Goal: Task Accomplishment & Management: Use online tool/utility

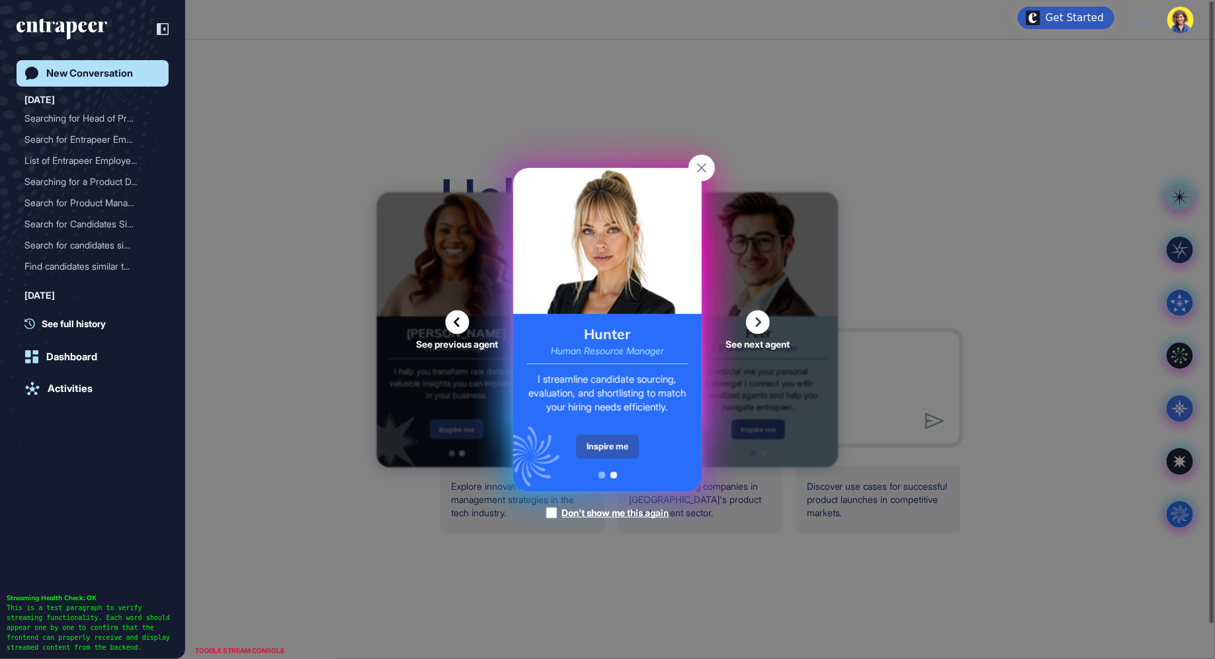
scroll to position [1, 1]
click at [615, 452] on div "Inspire me" at bounding box center [607, 447] width 63 height 24
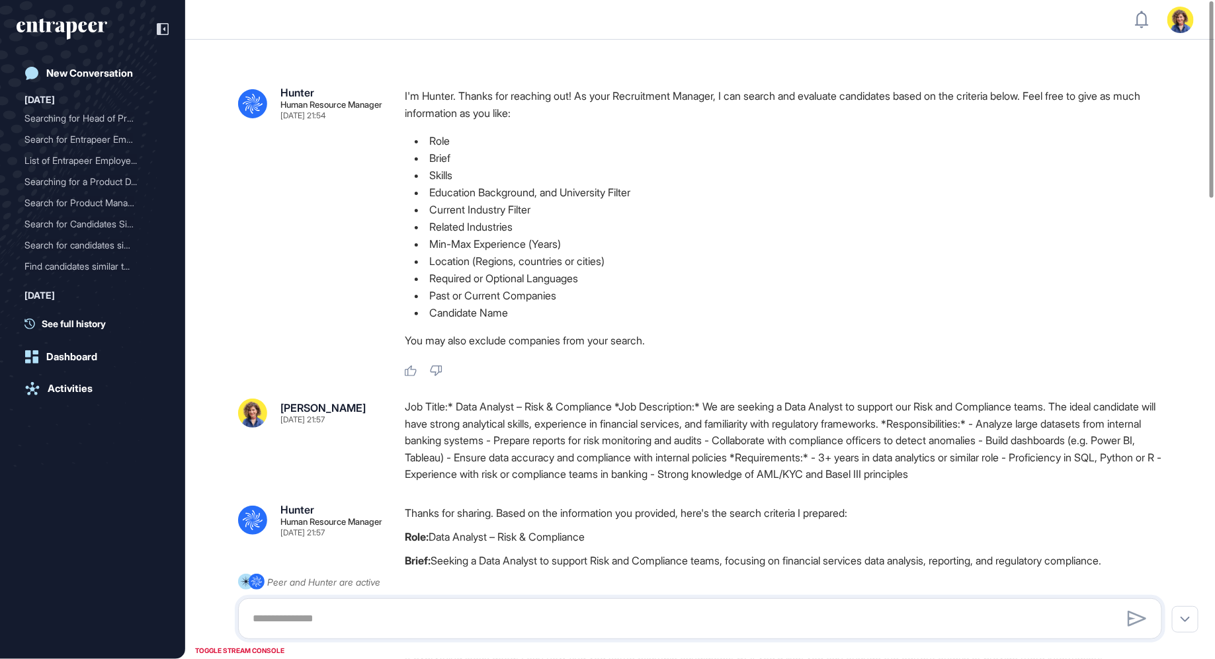
scroll to position [1, 1]
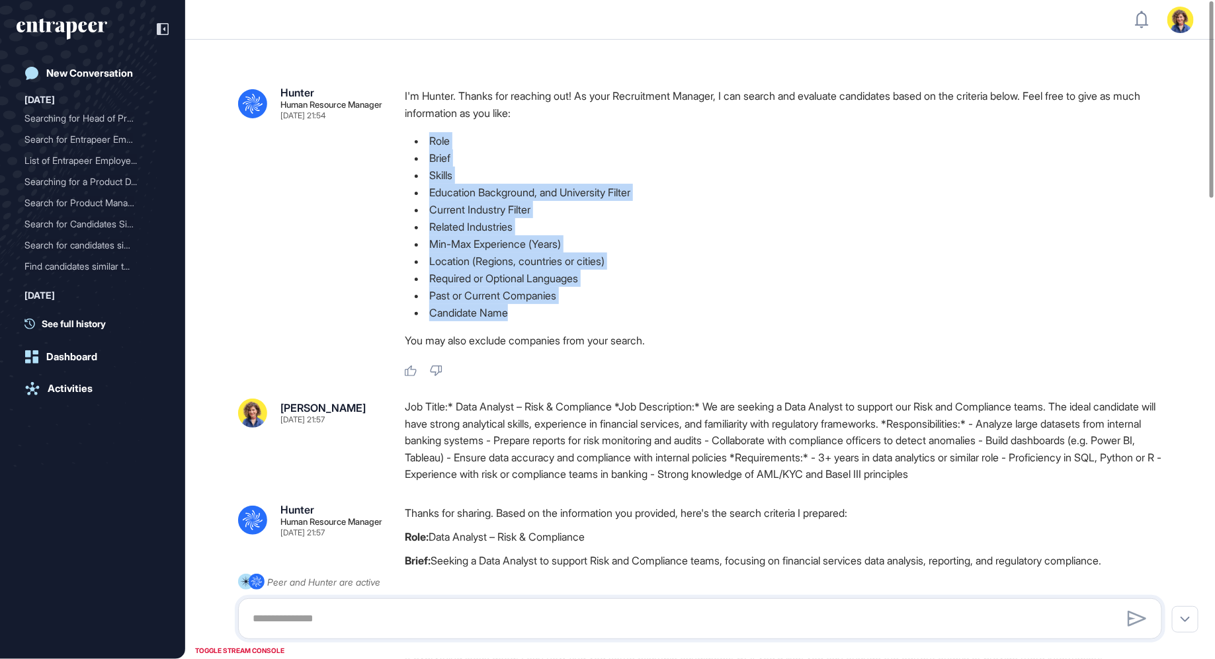
drag, startPoint x: 423, startPoint y: 129, endPoint x: 620, endPoint y: 316, distance: 271.8
click at [622, 317] on div "I'm Hunter. Thanks for reaching out! As your Recruitment Manager, I can search …" at bounding box center [789, 221] width 768 height 268
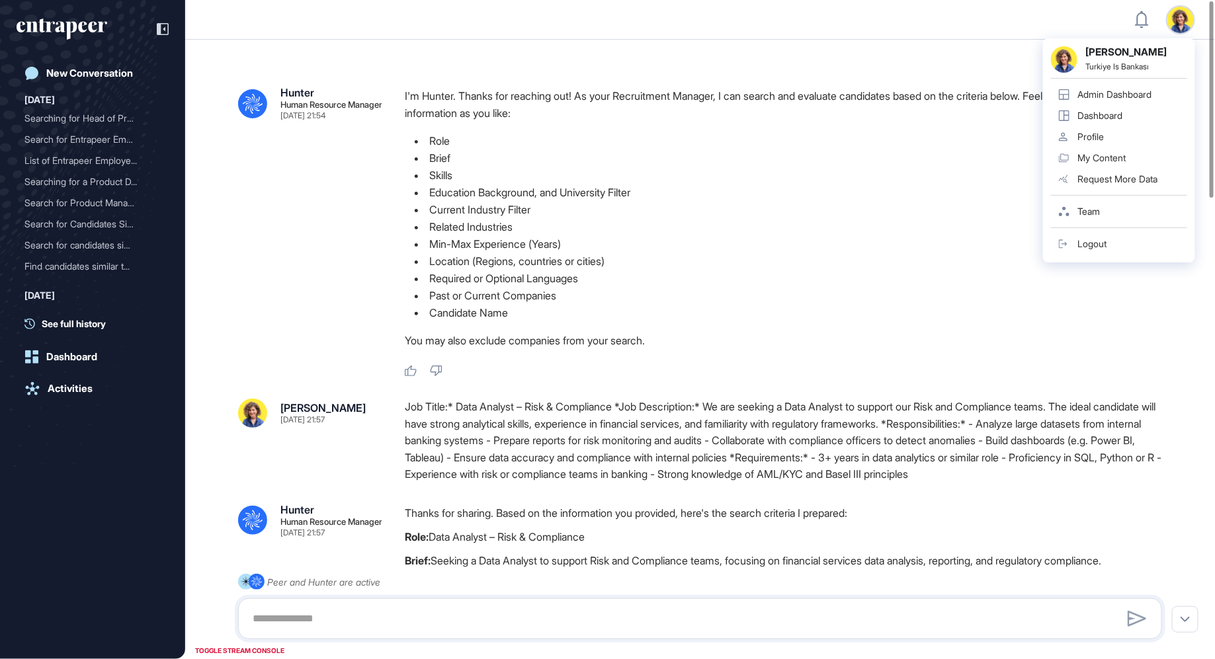
click at [866, 152] on li "Brief" at bounding box center [789, 157] width 768 height 17
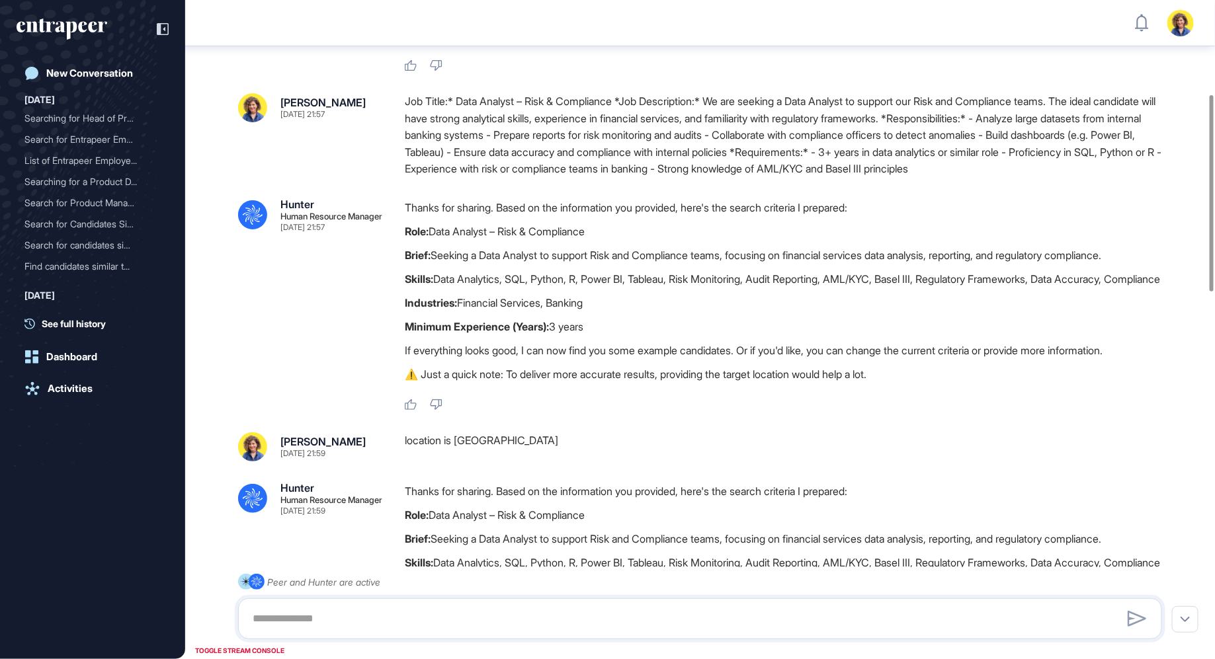
scroll to position [315, 0]
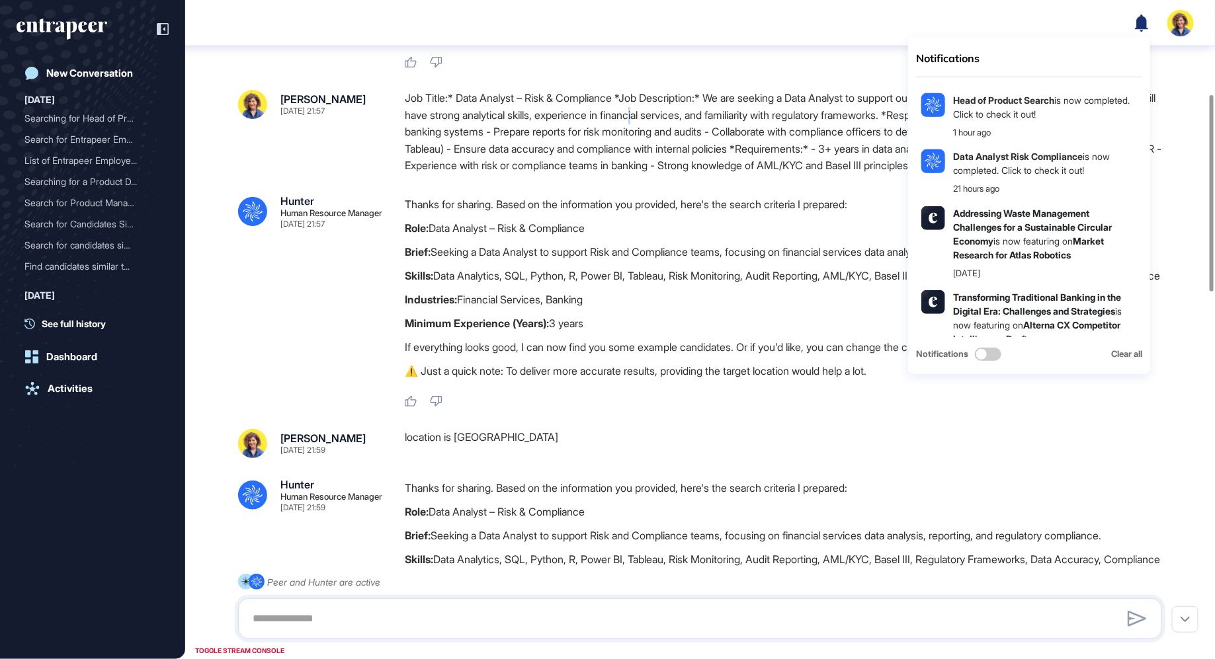
click at [718, 122] on div "Job Title:* Data Analyst – Risk & Compliance *Job Description:* We are seeking …" at bounding box center [789, 132] width 768 height 85
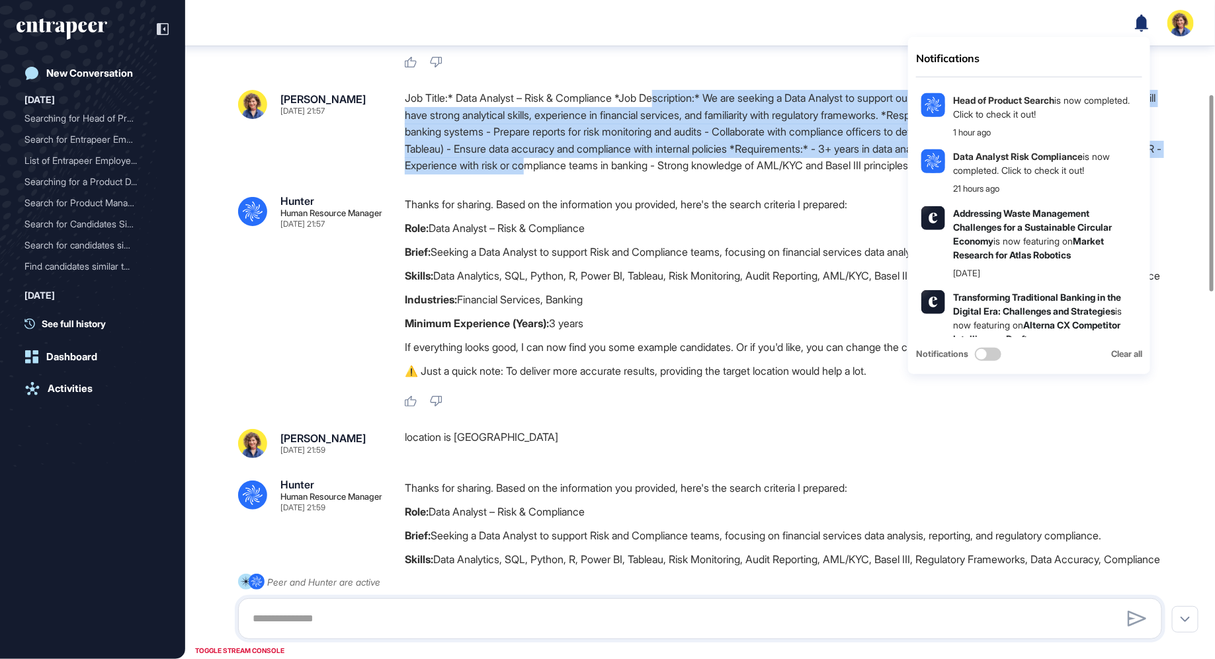
drag, startPoint x: 669, startPoint y: 95, endPoint x: 725, endPoint y: 163, distance: 88.2
click at [725, 163] on div "Job Title:* Data Analyst – Risk & Compliance *Job Description:* We are seeking …" at bounding box center [789, 132] width 768 height 85
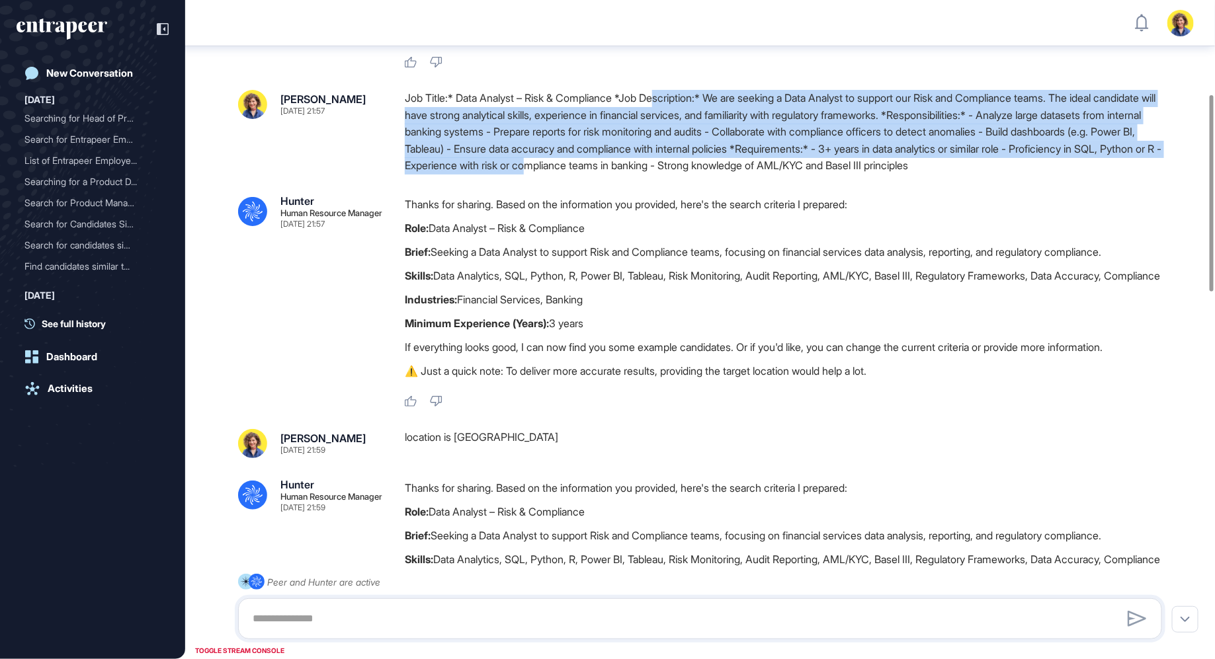
click at [728, 163] on div "Job Title:* Data Analyst – Risk & Compliance *Job Description:* We are seeking …" at bounding box center [789, 132] width 768 height 85
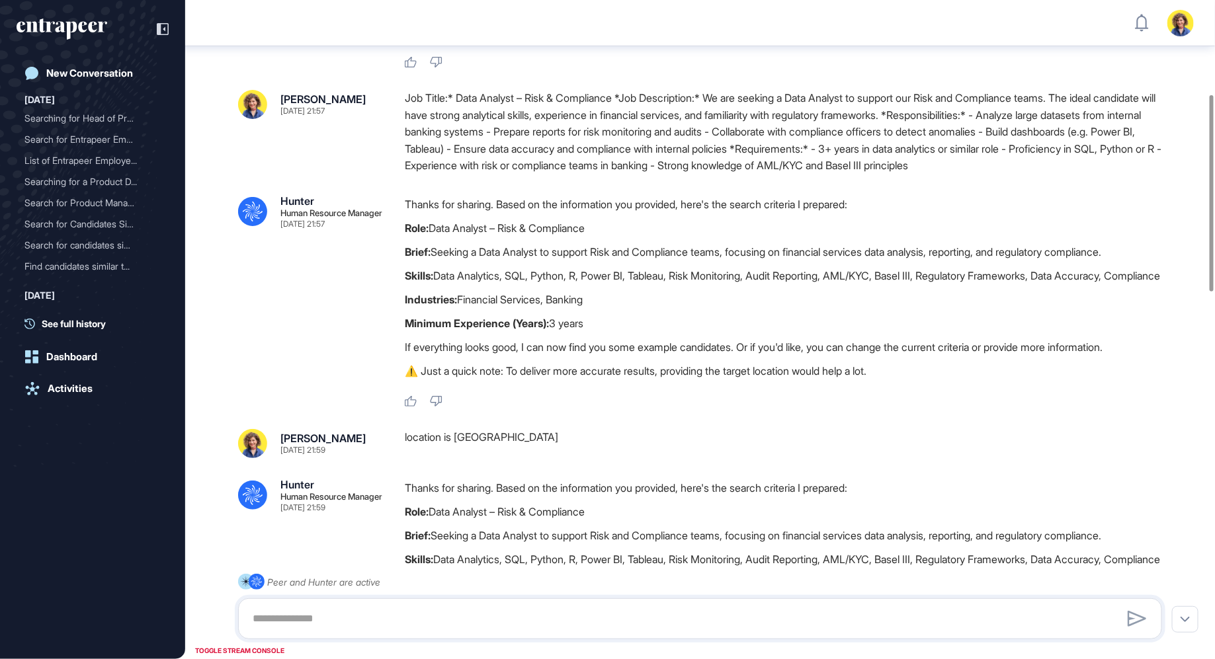
drag, startPoint x: 611, startPoint y: 309, endPoint x: 458, endPoint y: 314, distance: 152.8
click at [458, 308] on p "Industries: Financial Services, Banking" at bounding box center [789, 299] width 768 height 17
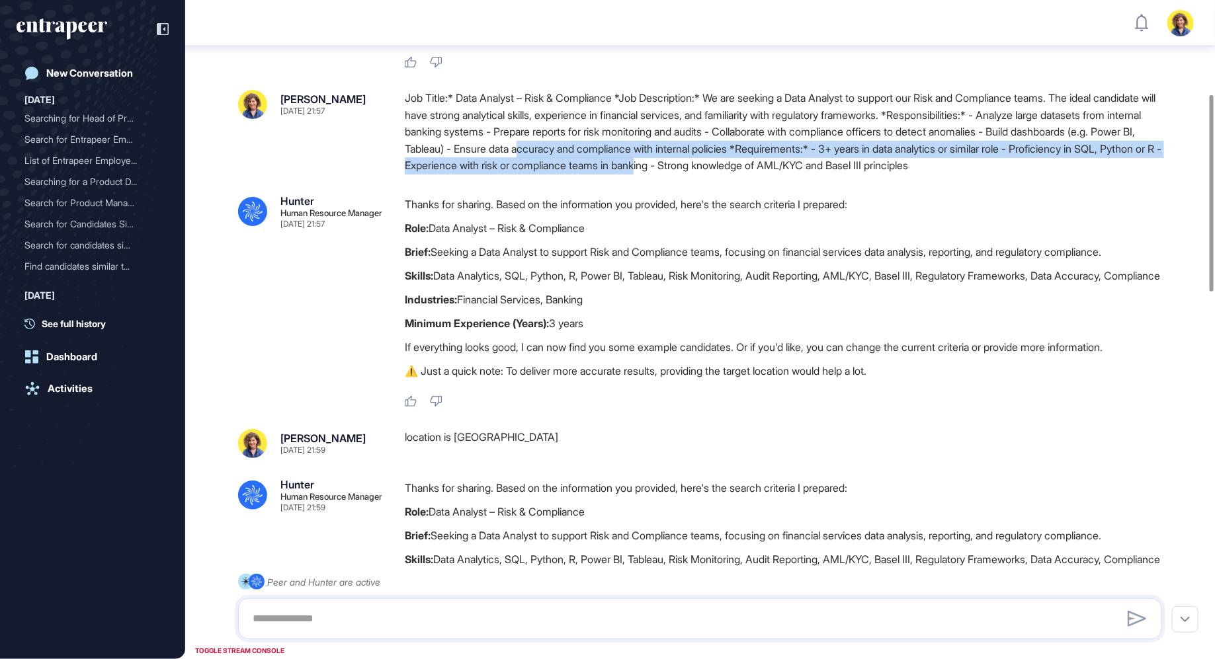
drag, startPoint x: 663, startPoint y: 152, endPoint x: 843, endPoint y: 174, distance: 181.2
click at [843, 174] on div "Job Title:* Data Analyst – Risk & Compliance *Job Description:* We are seeking …" at bounding box center [789, 132] width 768 height 85
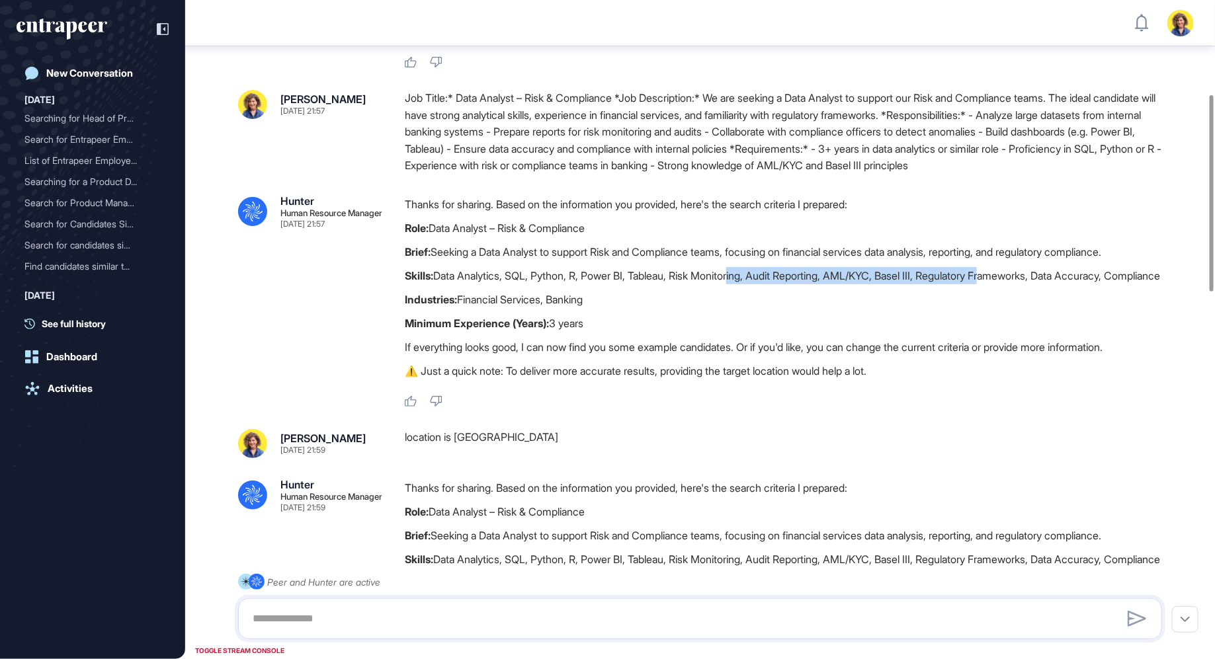
drag, startPoint x: 747, startPoint y: 278, endPoint x: 1014, endPoint y: 278, distance: 266.5
click at [1014, 278] on p "Skills: Data Analytics, SQL, Python, R, Power BI, Tableau, Risk Monitoring, Aud…" at bounding box center [789, 275] width 768 height 17
drag, startPoint x: 472, startPoint y: 299, endPoint x: 395, endPoint y: 296, distance: 76.8
click at [395, 296] on div ".cls-2{fill:#fff} Hunter Human Resource Manager Aug 31, 2025 21:57 Thanks for s…" at bounding box center [700, 302] width 924 height 212
click at [438, 284] on p "Skills: Data Analytics, SQL, Python, R, Power BI, Tableau, Risk Monitoring, Aud…" at bounding box center [789, 275] width 768 height 17
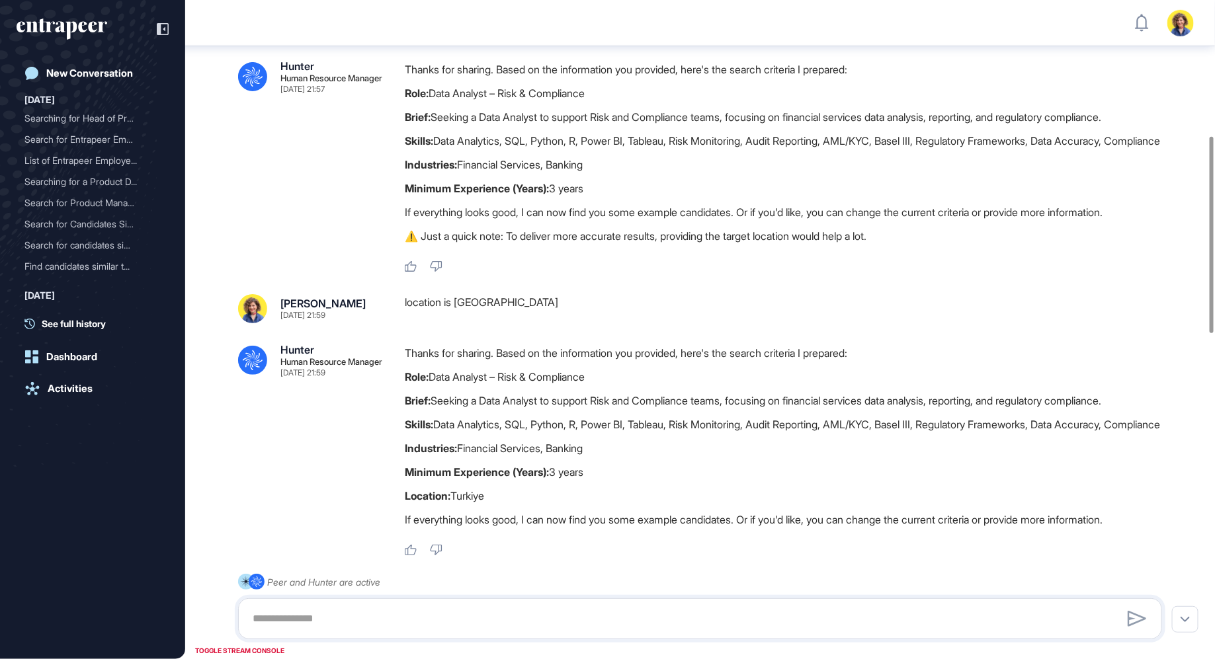
scroll to position [455, 0]
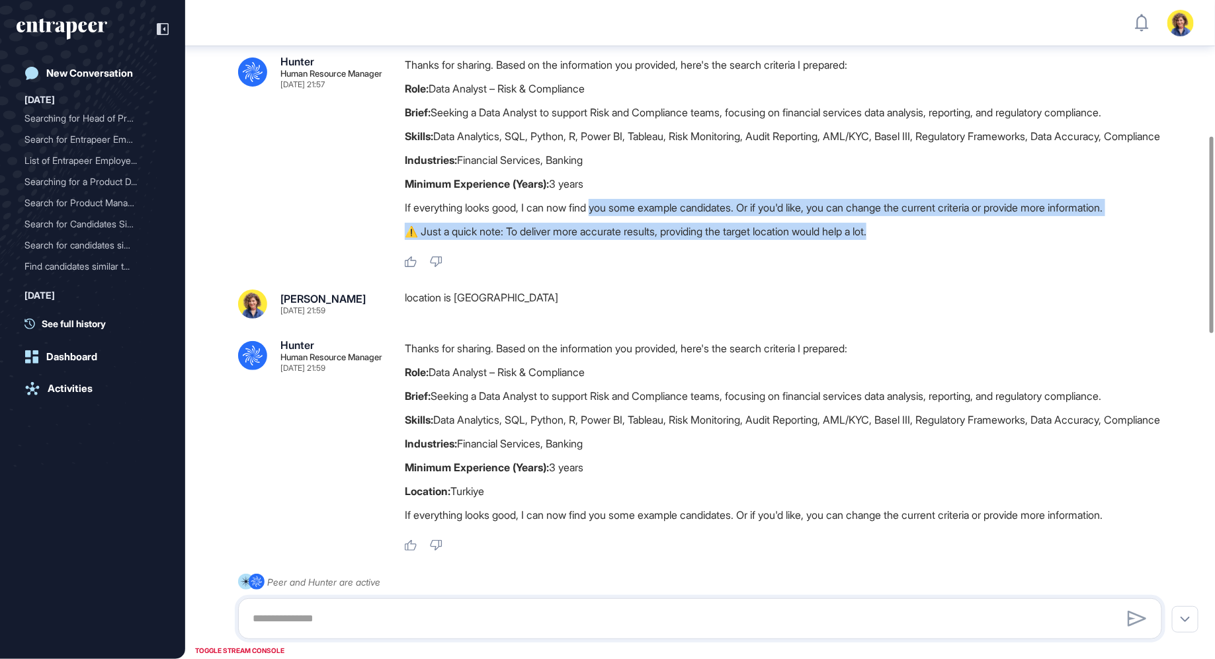
drag, startPoint x: 605, startPoint y: 228, endPoint x: 665, endPoint y: 263, distance: 69.1
click at [665, 247] on div "Thanks for sharing. Based on the information you provided, here's the search cr…" at bounding box center [789, 151] width 768 height 190
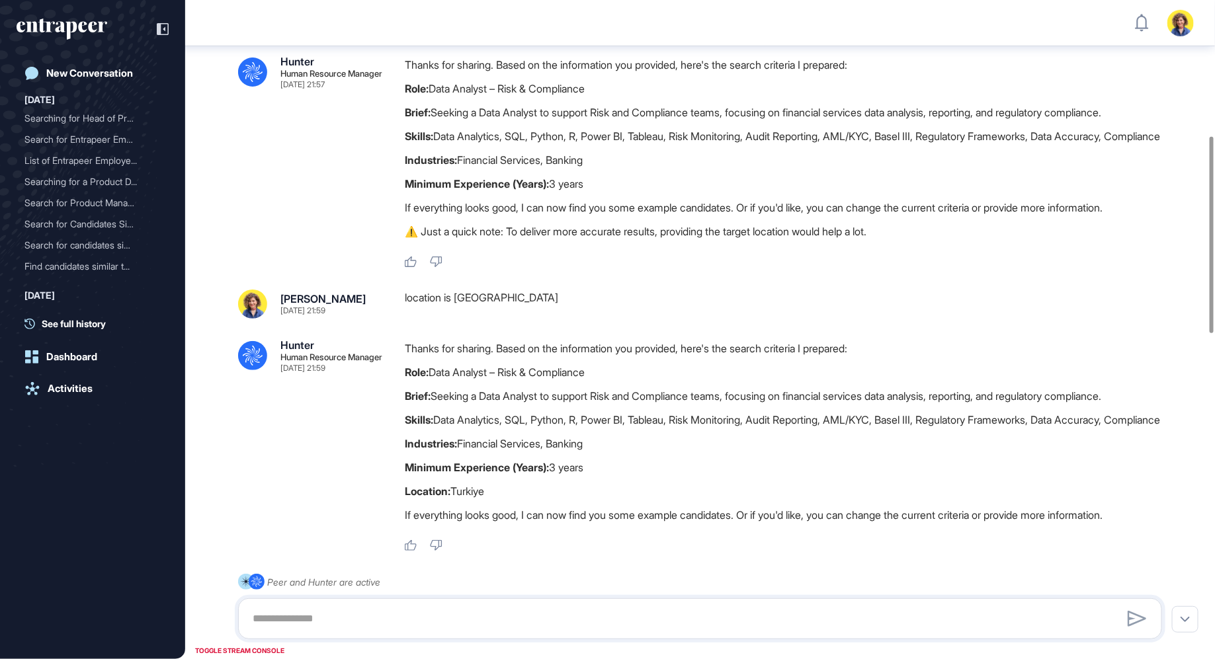
click at [546, 319] on div "location is Turkiye" at bounding box center [789, 304] width 768 height 29
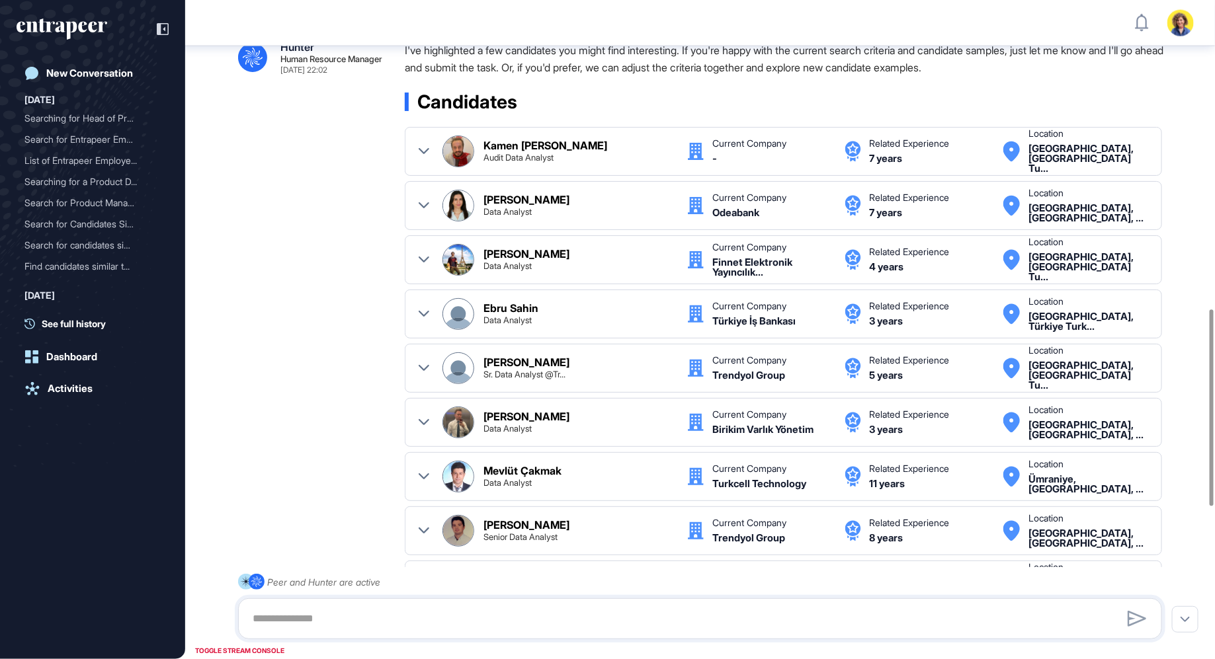
scroll to position [23, 0]
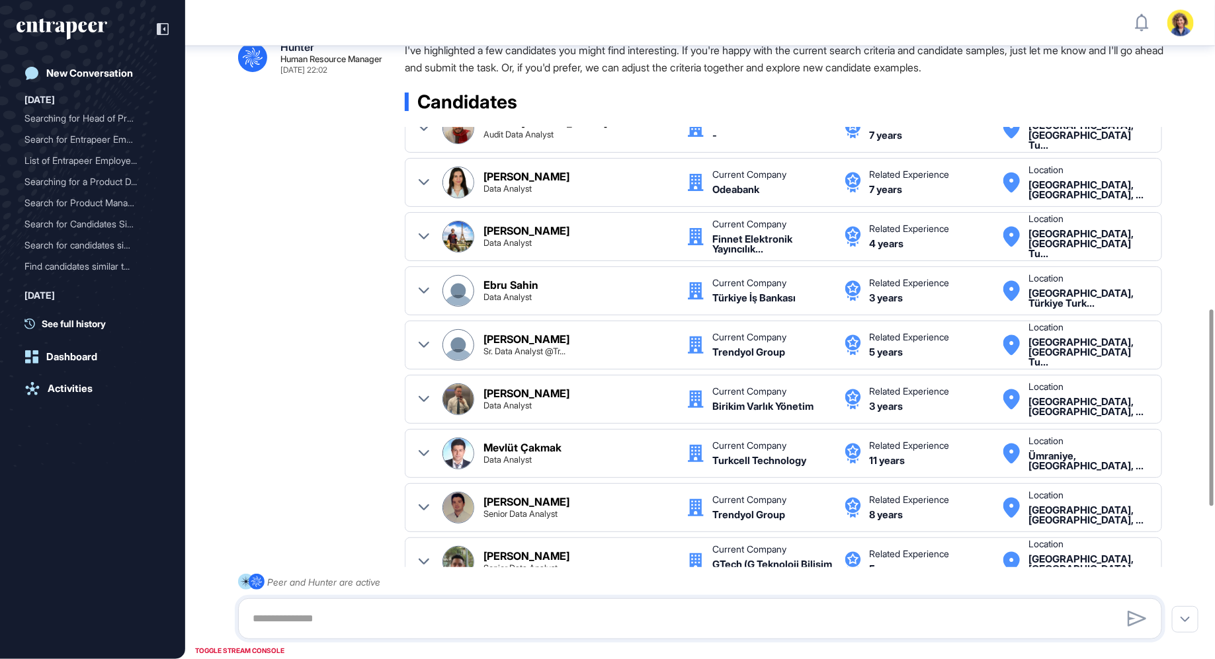
click at [428, 296] on icon at bounding box center [424, 291] width 11 height 11
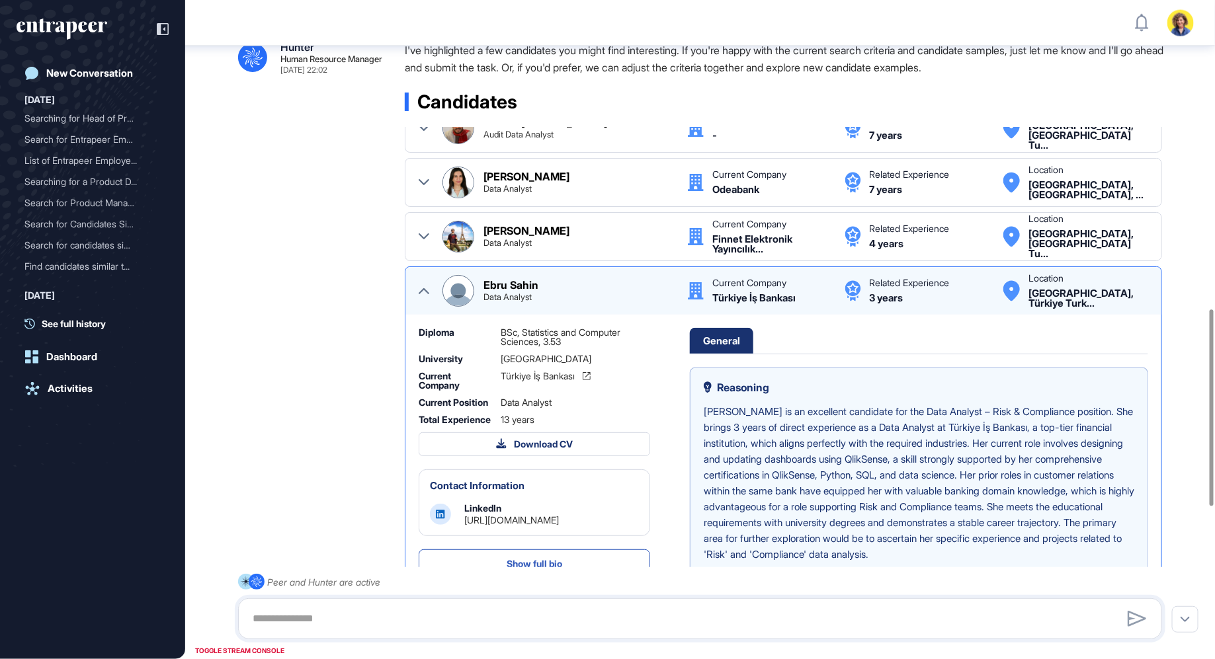
click at [452, 306] on img at bounding box center [458, 291] width 30 height 30
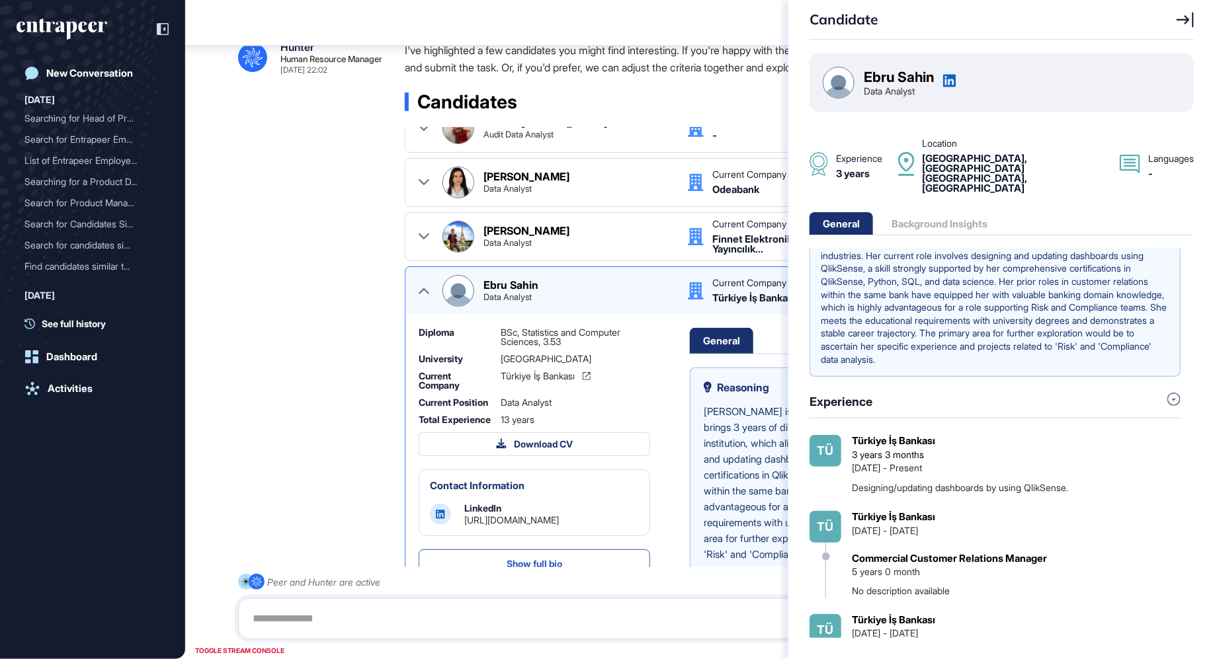
scroll to position [208, 0]
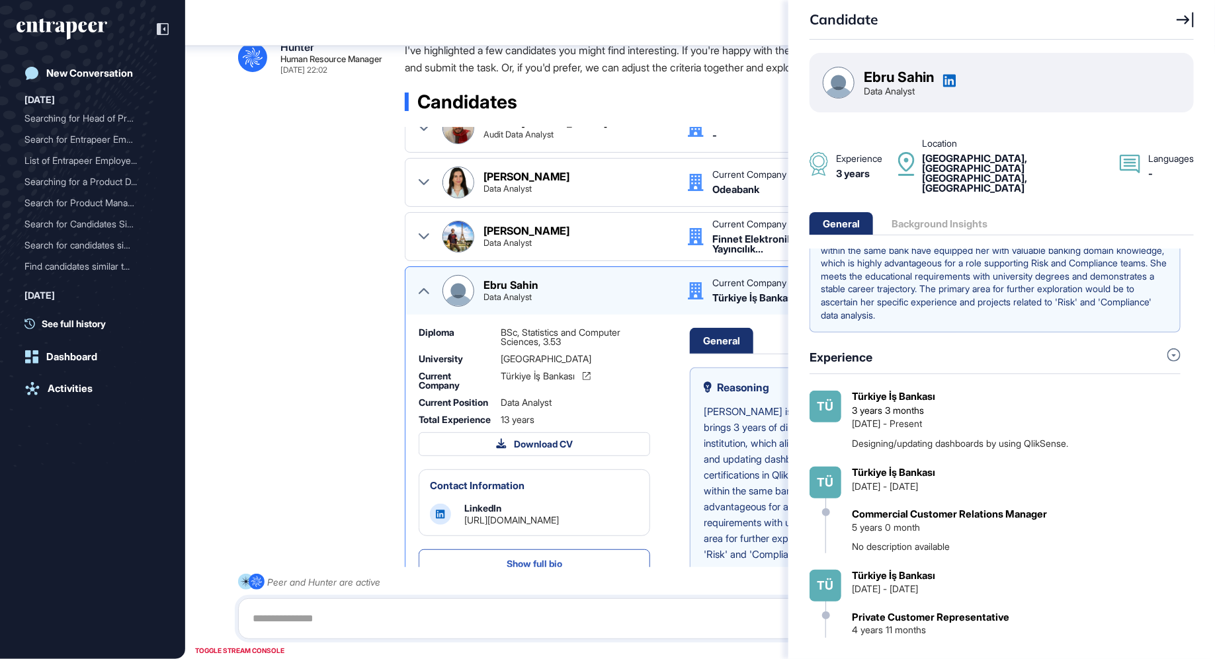
drag, startPoint x: 895, startPoint y: 434, endPoint x: 1151, endPoint y: 430, distance: 255.9
click at [1151, 431] on div "Tü Türkiye İş Bankası 3 years 3 months May 2022 - Present Designing/updating da…" at bounding box center [994, 523] width 371 height 265
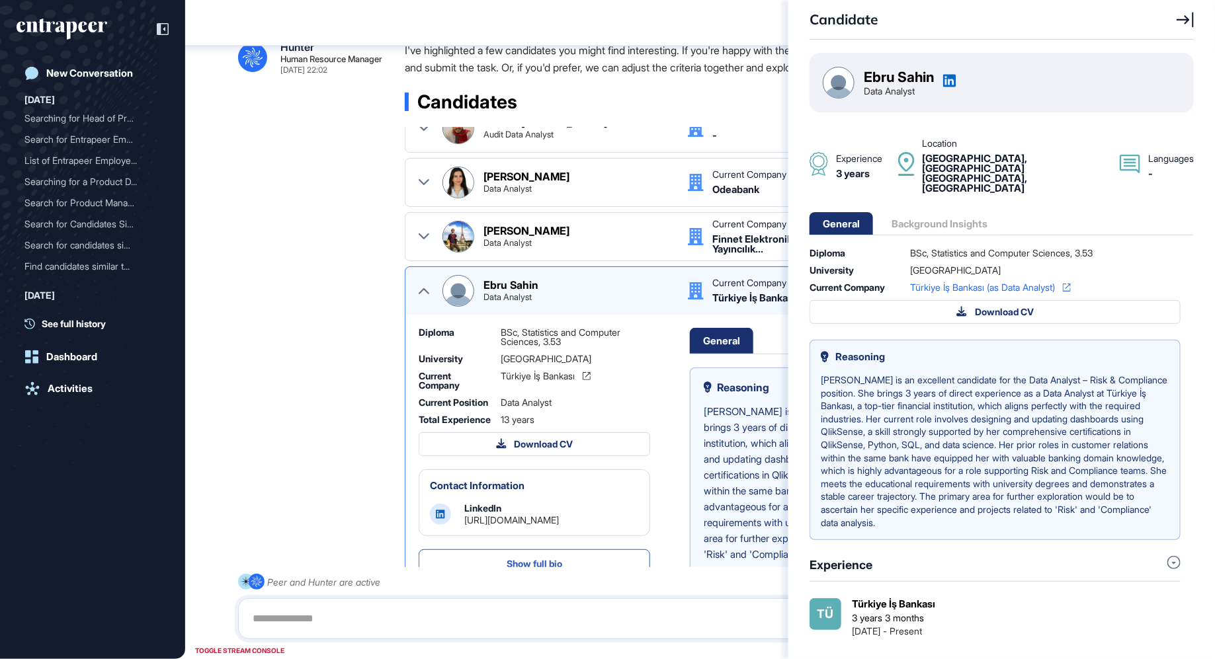
click at [1180, 20] on icon at bounding box center [1184, 19] width 17 height 15
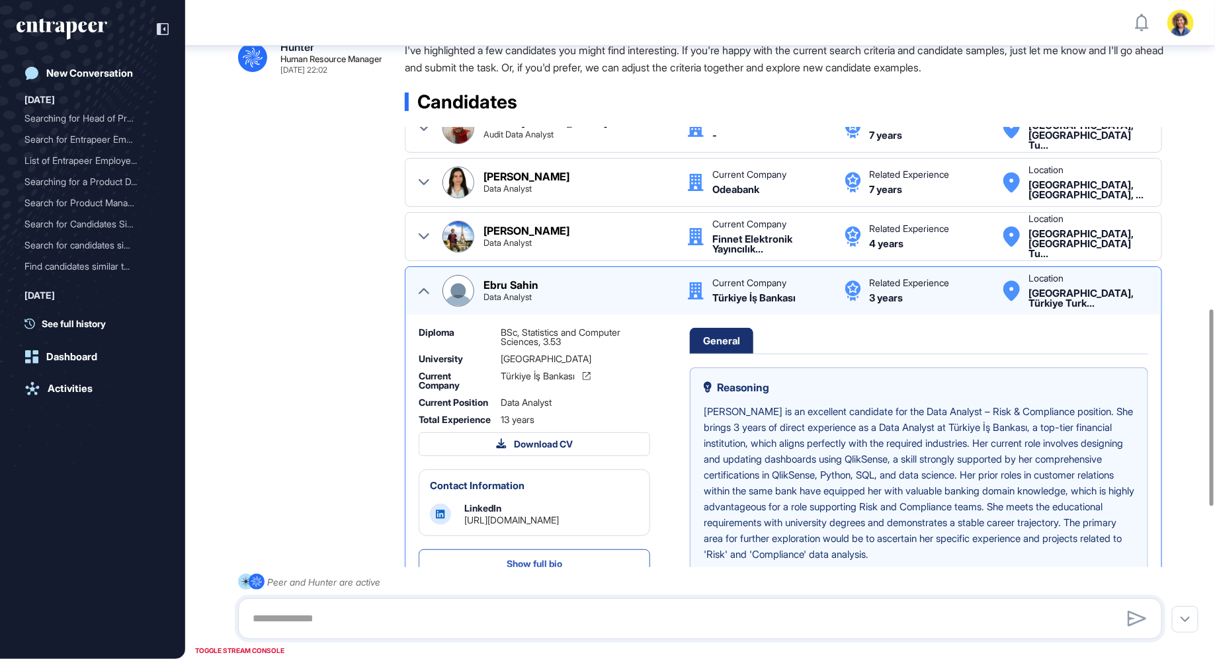
click at [425, 296] on icon at bounding box center [424, 291] width 11 height 11
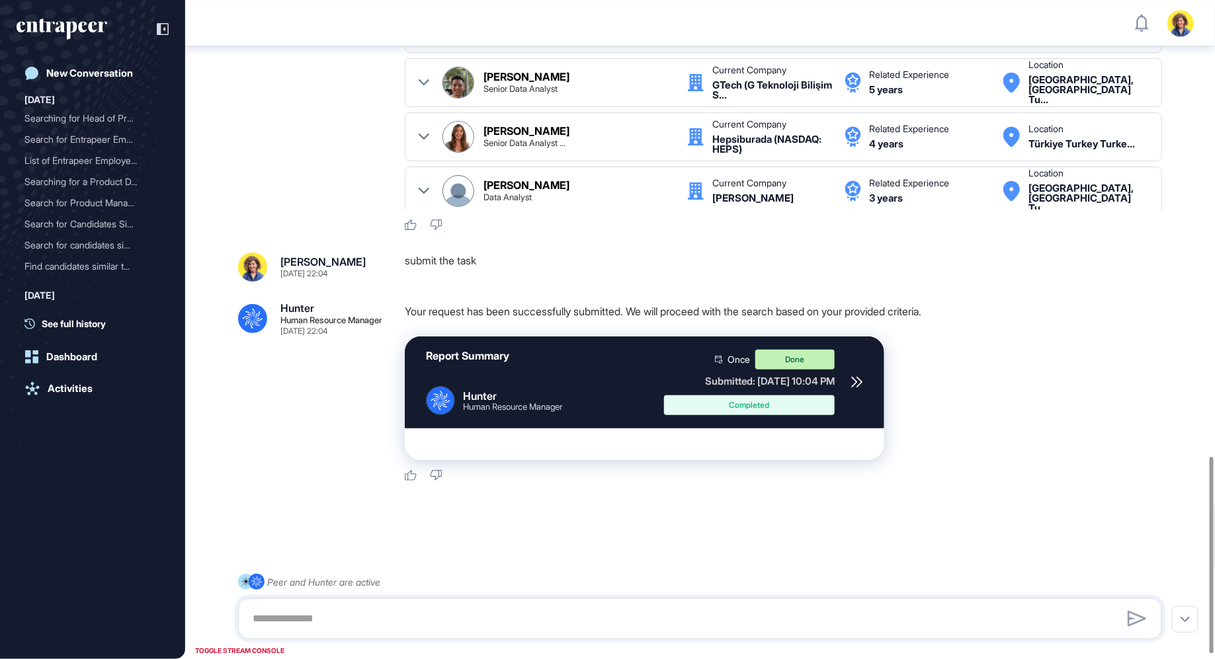
scroll to position [1550, 0]
drag, startPoint x: 547, startPoint y: 318, endPoint x: 846, endPoint y: 308, distance: 299.7
click at [846, 308] on p "Your request has been successfully submitted. We will proceed with the search b…" at bounding box center [789, 311] width 768 height 17
drag, startPoint x: 415, startPoint y: 260, endPoint x: 522, endPoint y: 293, distance: 112.1
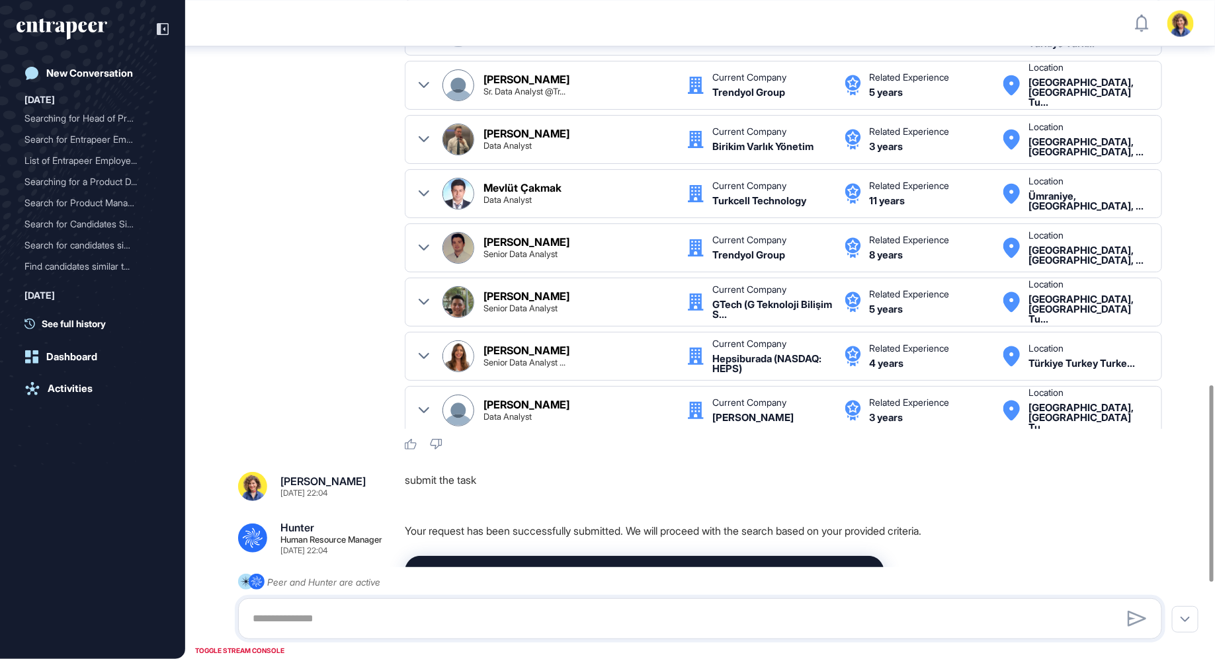
scroll to position [1283, 0]
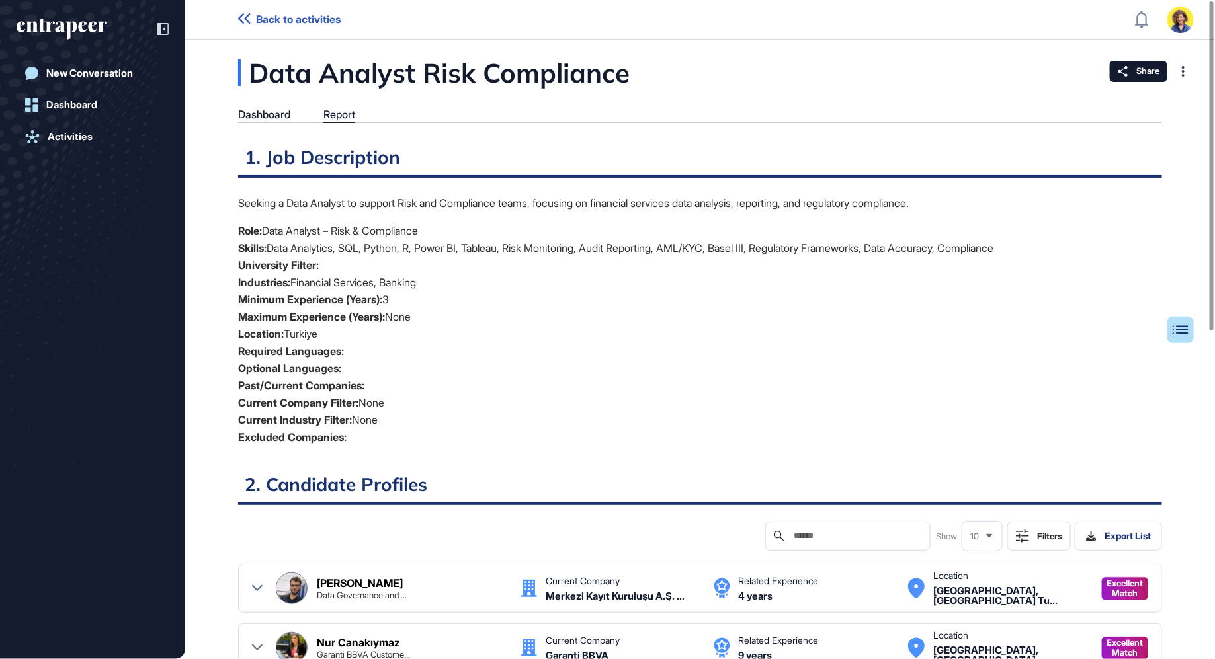
scroll to position [5, 1]
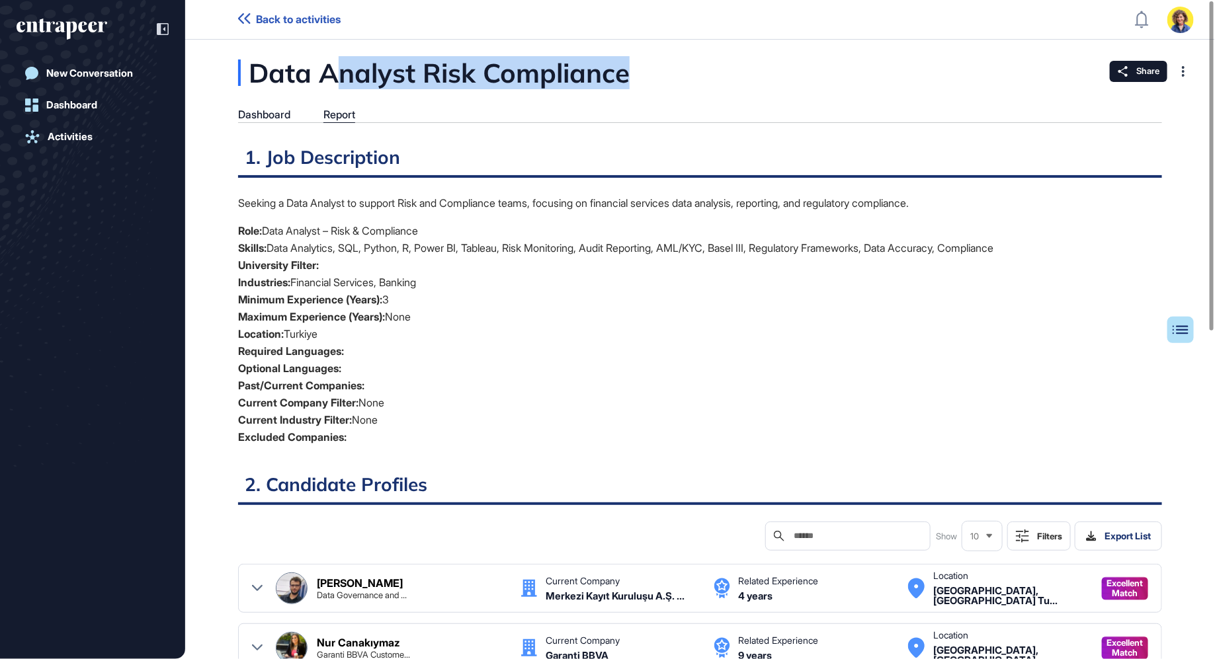
drag, startPoint x: 333, startPoint y: 78, endPoint x: 649, endPoint y: 85, distance: 316.8
click at [649, 85] on div "Data Analyst Risk Compliance" at bounding box center [500, 73] width 524 height 26
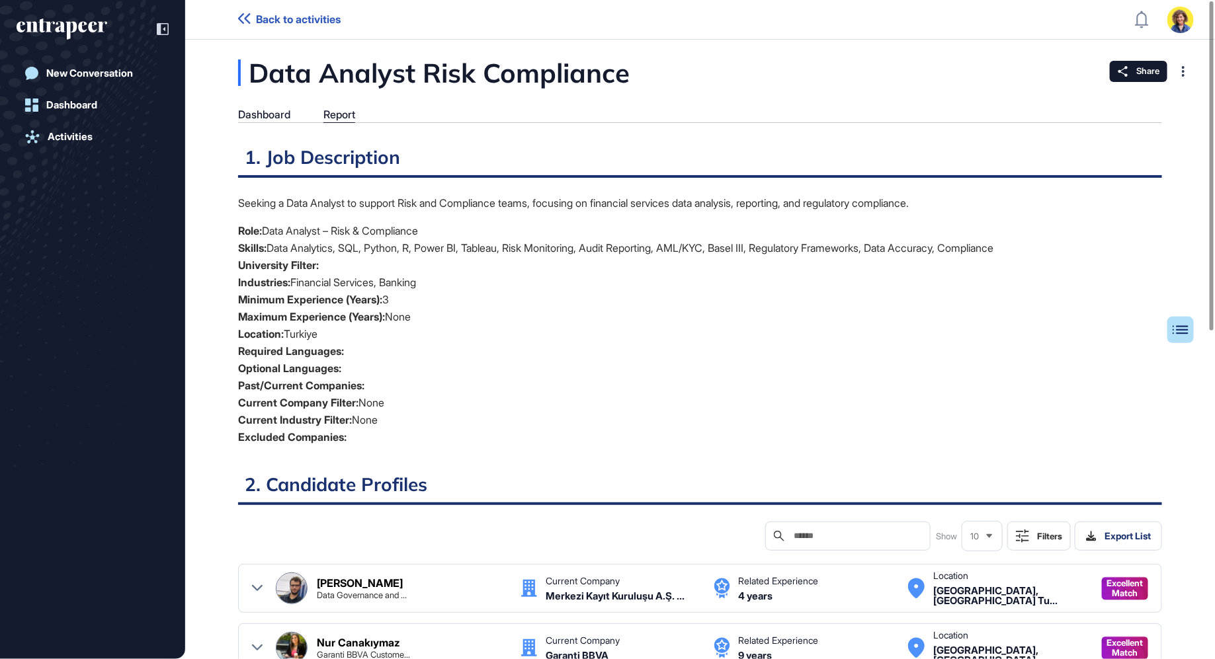
click at [620, 62] on div "Data Analyst Risk Compliance" at bounding box center [500, 73] width 524 height 26
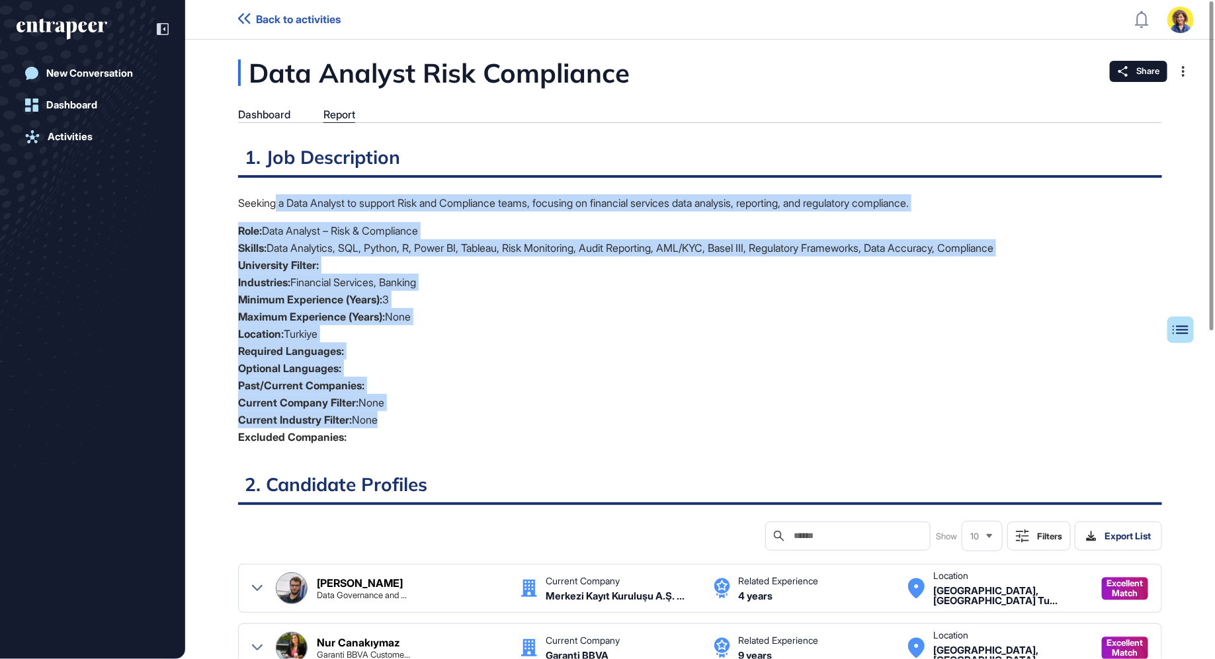
drag, startPoint x: 376, startPoint y: 421, endPoint x: 277, endPoint y: 197, distance: 244.5
click at [277, 197] on div "Seeking a Data Analyst to support Risk and Compliance teams, focusing on financ…" at bounding box center [700, 325] width 924 height 262
click at [277, 197] on p "Seeking a Data Analyst to support Risk and Compliance teams, focusing on financ…" at bounding box center [700, 202] width 924 height 17
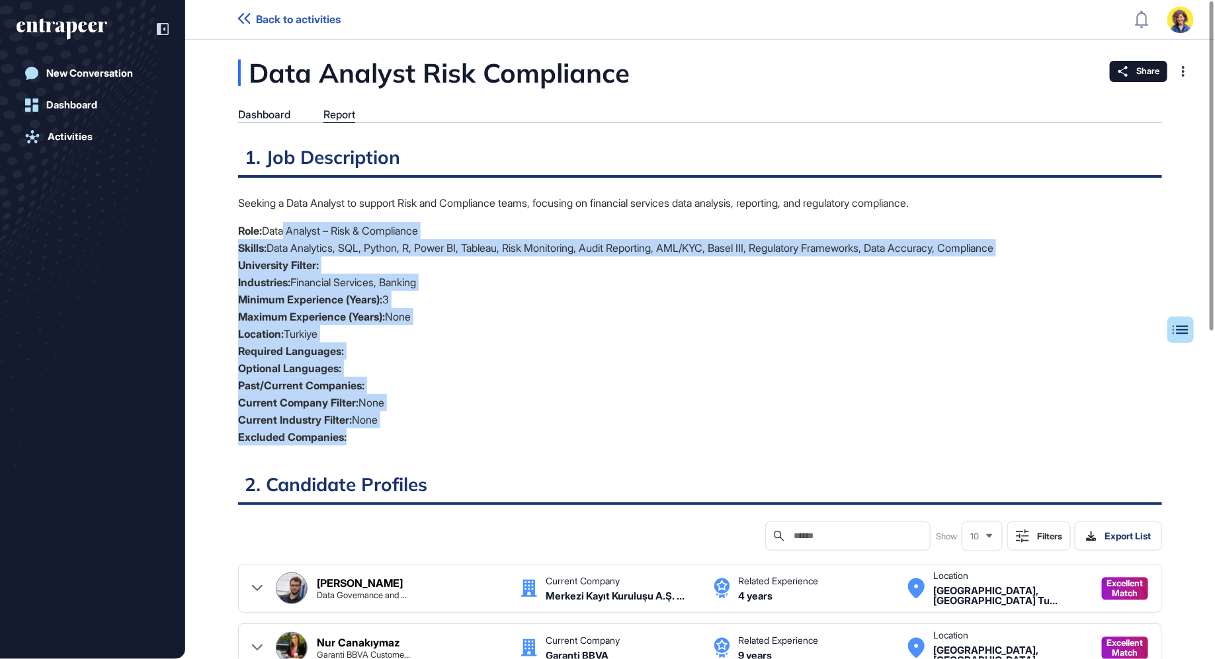
drag, startPoint x: 286, startPoint y: 233, endPoint x: 369, endPoint y: 449, distance: 231.5
click at [369, 449] on div "Seeking a Data Analyst to support Risk and Compliance teams, focusing on financ…" at bounding box center [700, 325] width 924 height 262
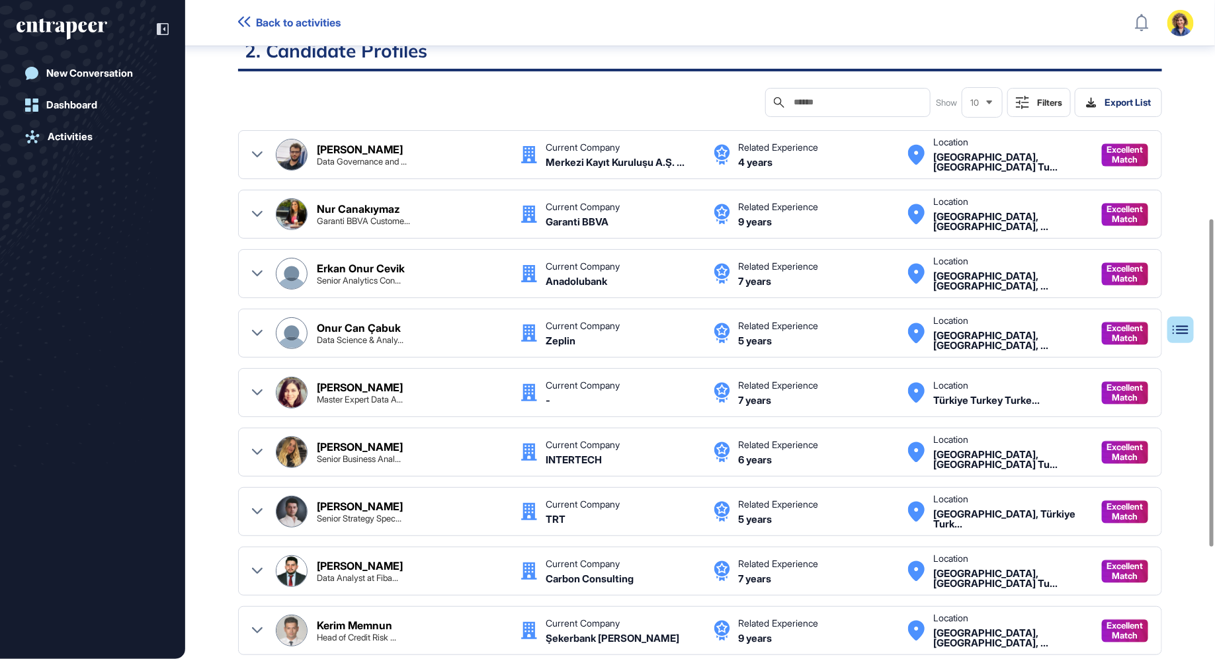
scroll to position [439, 0]
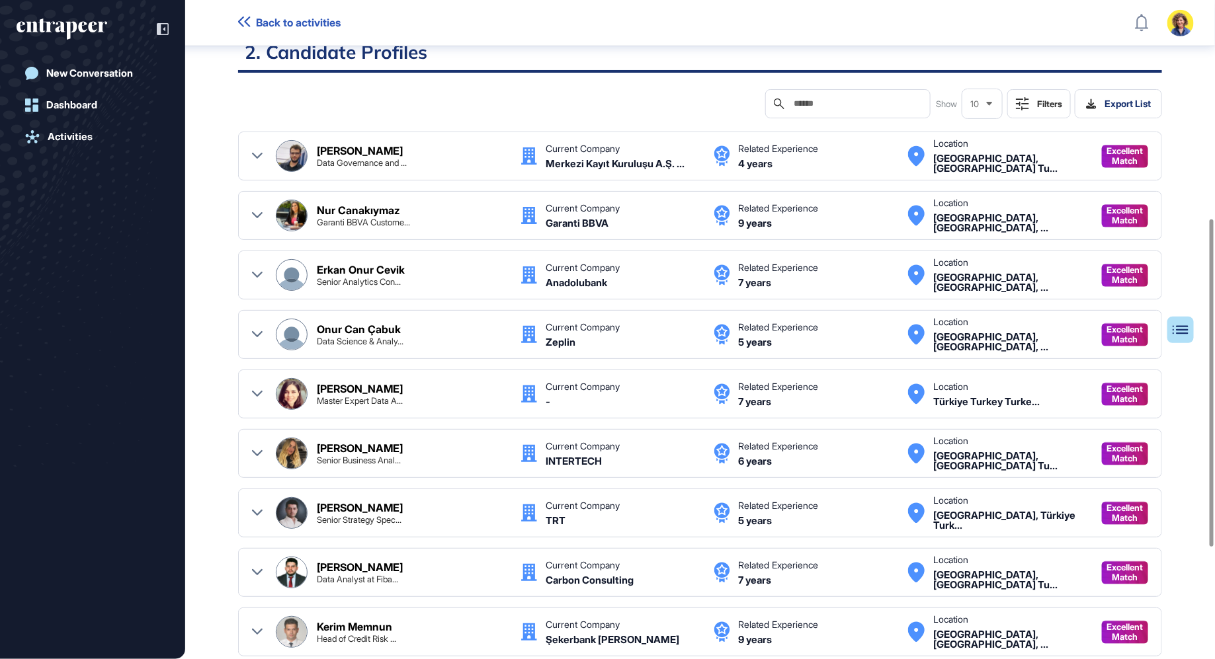
click at [257, 213] on icon at bounding box center [257, 215] width 11 height 11
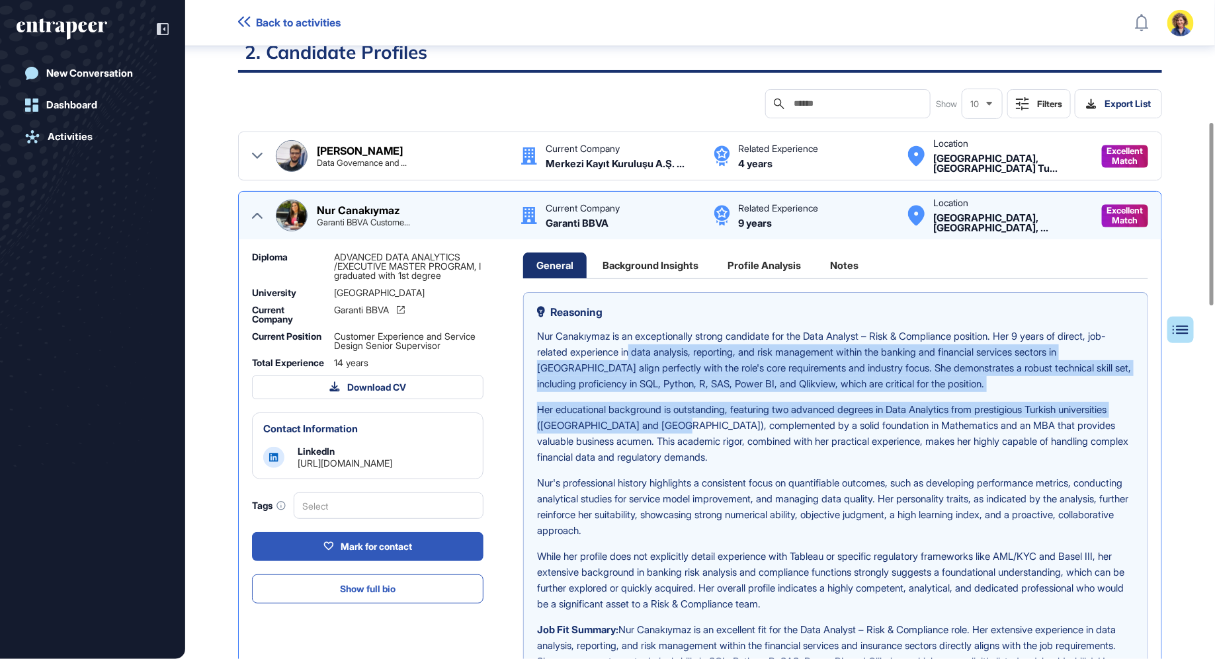
drag, startPoint x: 653, startPoint y: 343, endPoint x: 719, endPoint y: 417, distance: 99.8
click at [719, 417] on div "Nur Canakıymaz is an exceptionally strong candidate for the Data Analyst – Risk…" at bounding box center [835, 531] width 597 height 405
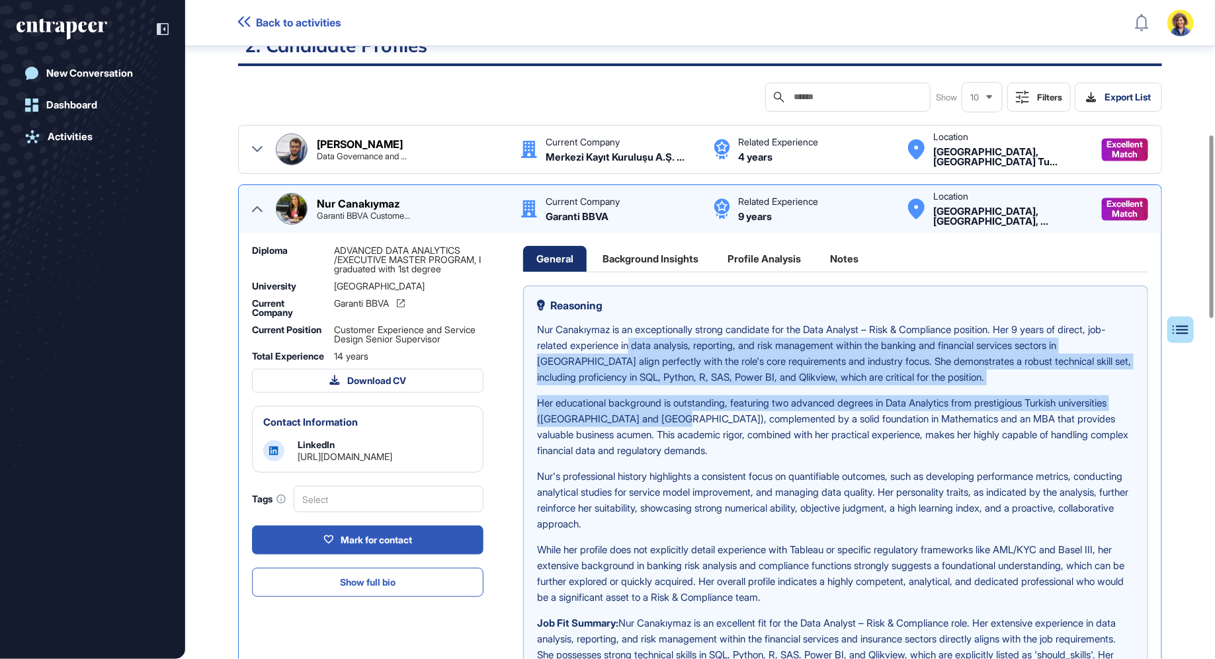
scroll to position [377, 0]
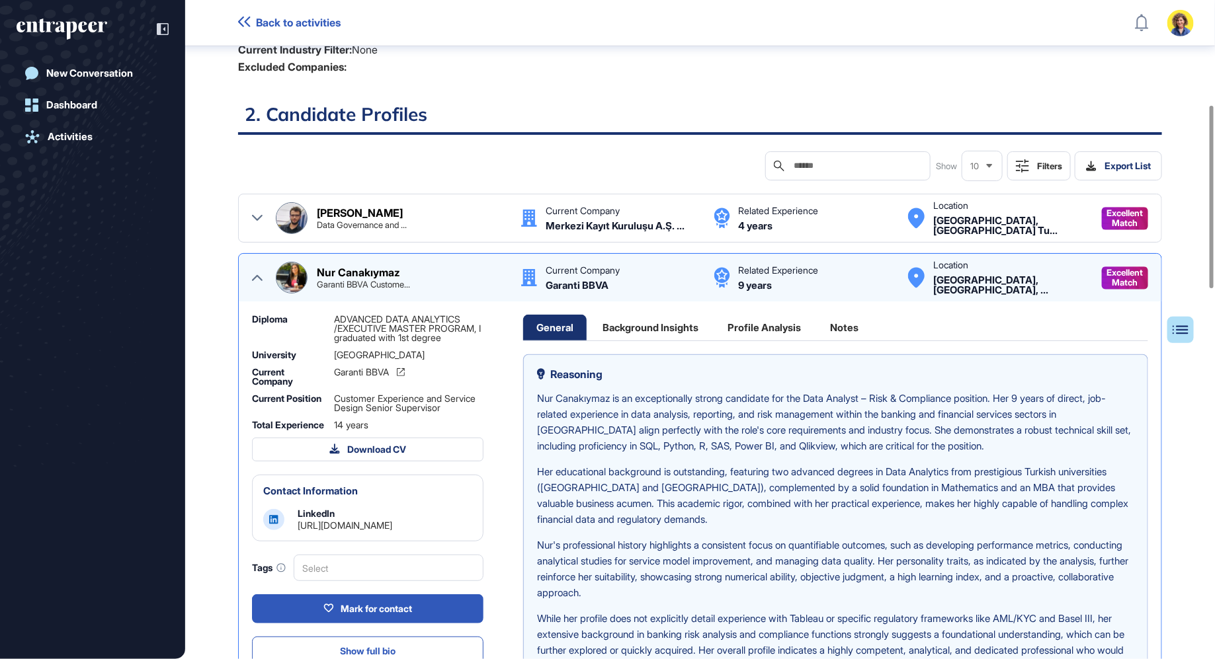
click at [641, 323] on div "Background Insights" at bounding box center [650, 328] width 122 height 26
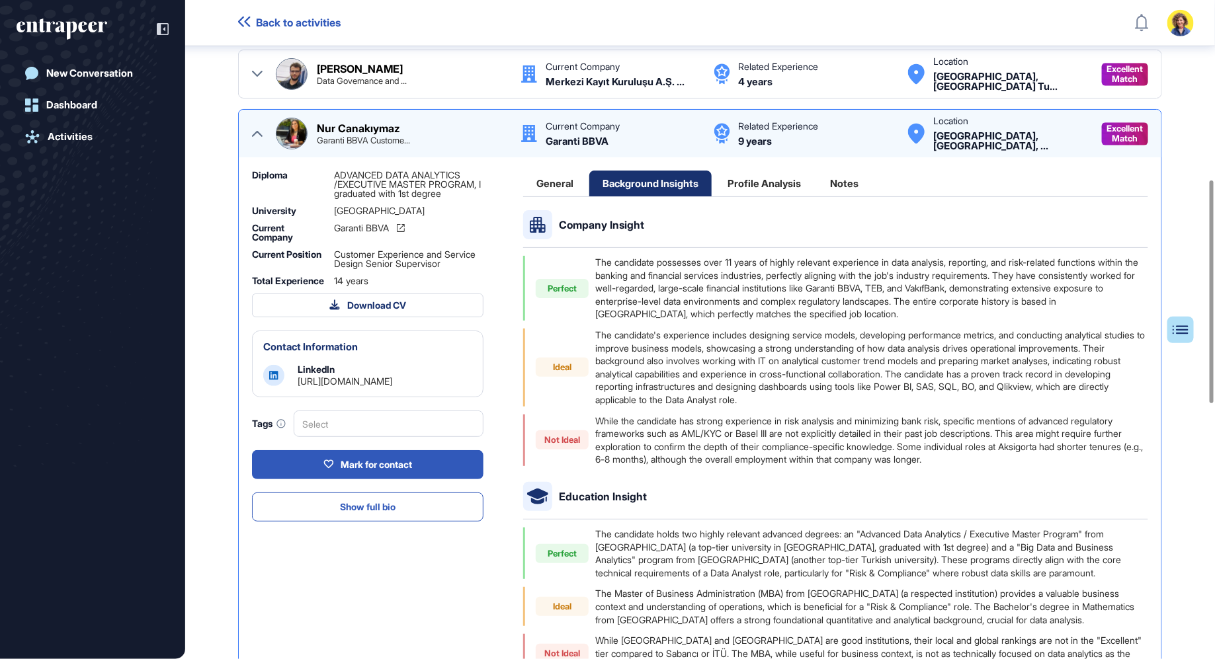
scroll to position [530, 0]
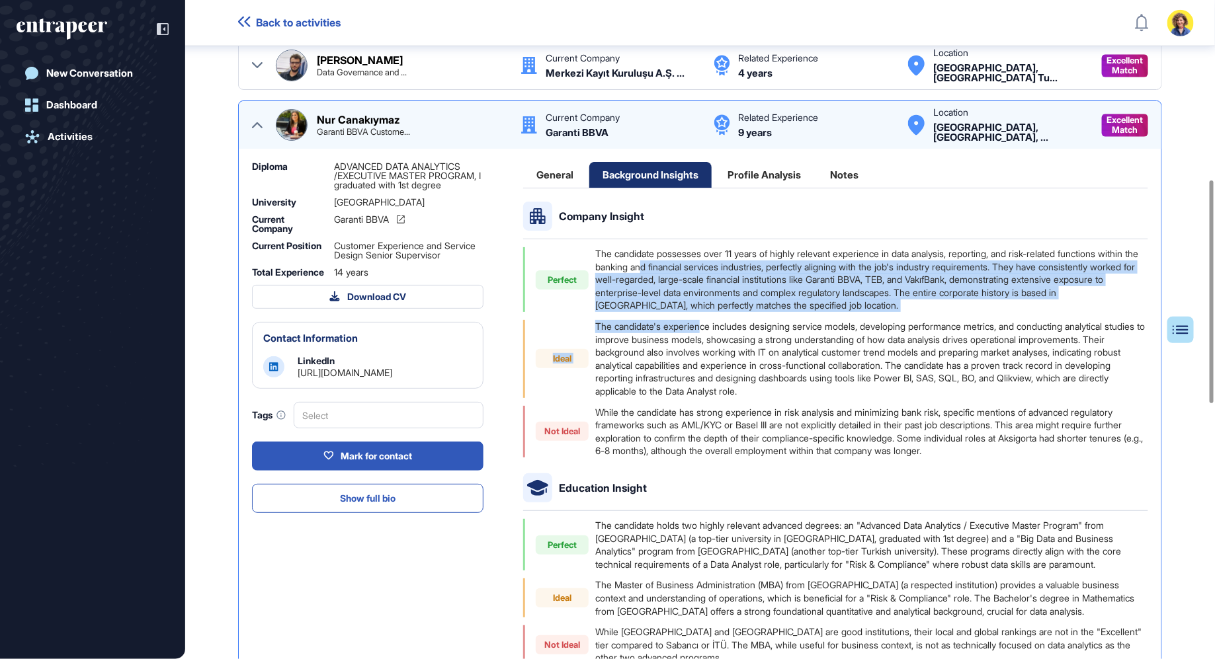
drag, startPoint x: 687, startPoint y: 266, endPoint x: 707, endPoint y: 323, distance: 60.9
click at [707, 323] on div "Perfect The candidate possesses over 11 years of highly relevant experience in …" at bounding box center [835, 352] width 625 height 210
click at [707, 323] on div "The candidate's experience includes designing service models, developing perfor…" at bounding box center [871, 359] width 553 height 78
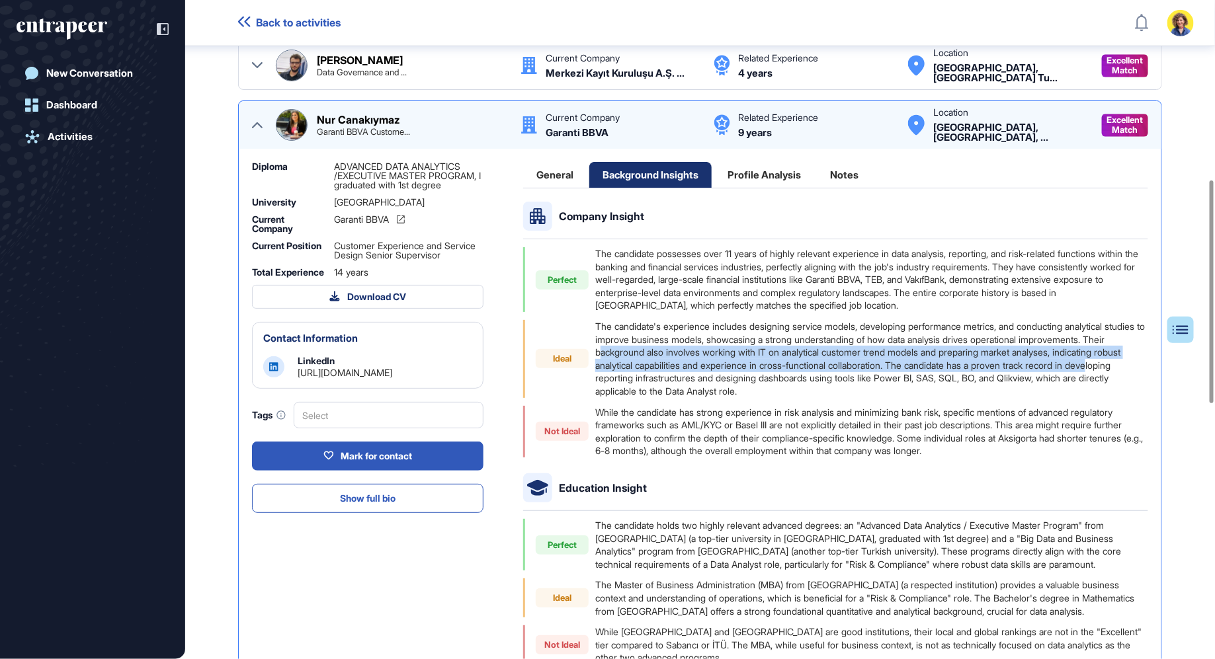
drag, startPoint x: 692, startPoint y: 347, endPoint x: 714, endPoint y: 368, distance: 30.9
click at [714, 373] on div "The candidate's experience includes designing service models, developing perfor…" at bounding box center [871, 359] width 553 height 78
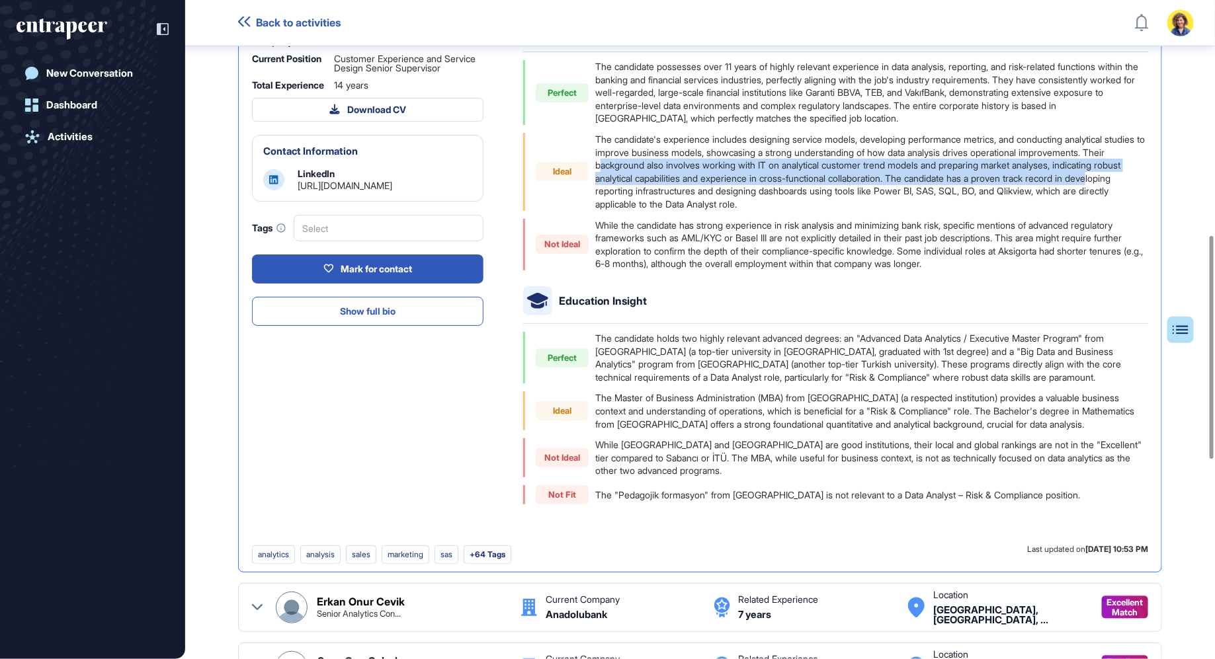
scroll to position [719, 0]
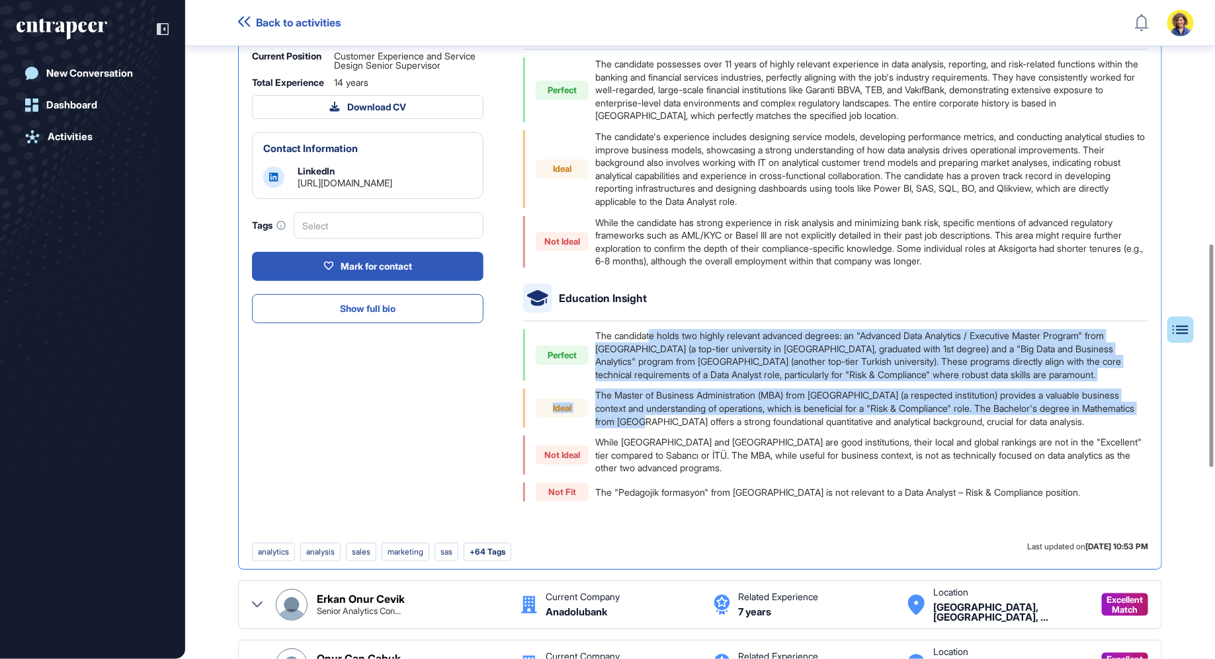
drag, startPoint x: 651, startPoint y: 334, endPoint x: 683, endPoint y: 414, distance: 86.3
click at [683, 414] on div "Perfect The candidate holds two highly relevant advanced degrees: an "Advanced …" at bounding box center [835, 415] width 625 height 173
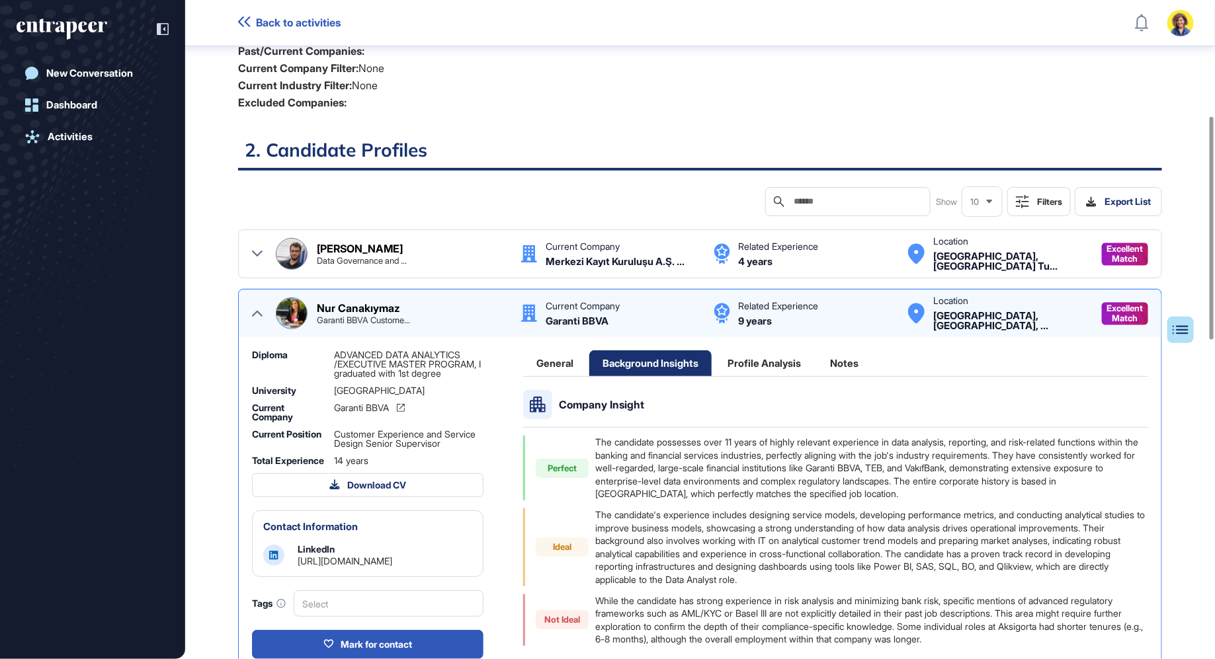
scroll to position [327, 0]
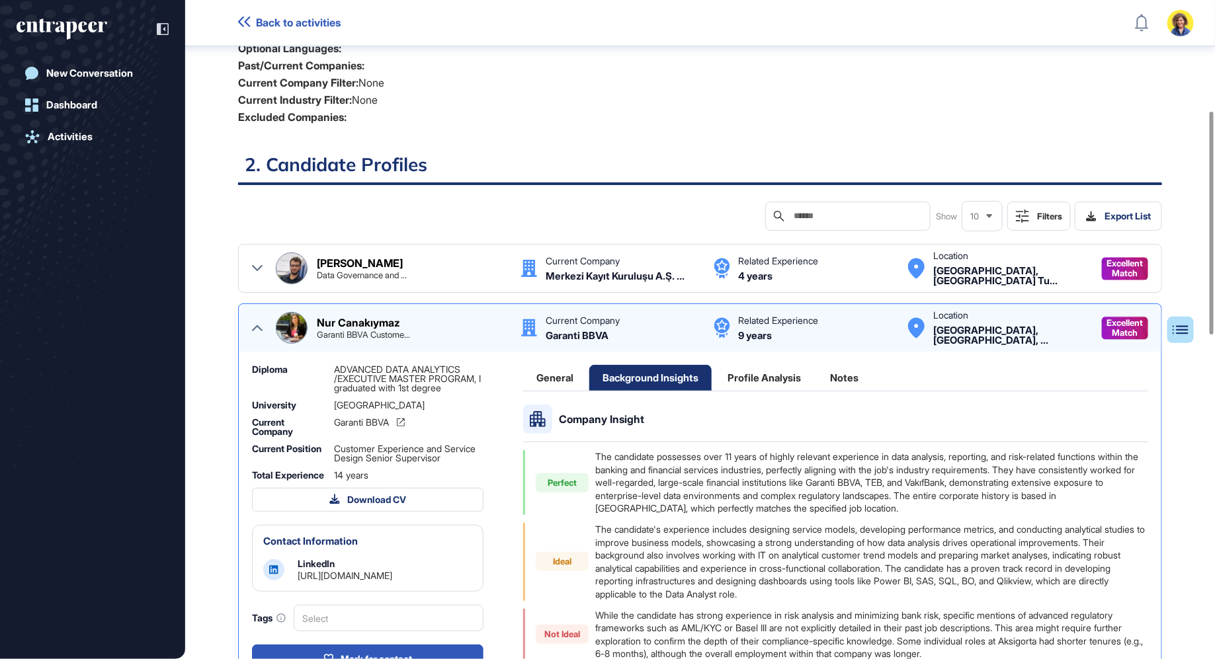
click at [760, 377] on div "Profile Analysis" at bounding box center [764, 378] width 100 height 26
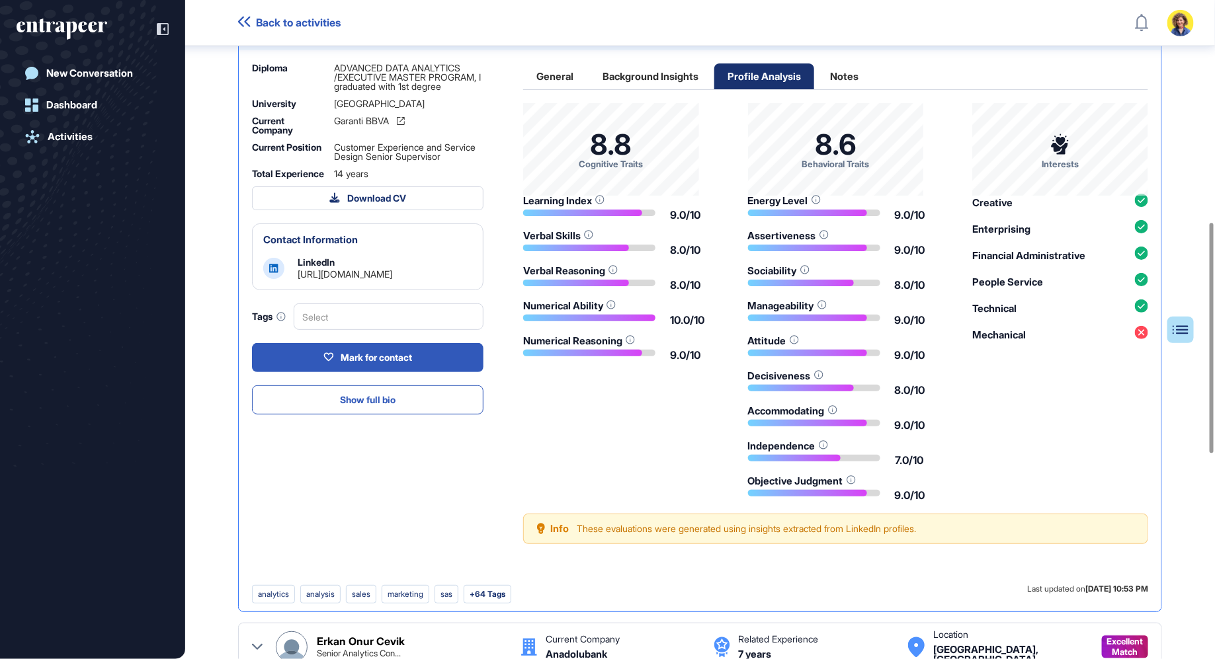
scroll to position [635, 0]
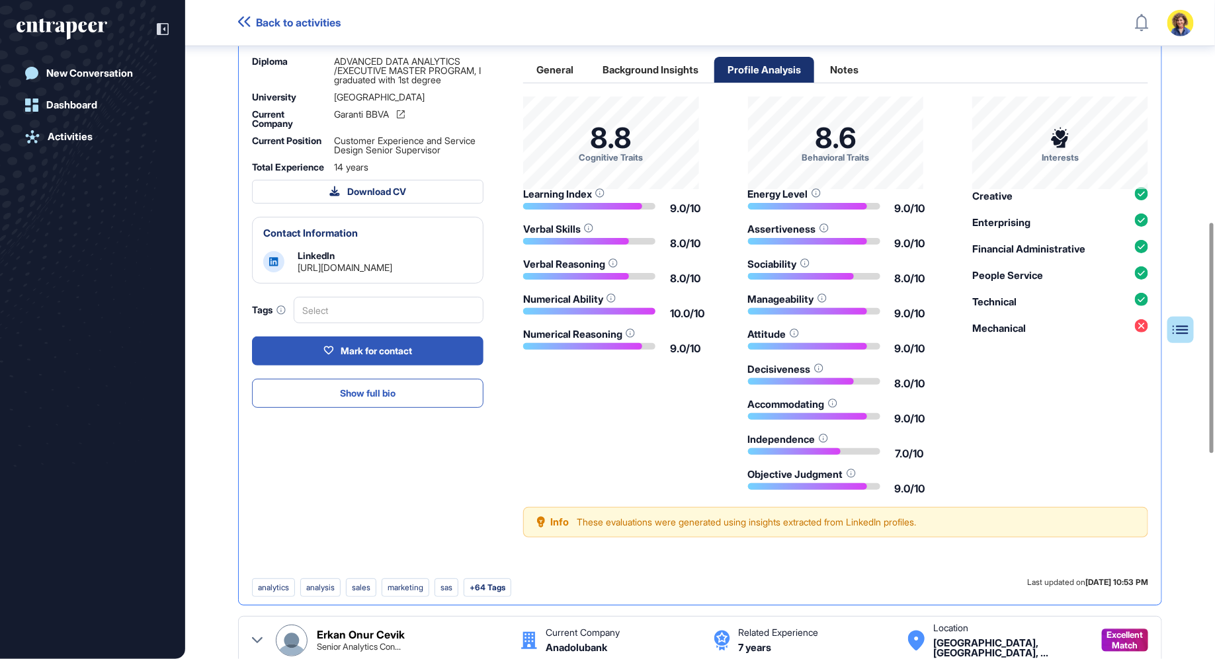
drag, startPoint x: 626, startPoint y: 526, endPoint x: 930, endPoint y: 516, distance: 304.3
click at [928, 520] on div "Info These evaluations were generated using insights extracted from LinkedIn pr…" at bounding box center [835, 522] width 625 height 30
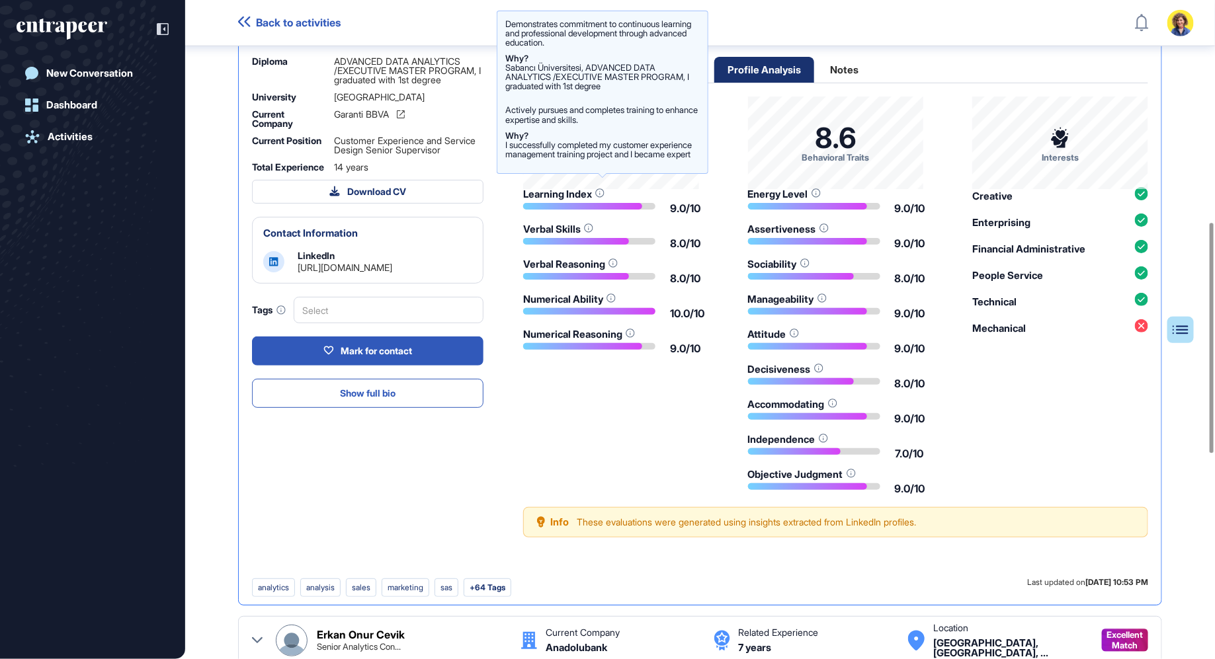
click at [601, 194] on icon at bounding box center [599, 192] width 9 height 9
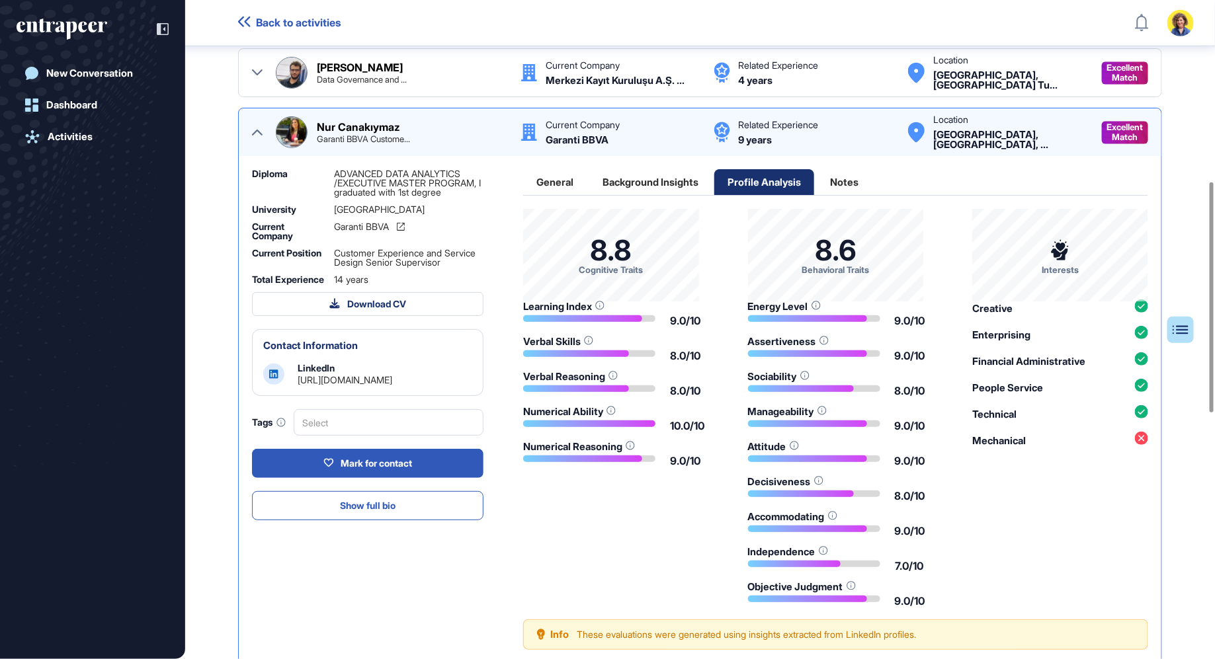
scroll to position [501, 0]
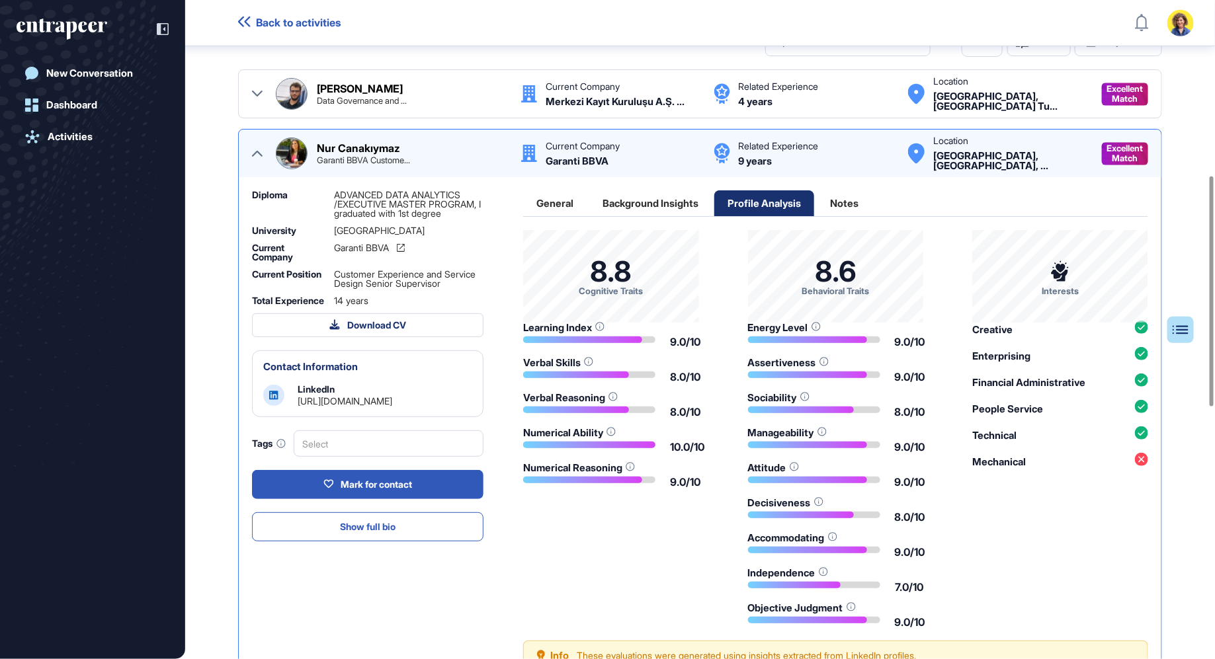
click at [837, 196] on div "Notes" at bounding box center [844, 203] width 55 height 26
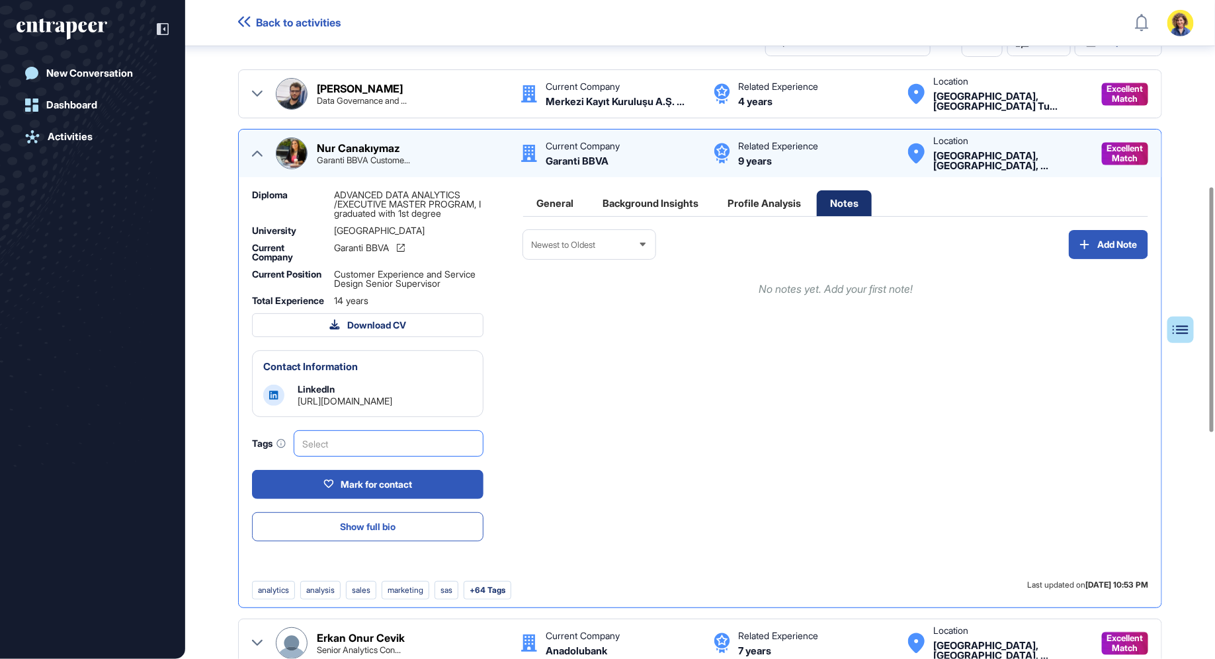
click at [382, 457] on div "Select" at bounding box center [389, 443] width 190 height 26
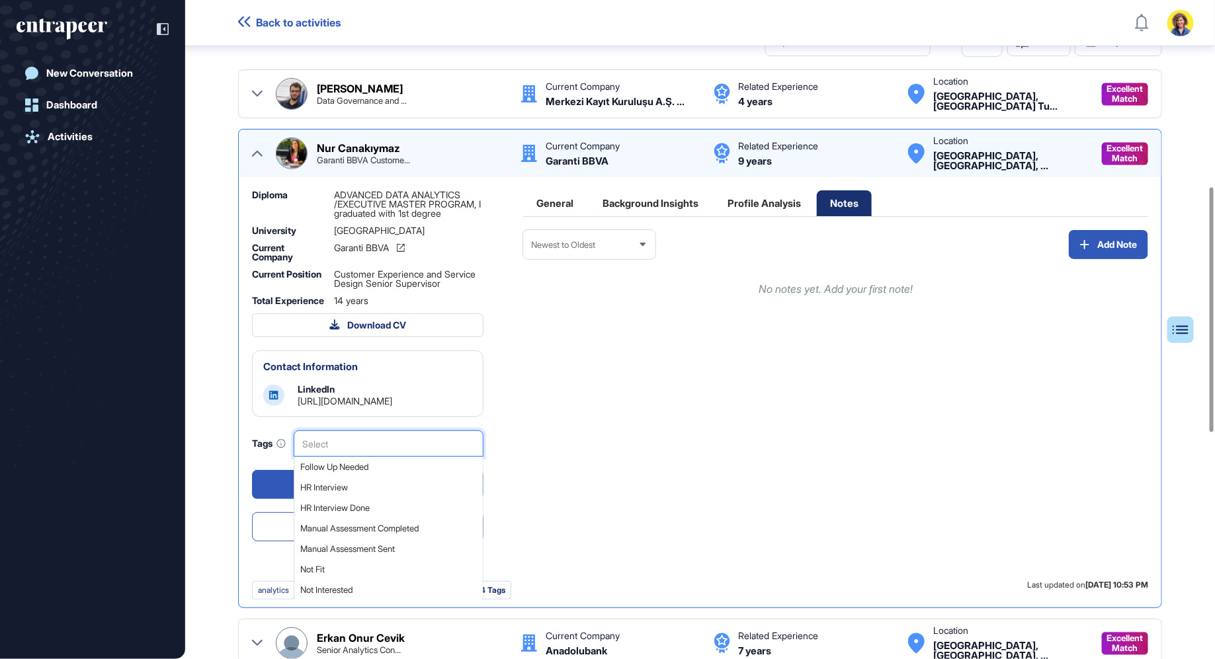
click at [591, 468] on div "Newest to Oldest Add Note No notes yet. Add your first note!" at bounding box center [835, 405] width 625 height 351
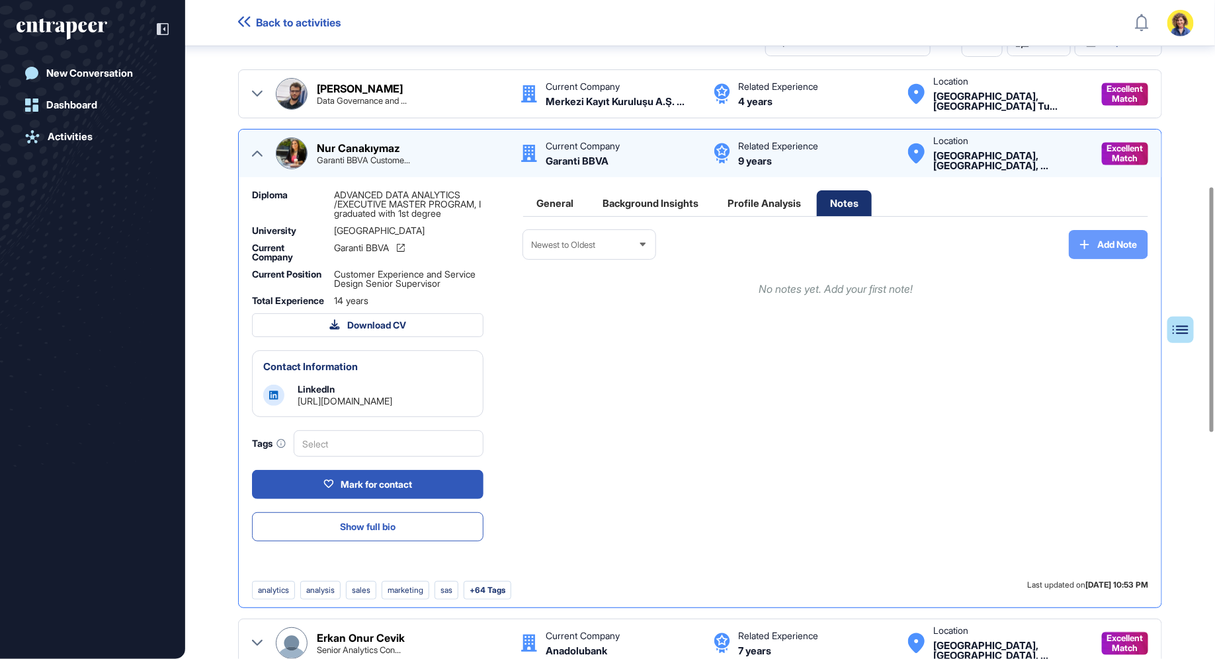
click at [1105, 249] on button "Add Note" at bounding box center [1108, 244] width 79 height 29
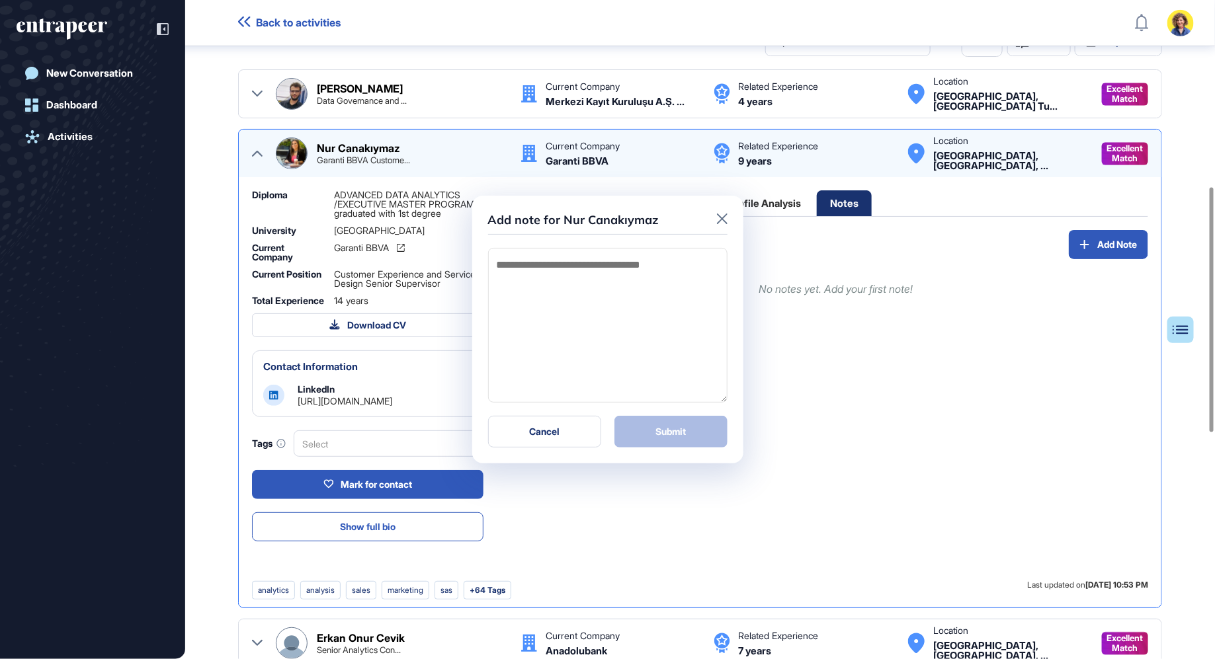
click at [721, 225] on div at bounding box center [722, 220] width 11 height 17
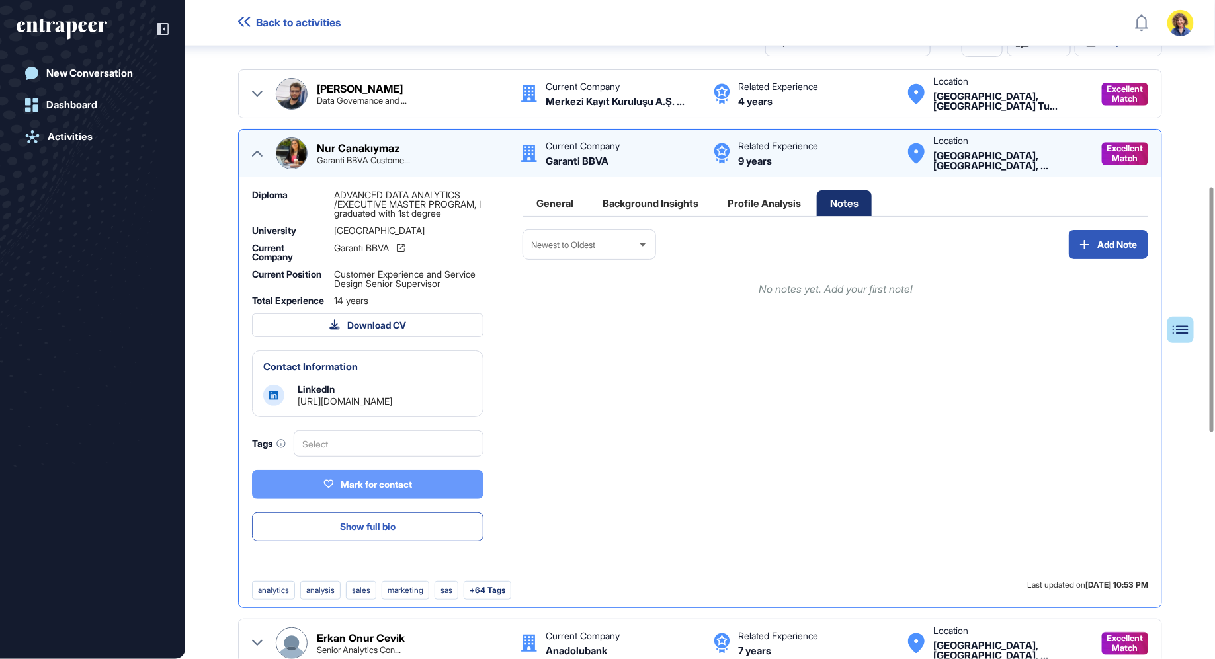
click at [406, 491] on div "Mark for contact" at bounding box center [367, 485] width 89 height 12
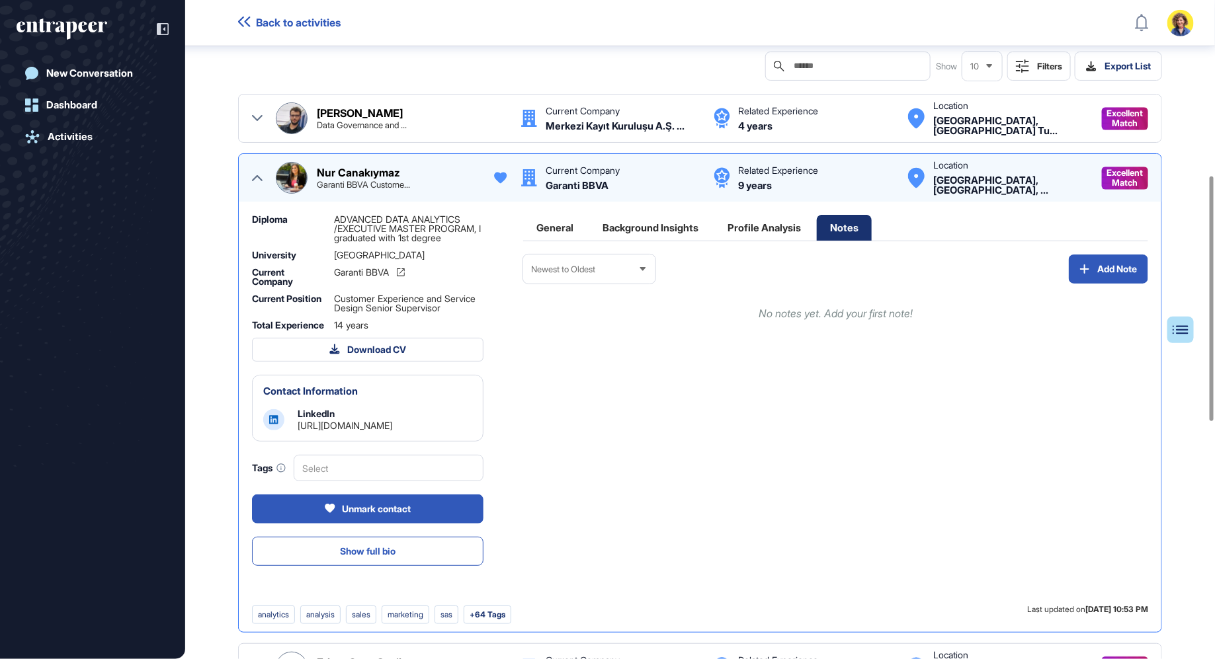
scroll to position [0, 0]
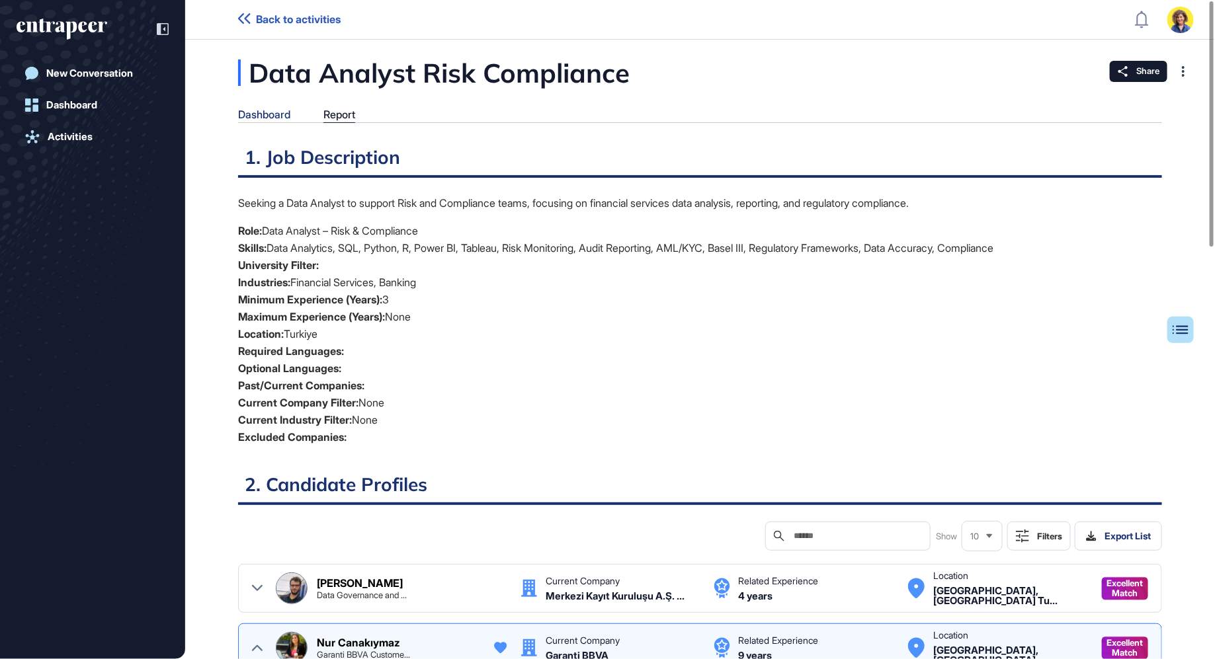
click at [264, 112] on div "Dashboard" at bounding box center [264, 114] width 52 height 13
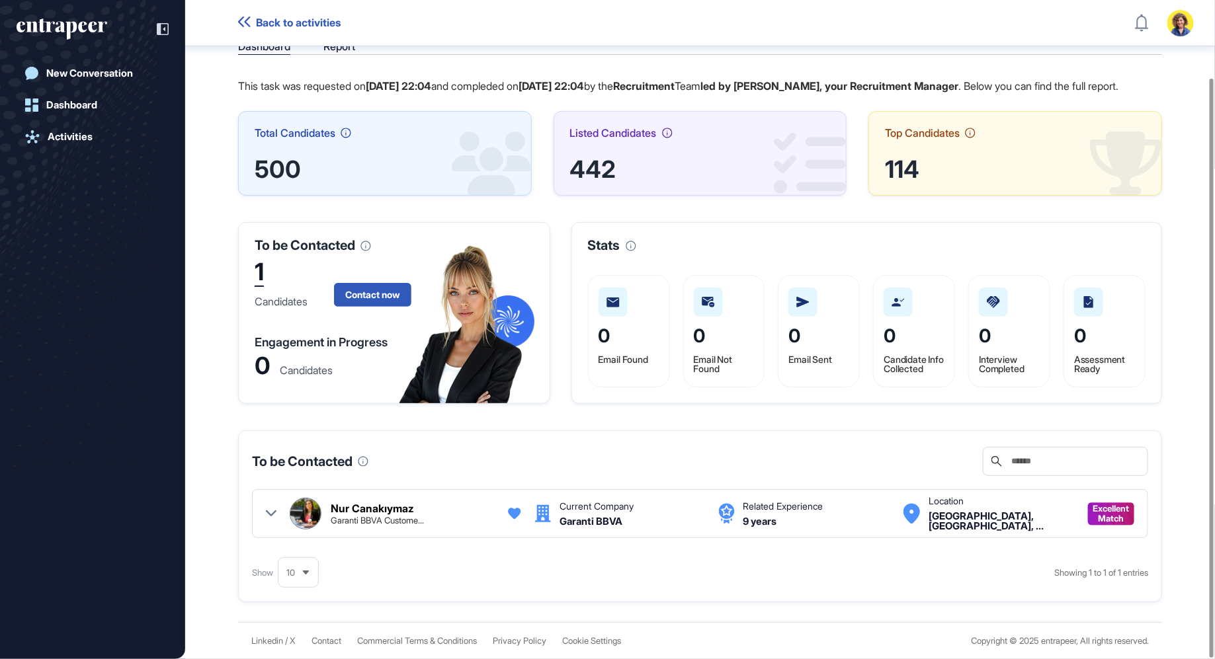
scroll to position [89, 0]
click at [270, 508] on div at bounding box center [271, 514] width 11 height 32
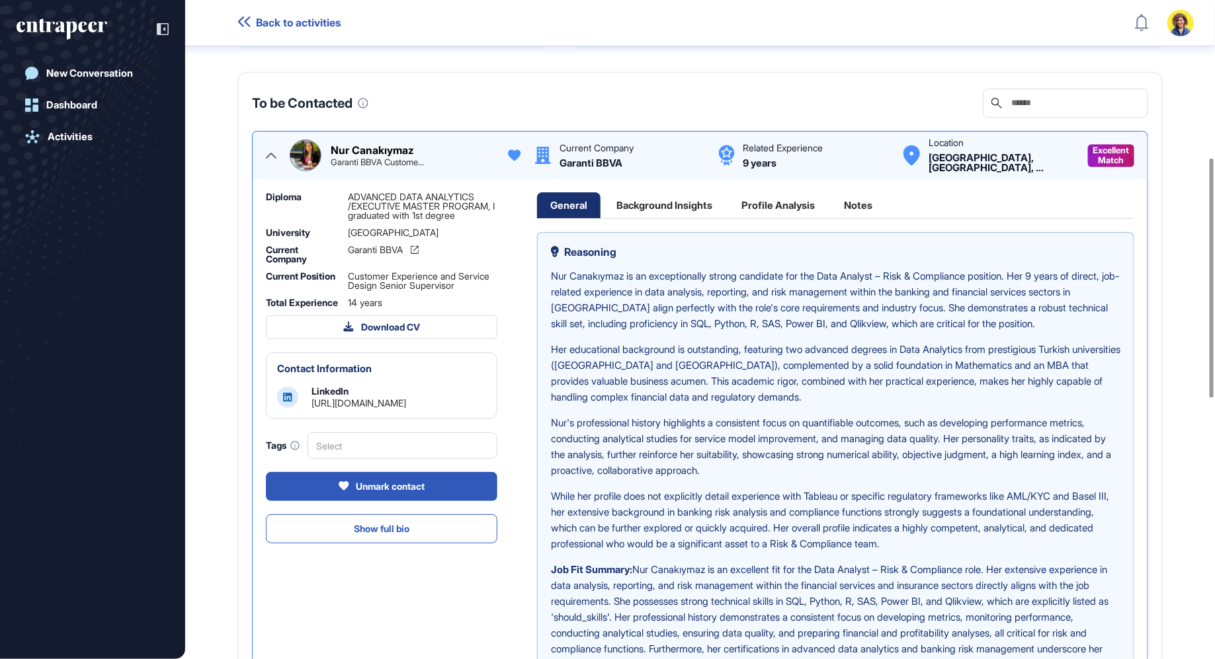
scroll to position [463, 0]
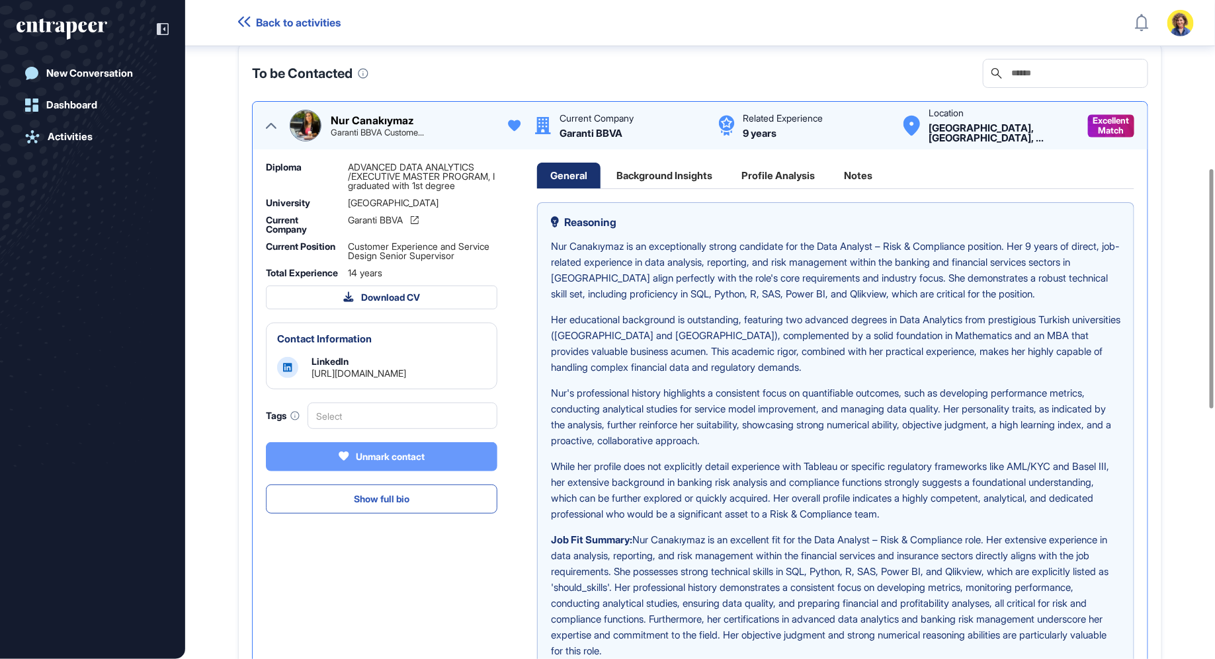
click at [375, 463] on div "Unmark contact" at bounding box center [382, 457] width 86 height 12
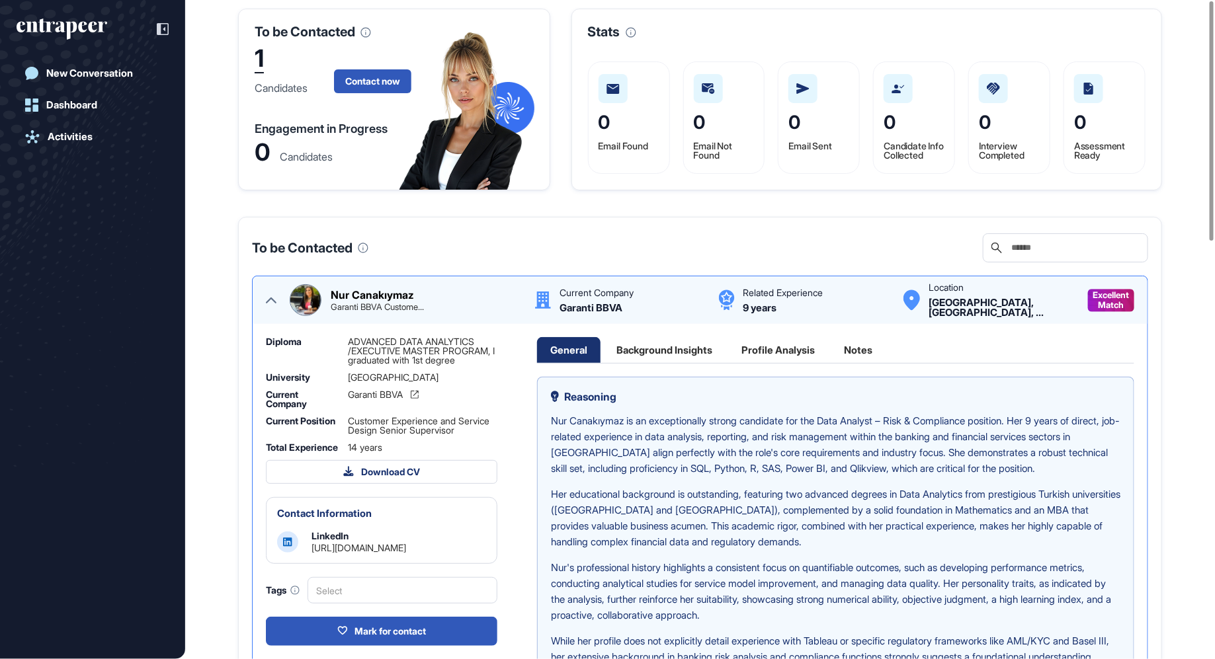
scroll to position [0, 0]
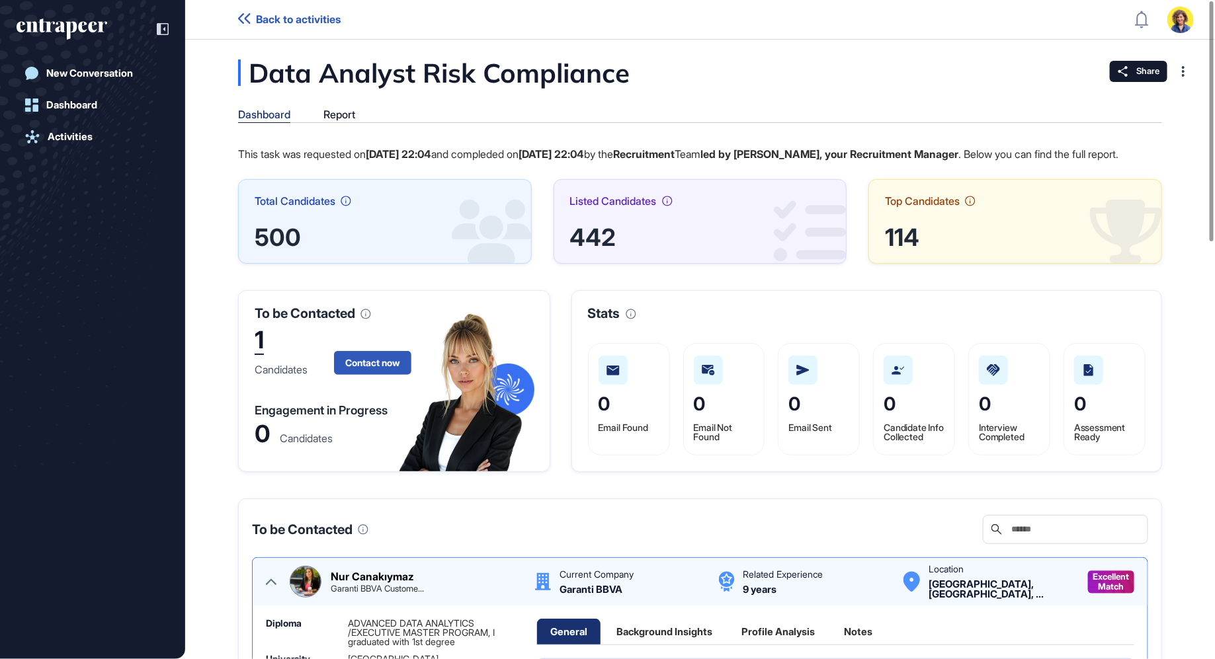
click at [276, 114] on div "Dashboard" at bounding box center [264, 114] width 52 height 13
click at [340, 120] on div "Report" at bounding box center [339, 114] width 32 height 13
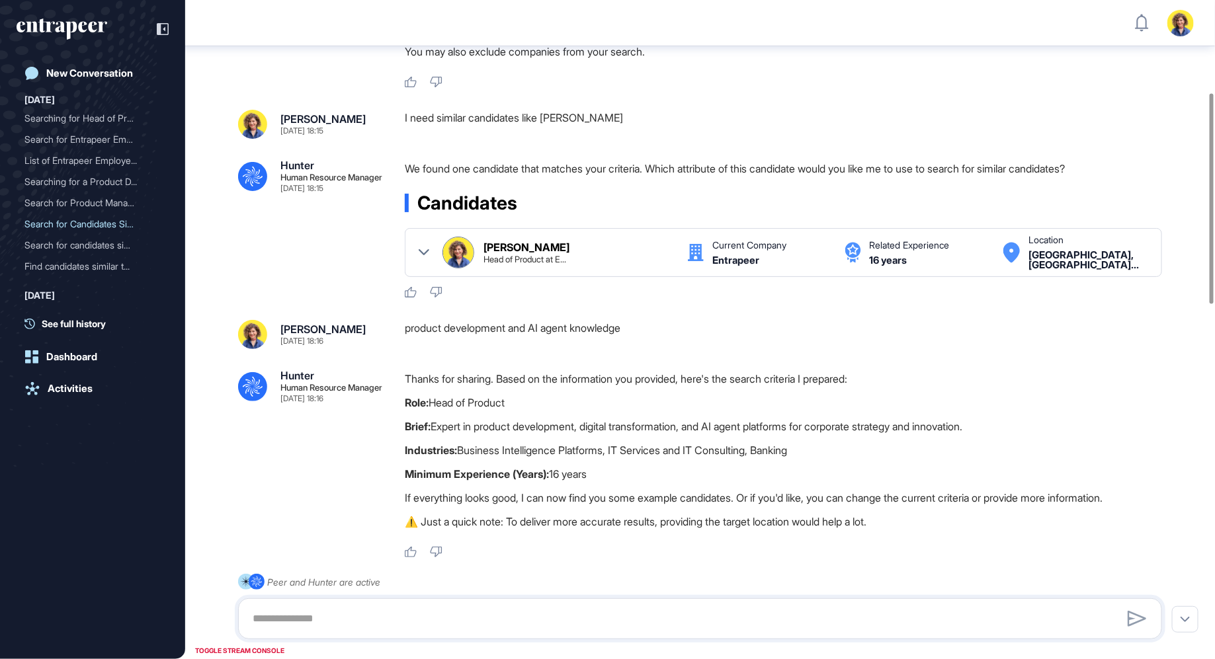
scroll to position [288, 0]
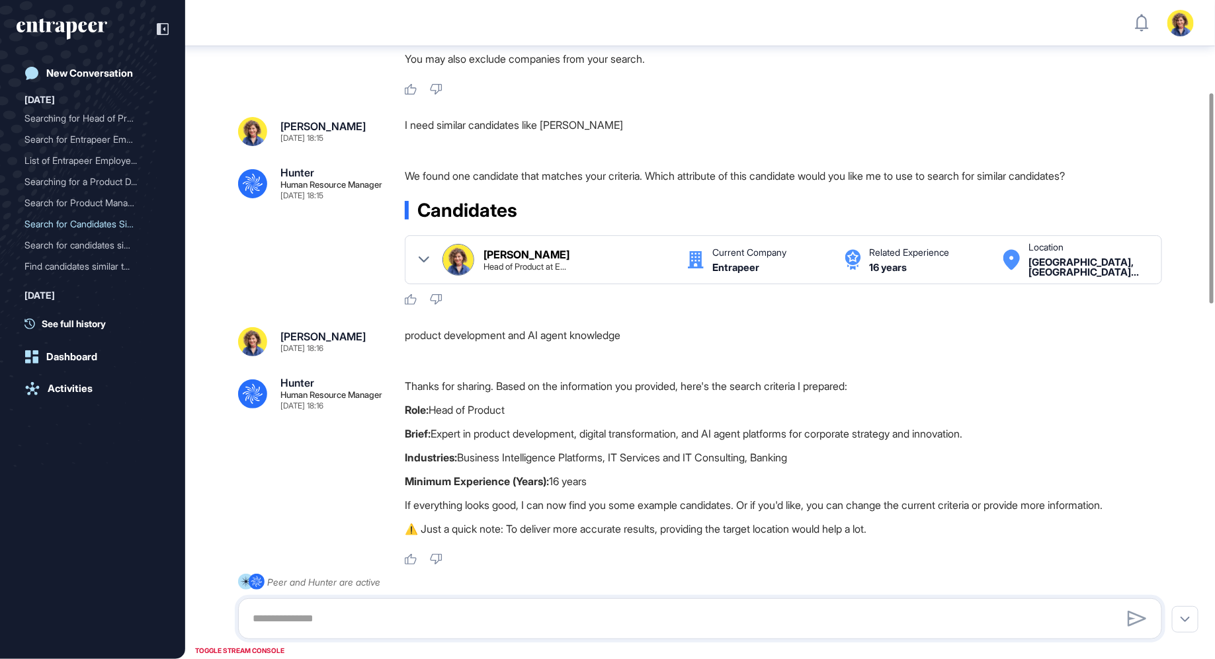
click at [424, 255] on icon at bounding box center [424, 260] width 11 height 11
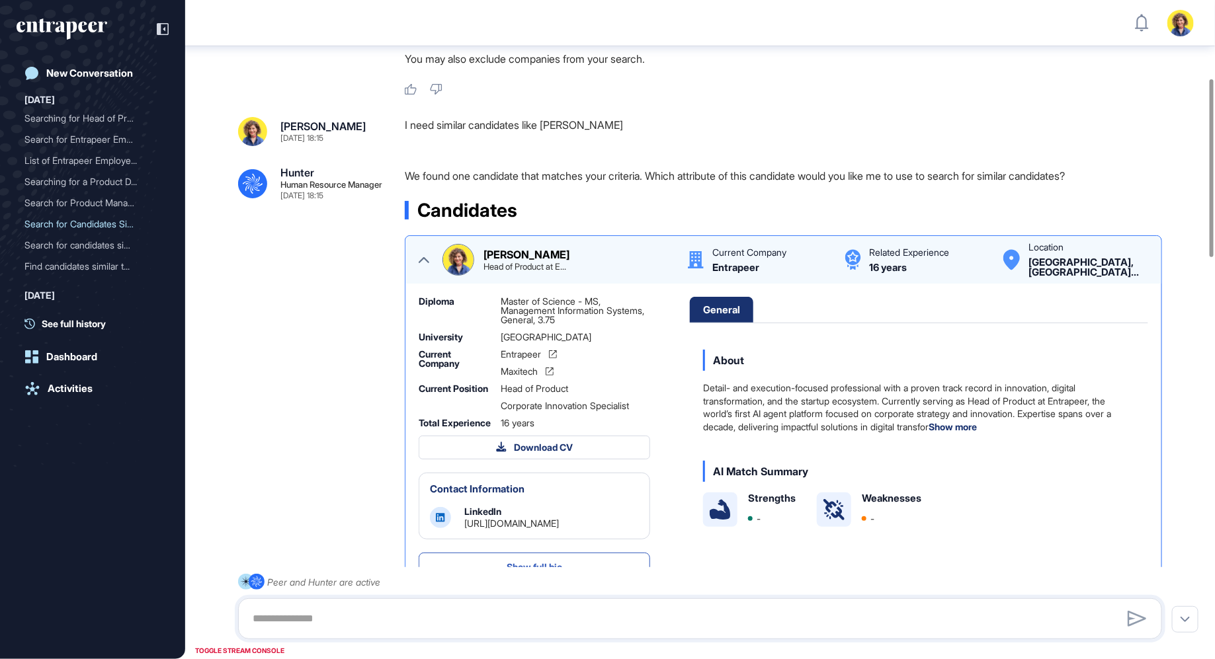
click at [456, 257] on img at bounding box center [458, 260] width 30 height 30
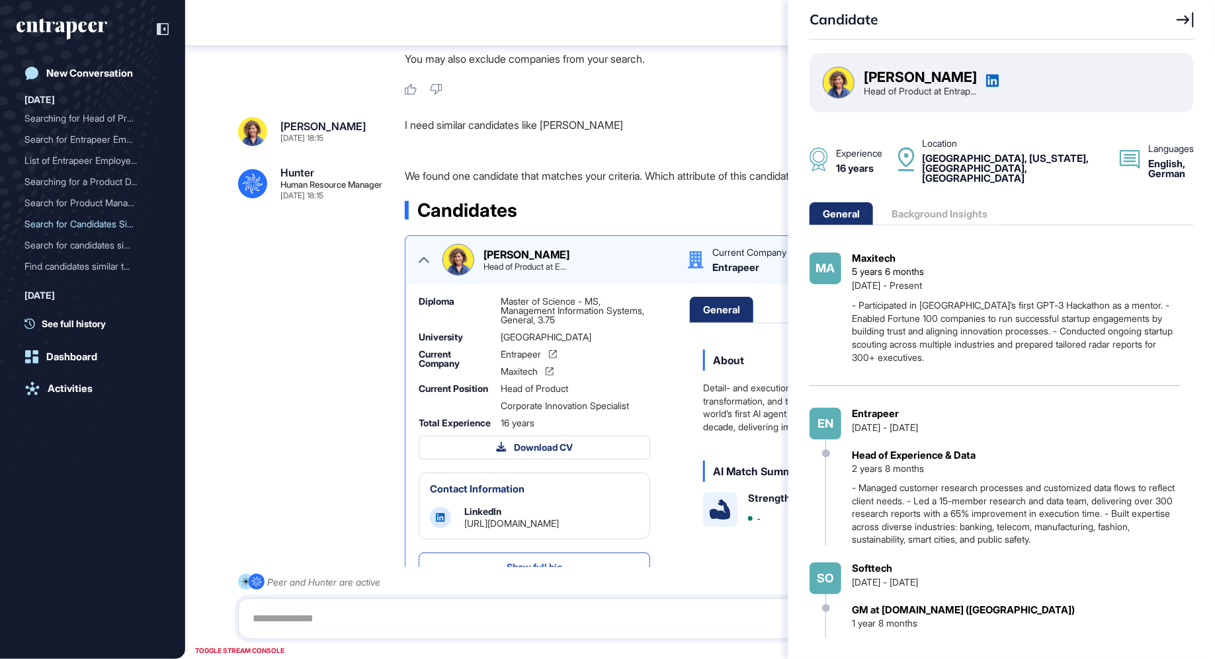
scroll to position [690, 0]
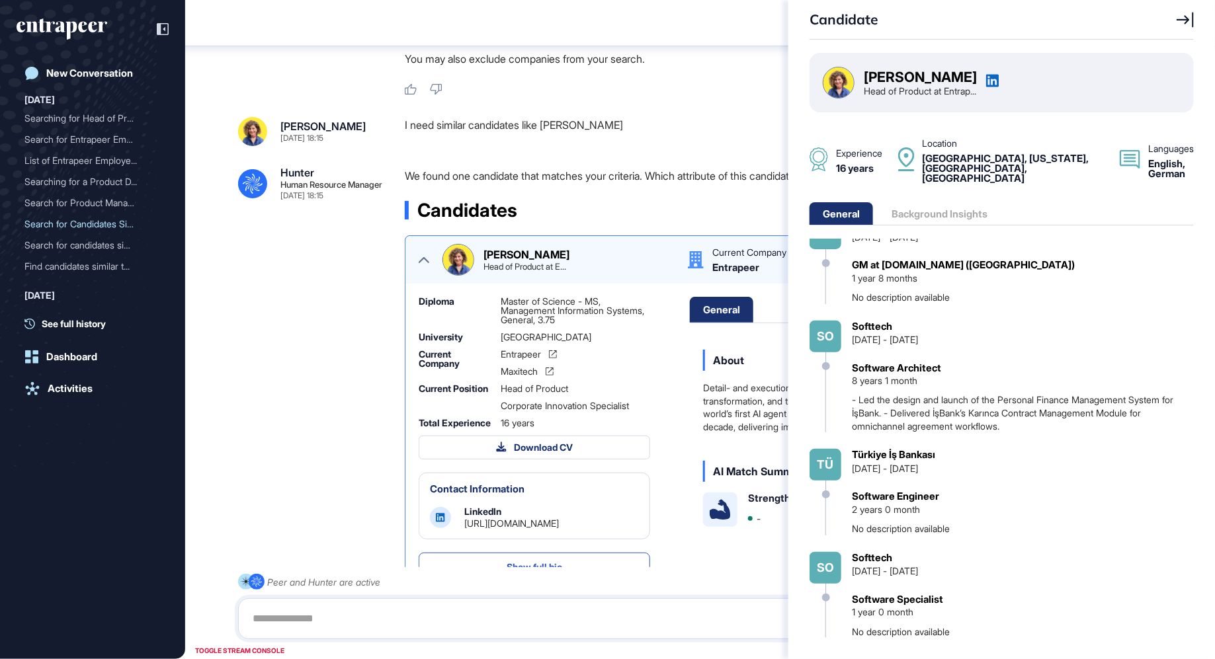
click at [299, 368] on div "Candidate Sara Holyavkin Head of Product at Entrap... Experience 16 years Locat…" at bounding box center [607, 329] width 1215 height 659
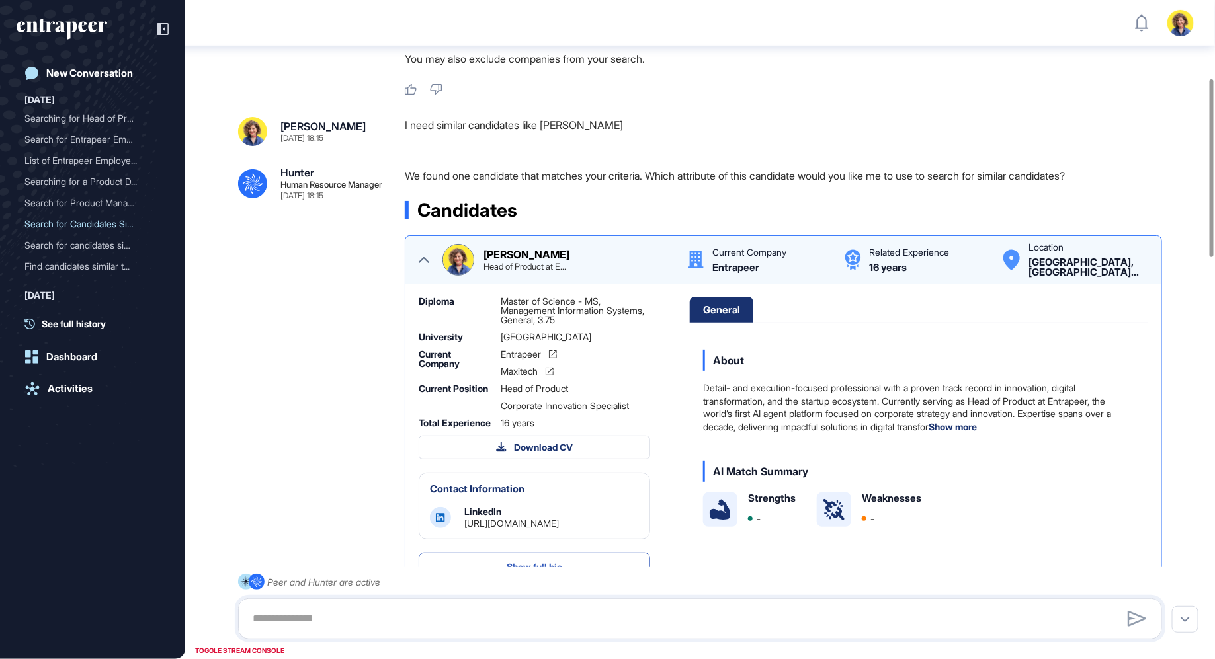
click at [421, 258] on icon at bounding box center [424, 260] width 11 height 11
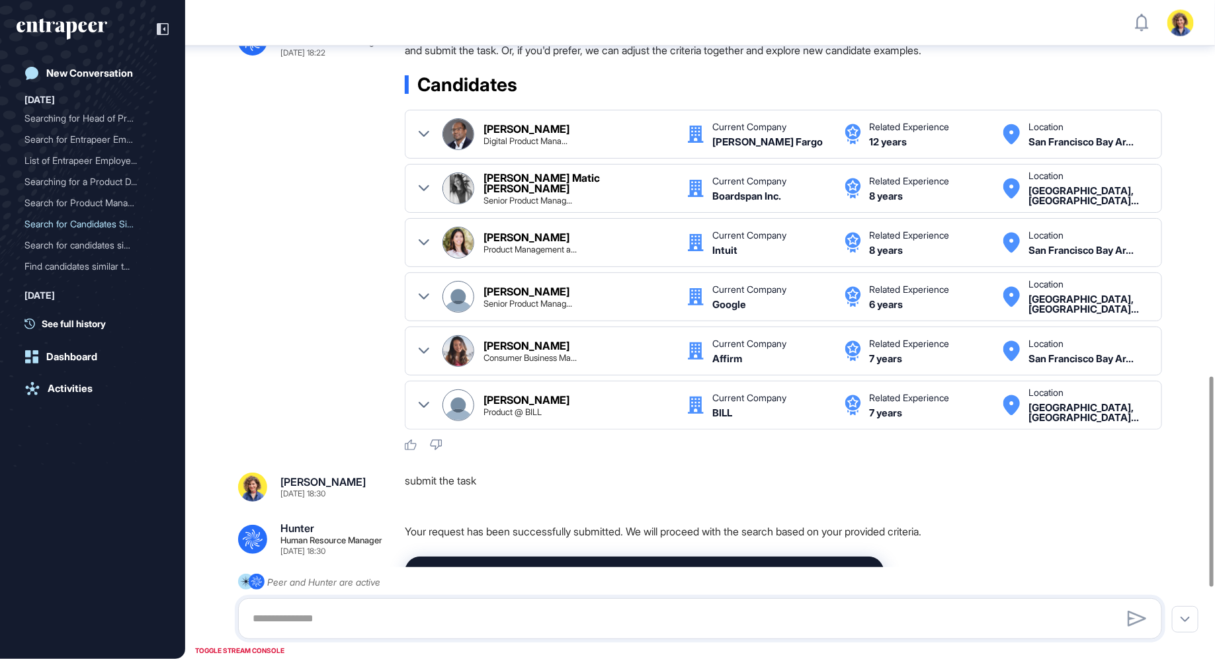
scroll to position [1194, 0]
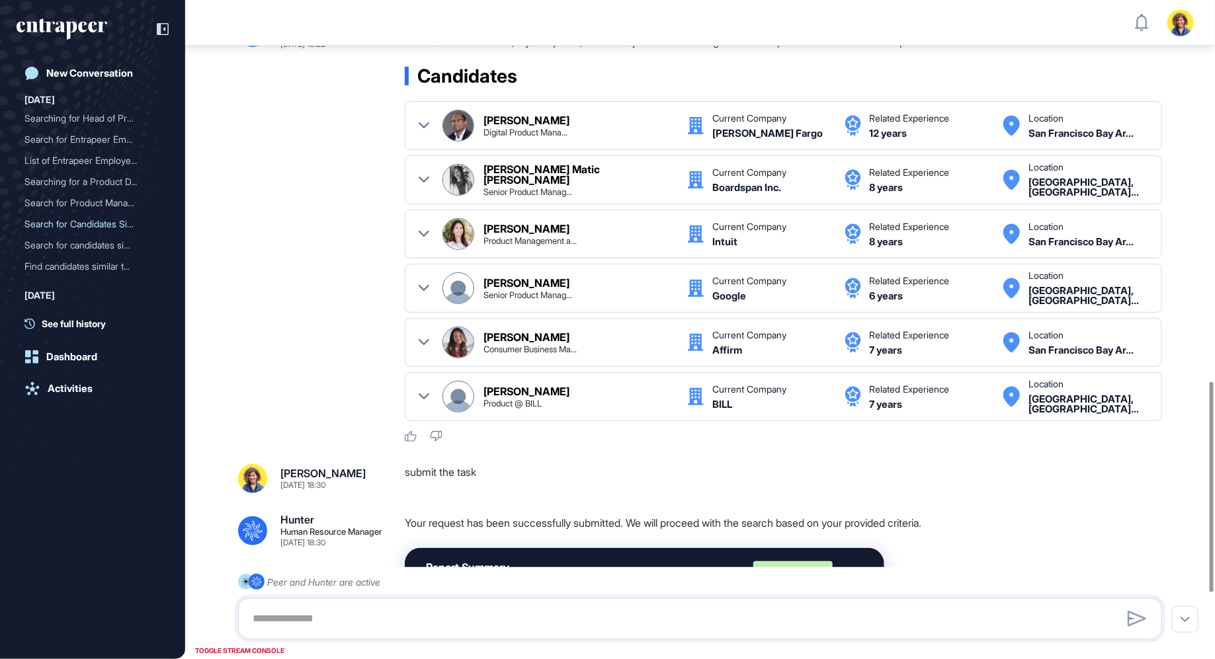
click at [423, 337] on icon at bounding box center [424, 342] width 11 height 11
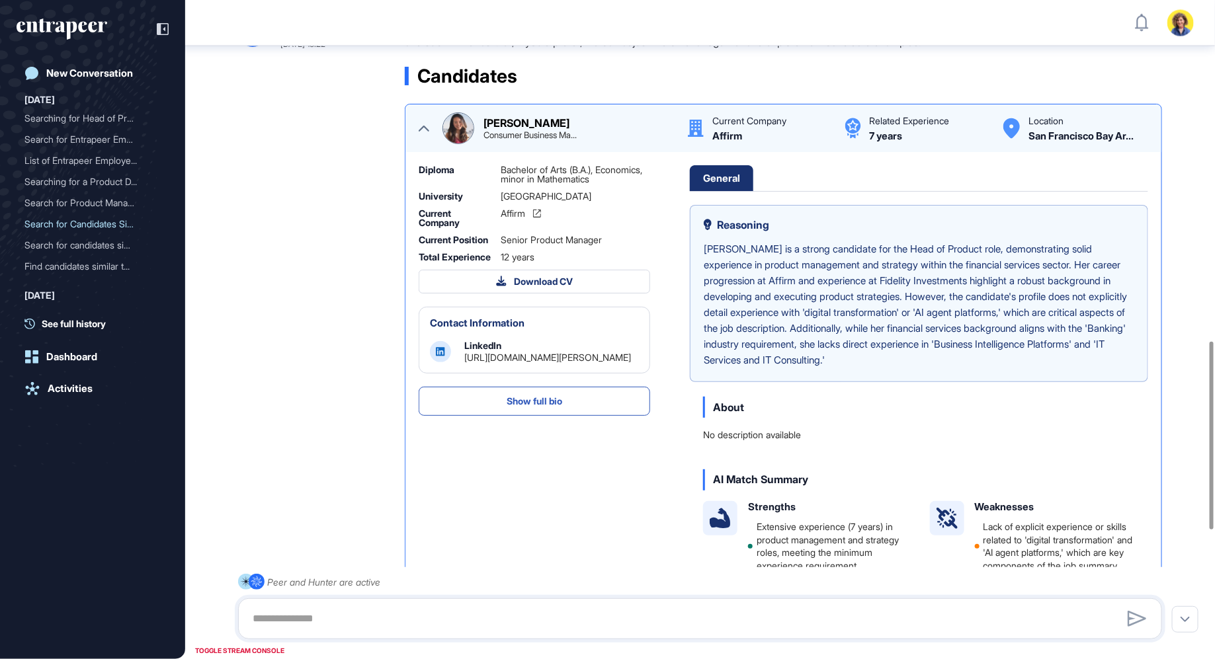
scroll to position [147, 0]
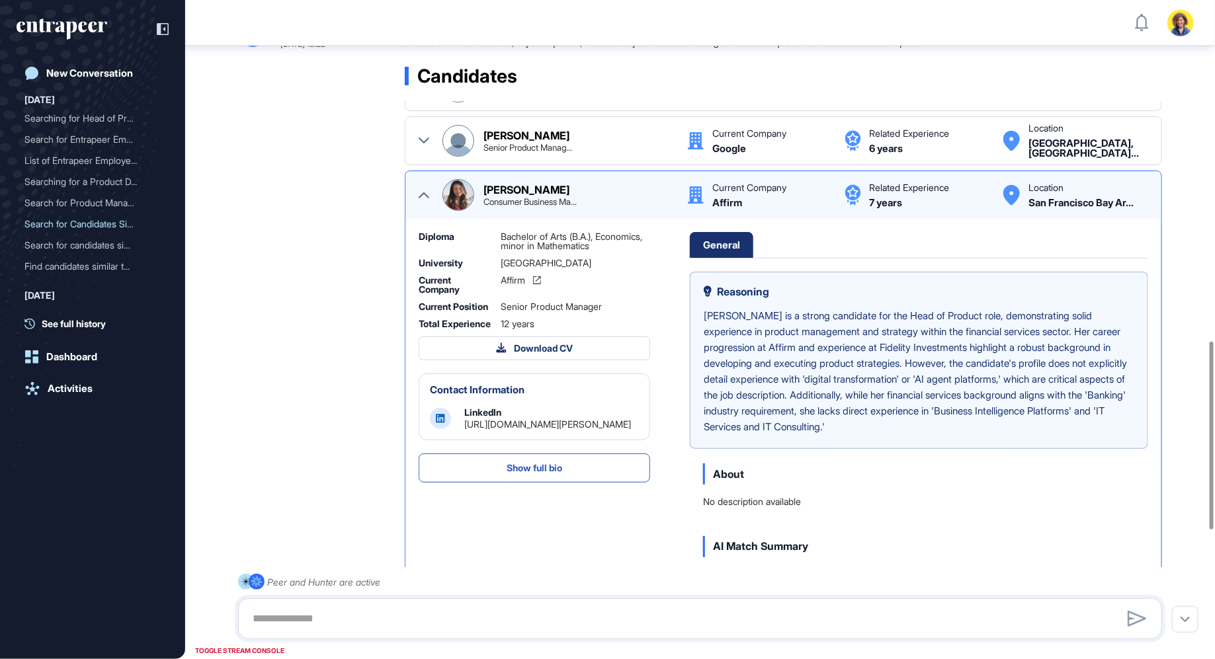
click at [424, 194] on icon at bounding box center [424, 195] width 11 height 11
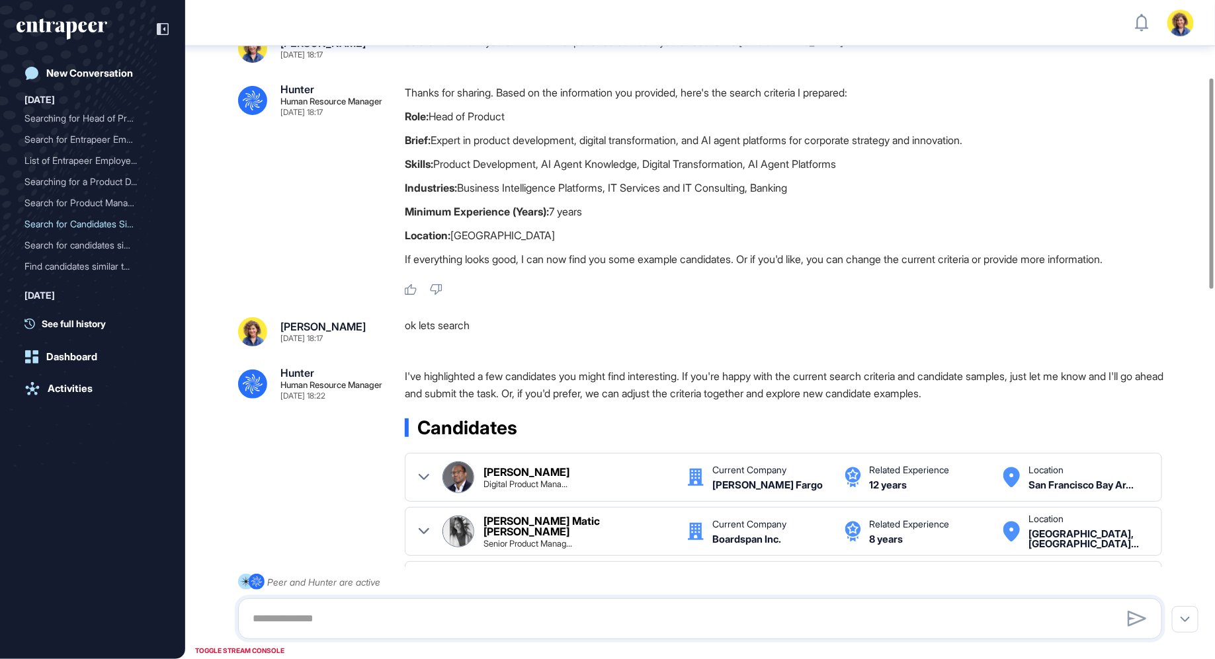
scroll to position [0, 0]
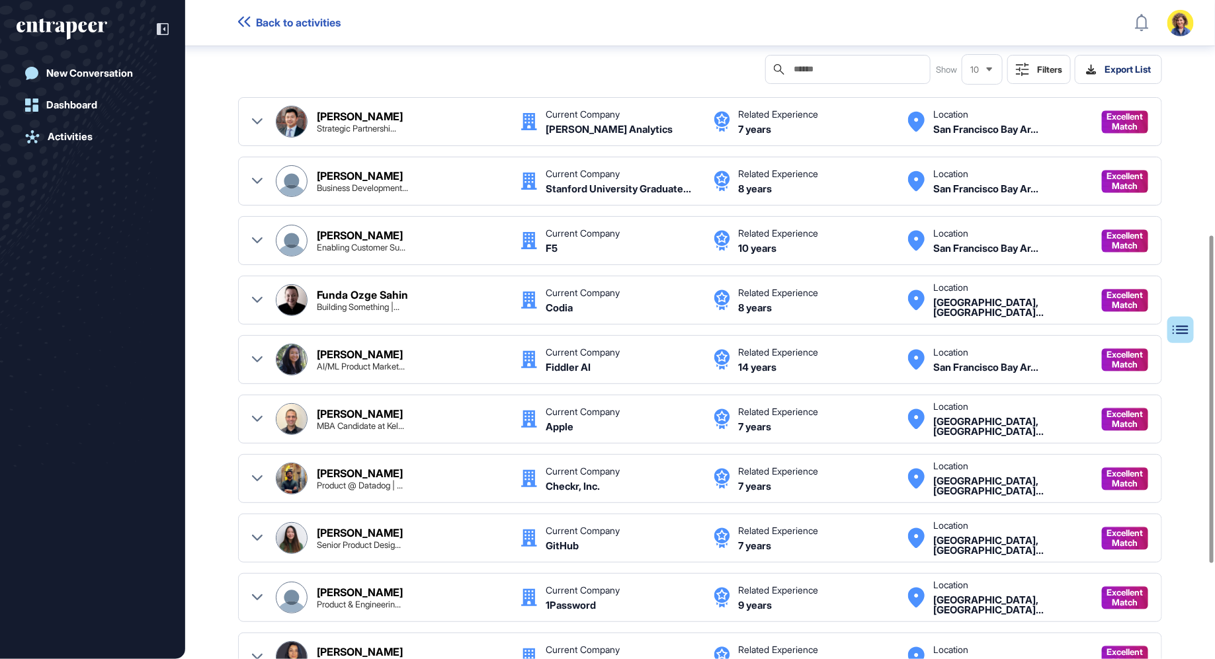
scroll to position [476, 0]
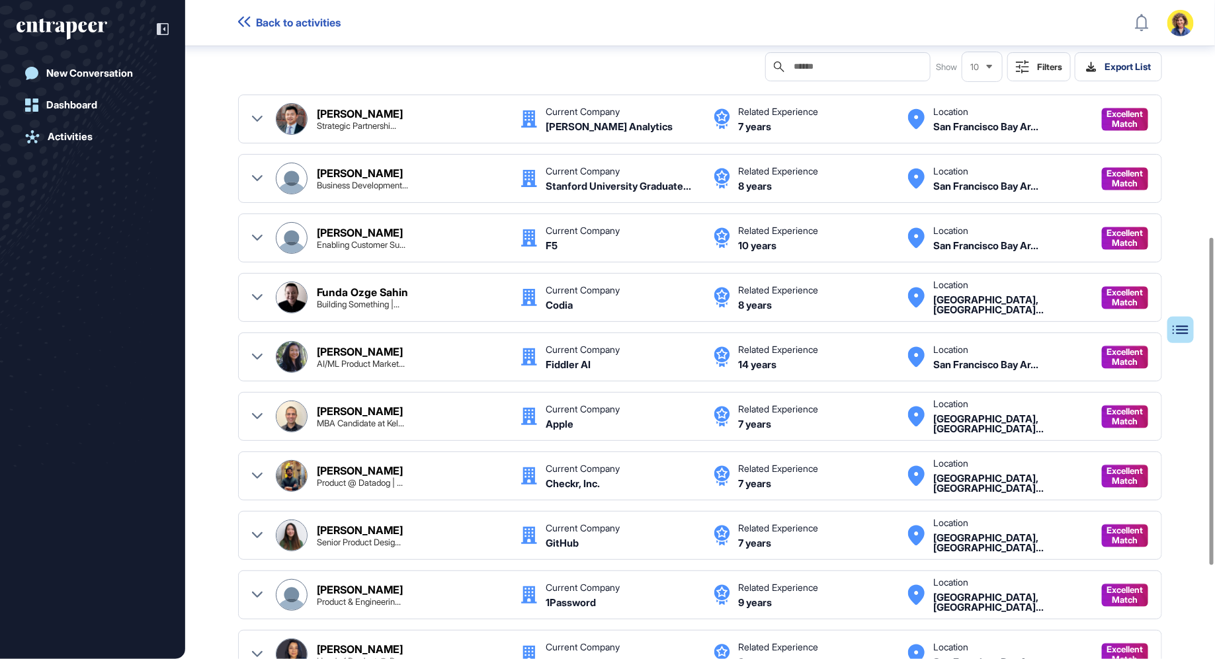
click at [263, 468] on div "[PERSON_NAME] Product @ Datadog | ... Current Company Checkr, Inc. Related Expe…" at bounding box center [700, 476] width 896 height 32
click at [263, 462] on div "[PERSON_NAME] Product @ Datadog | ... Current Company Checkr, Inc. Related Expe…" at bounding box center [700, 476] width 896 height 32
click at [256, 471] on icon at bounding box center [257, 476] width 11 height 11
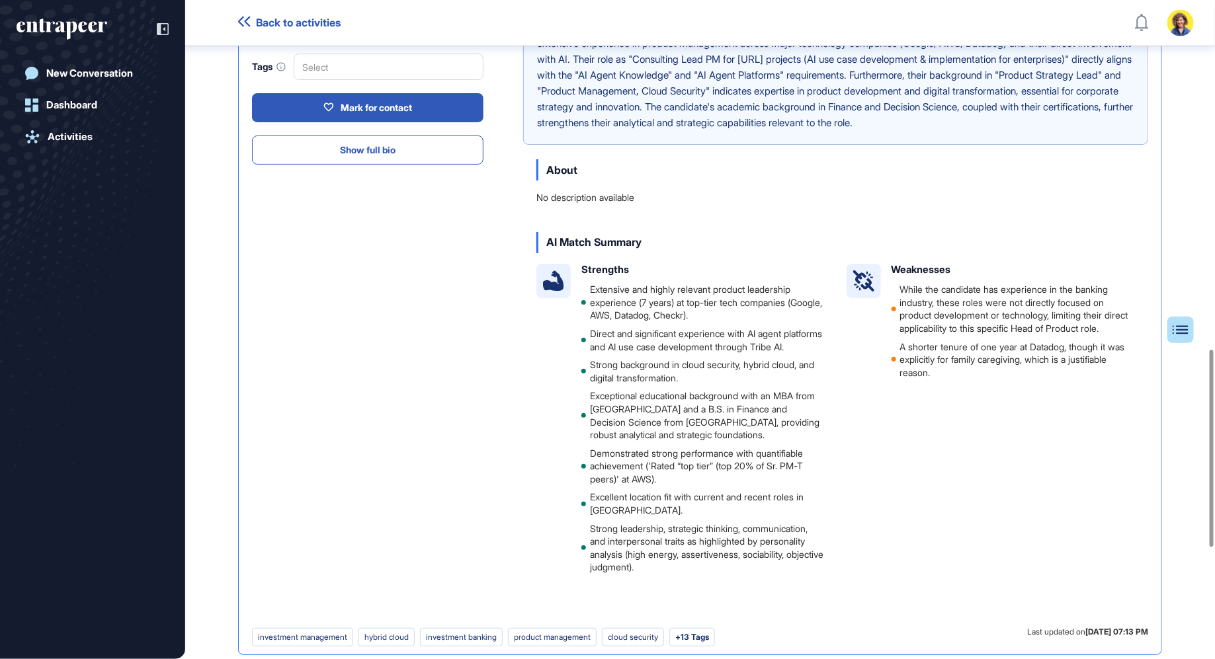
scroll to position [1167, 0]
drag, startPoint x: 966, startPoint y: 323, endPoint x: 1004, endPoint y: 336, distance: 39.7
click at [1004, 340] on li "While the candidate has experience in the banking industry, these roles were no…" at bounding box center [1013, 359] width 244 height 39
click at [908, 340] on li "While the candidate has experience in the banking industry, these roles were no…" at bounding box center [1013, 359] width 244 height 39
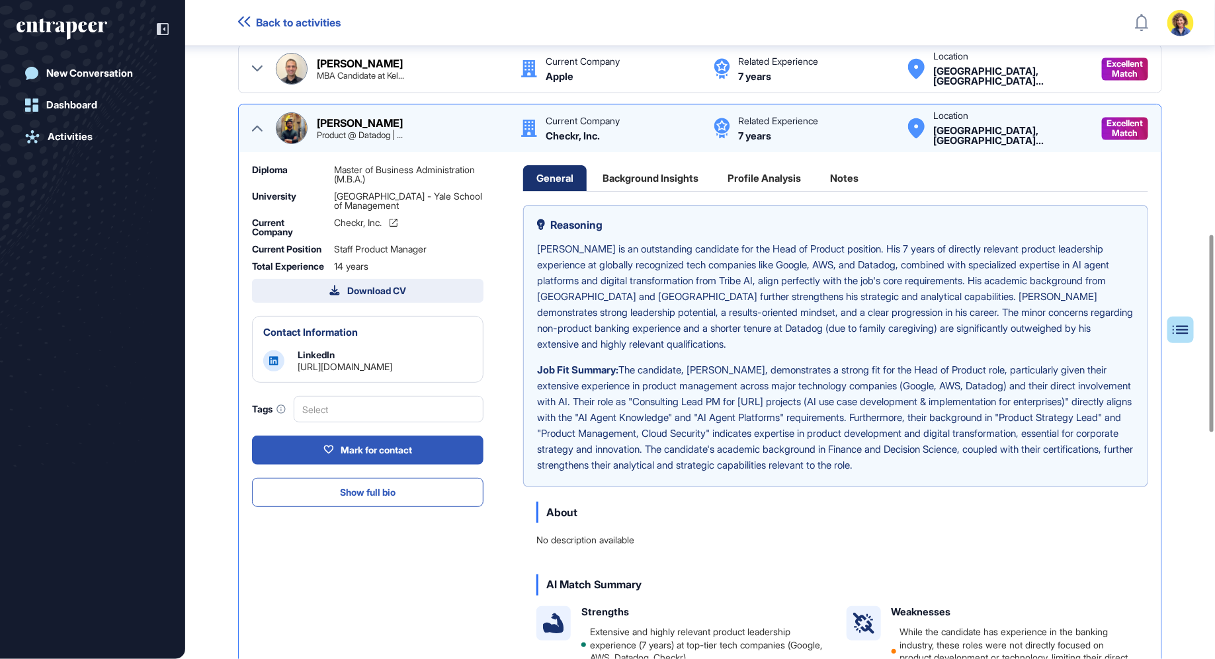
scroll to position [753, 0]
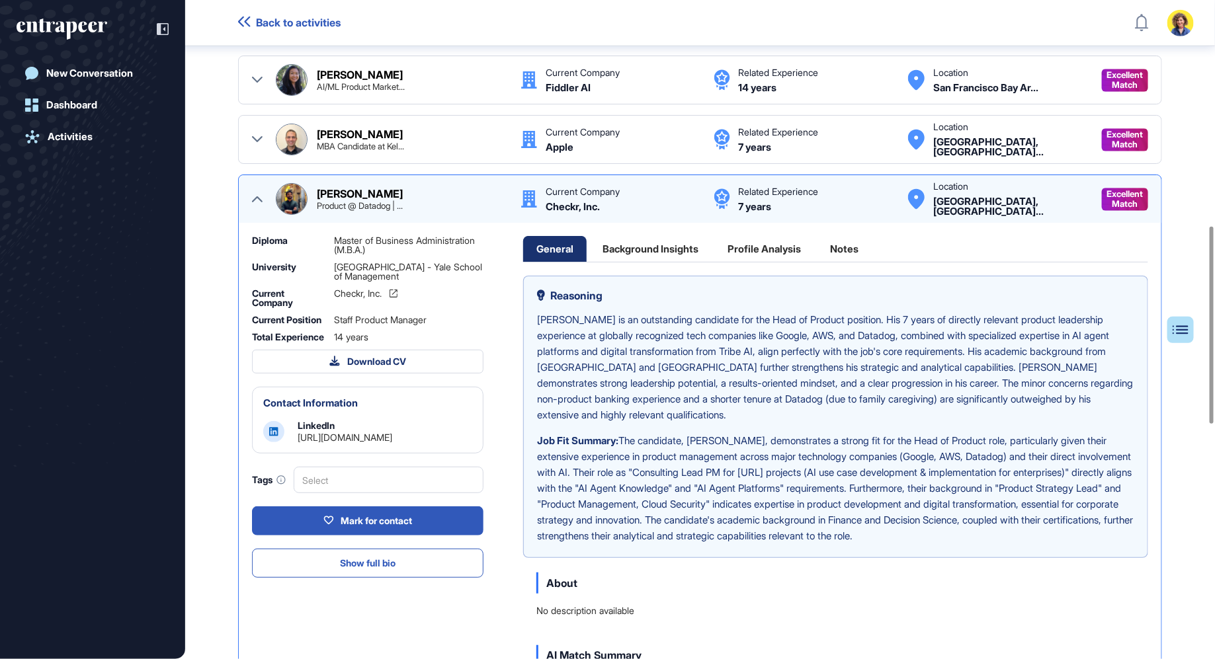
click at [257, 194] on icon at bounding box center [257, 199] width 11 height 11
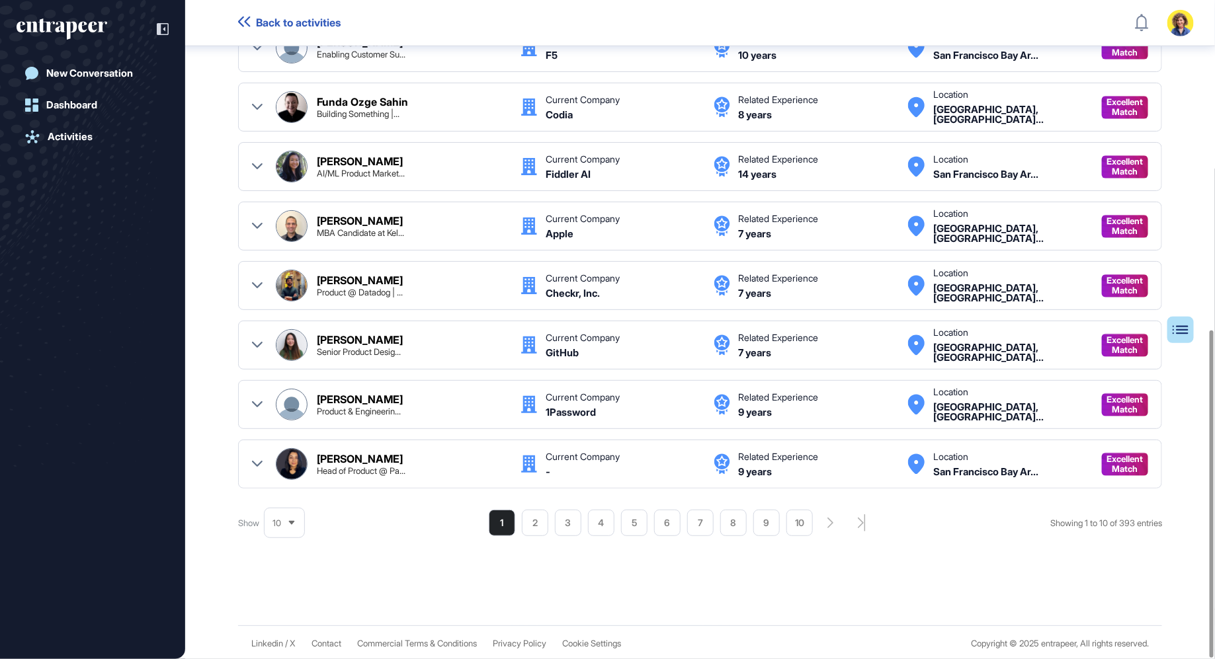
scroll to position [663, 0]
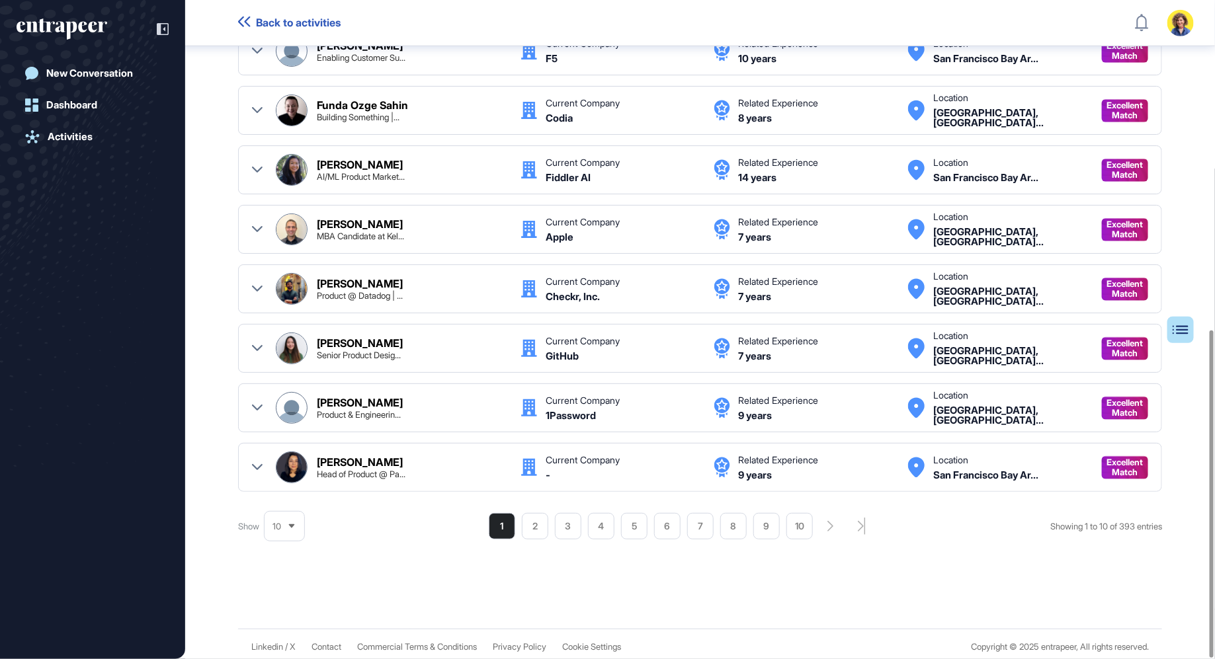
click at [259, 350] on div at bounding box center [257, 349] width 11 height 32
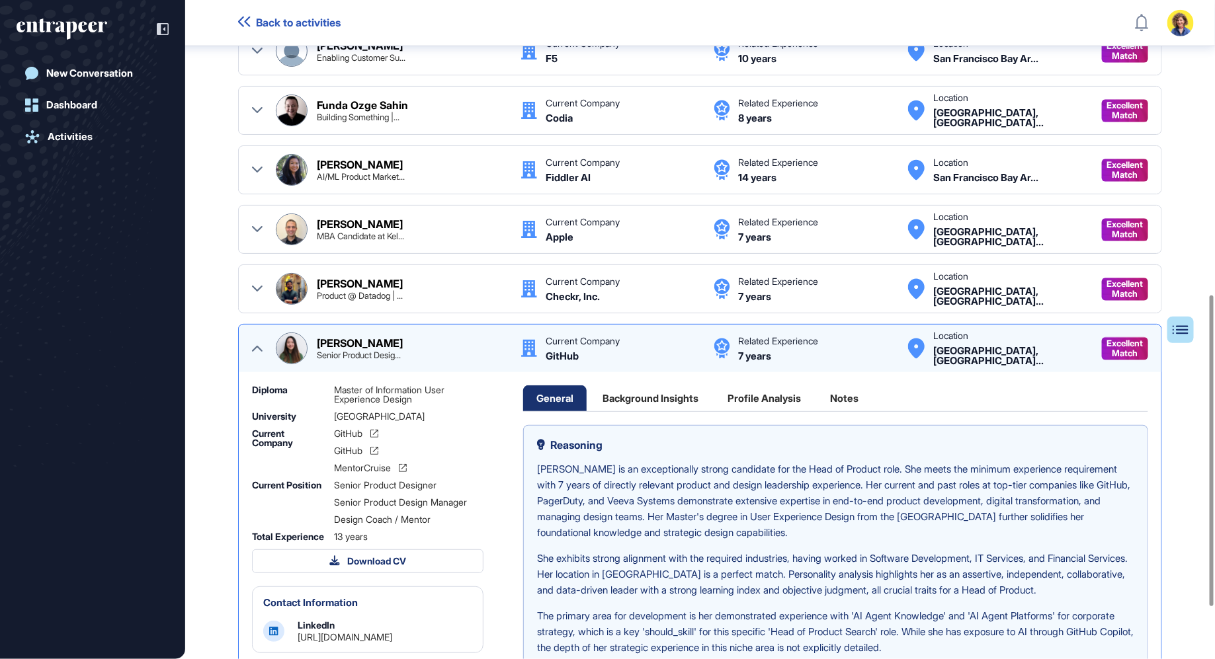
scroll to position [753, 0]
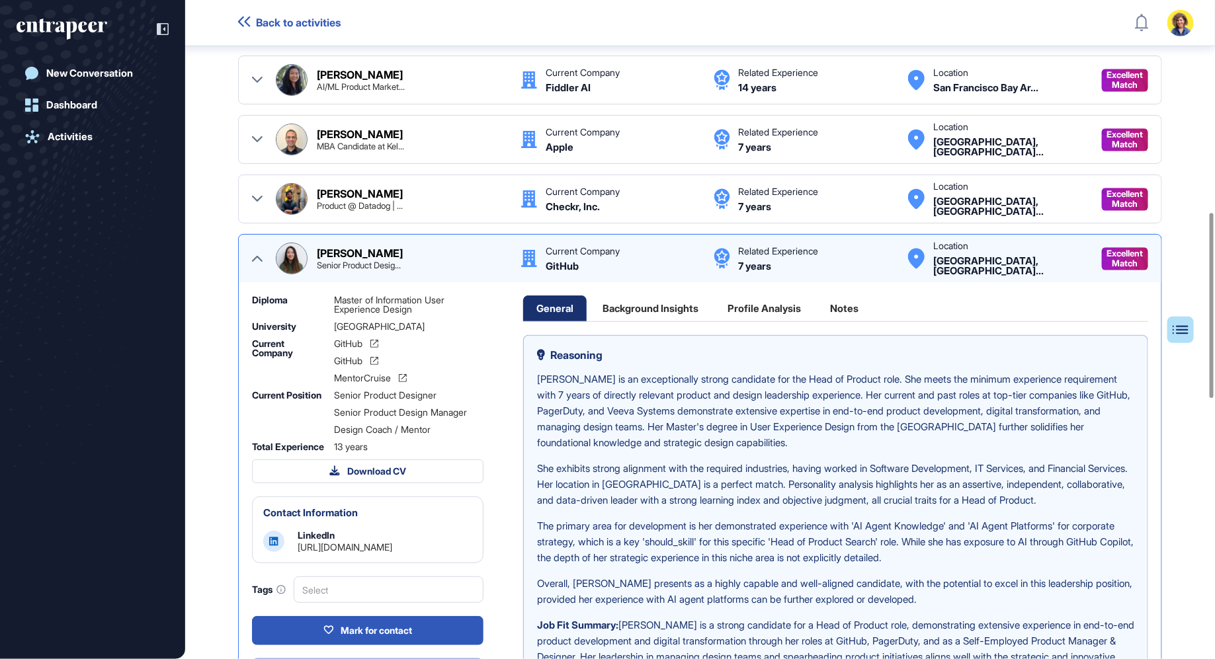
click at [261, 246] on div at bounding box center [257, 259] width 11 height 32
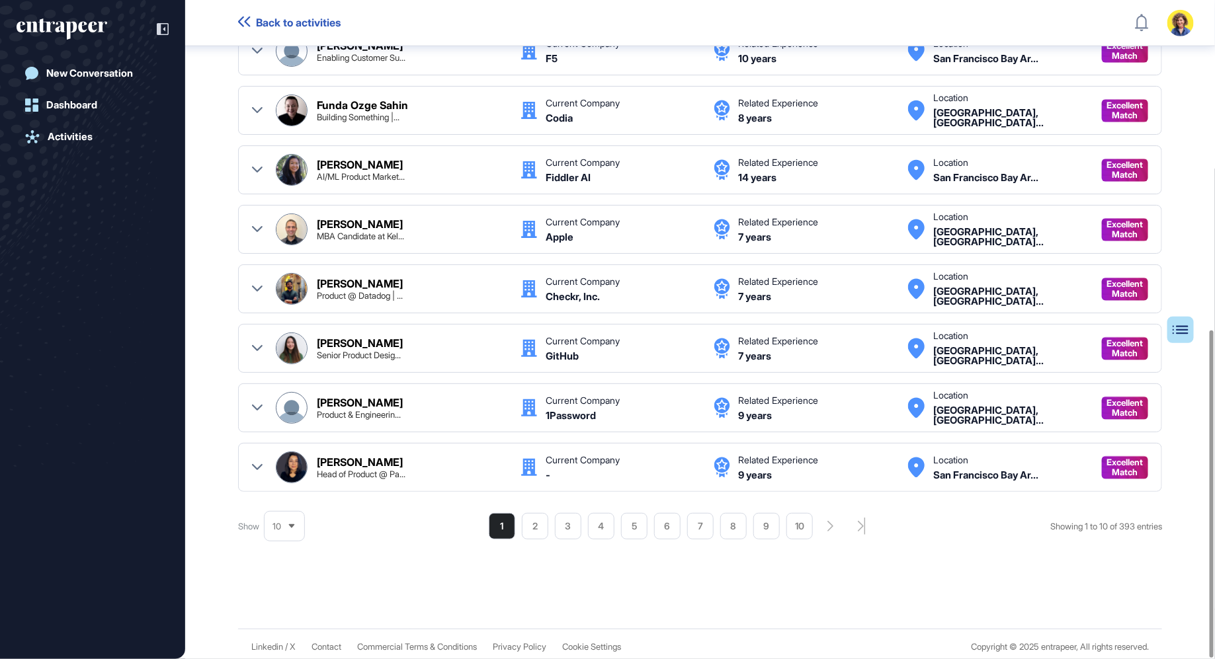
scroll to position [663, 0]
click at [283, 525] on div "10" at bounding box center [284, 527] width 40 height 26
click at [286, 497] on li "75" at bounding box center [284, 502] width 32 height 26
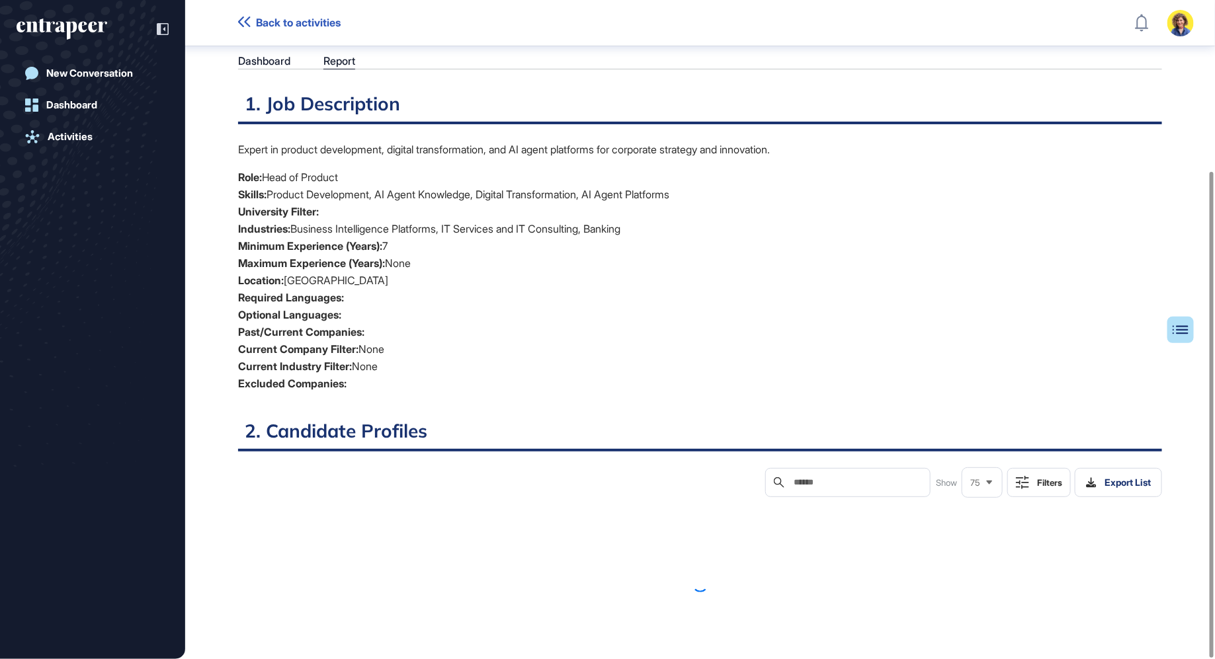
scroll to position [0, 0]
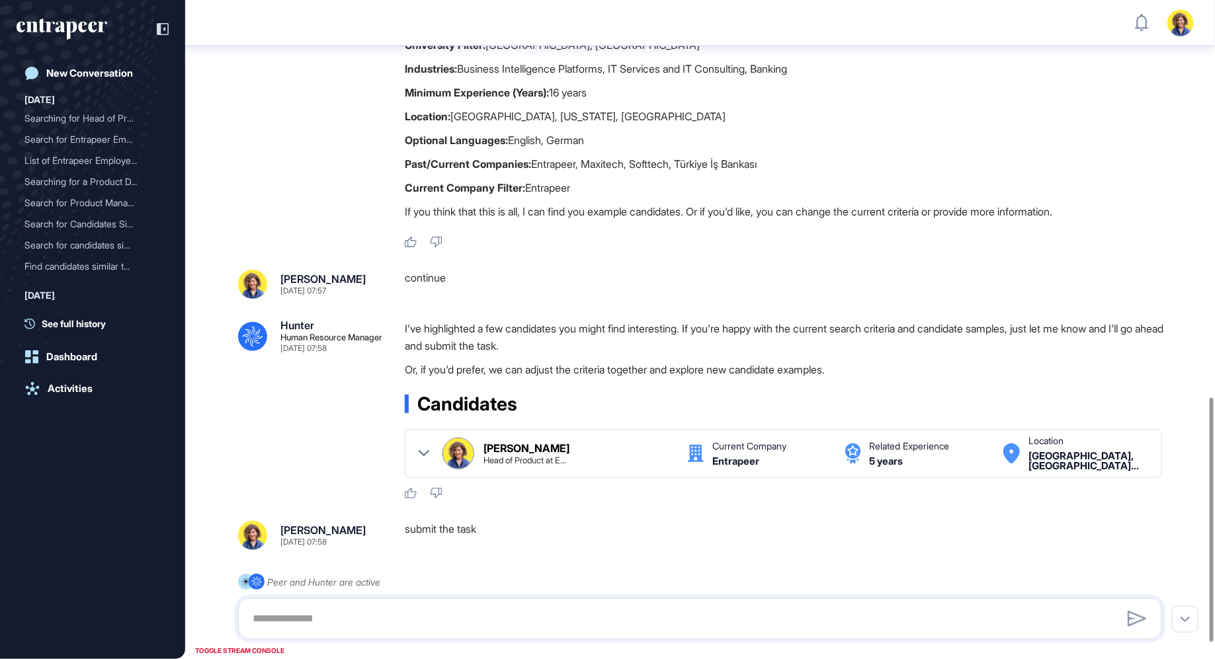
scroll to position [1116, 0]
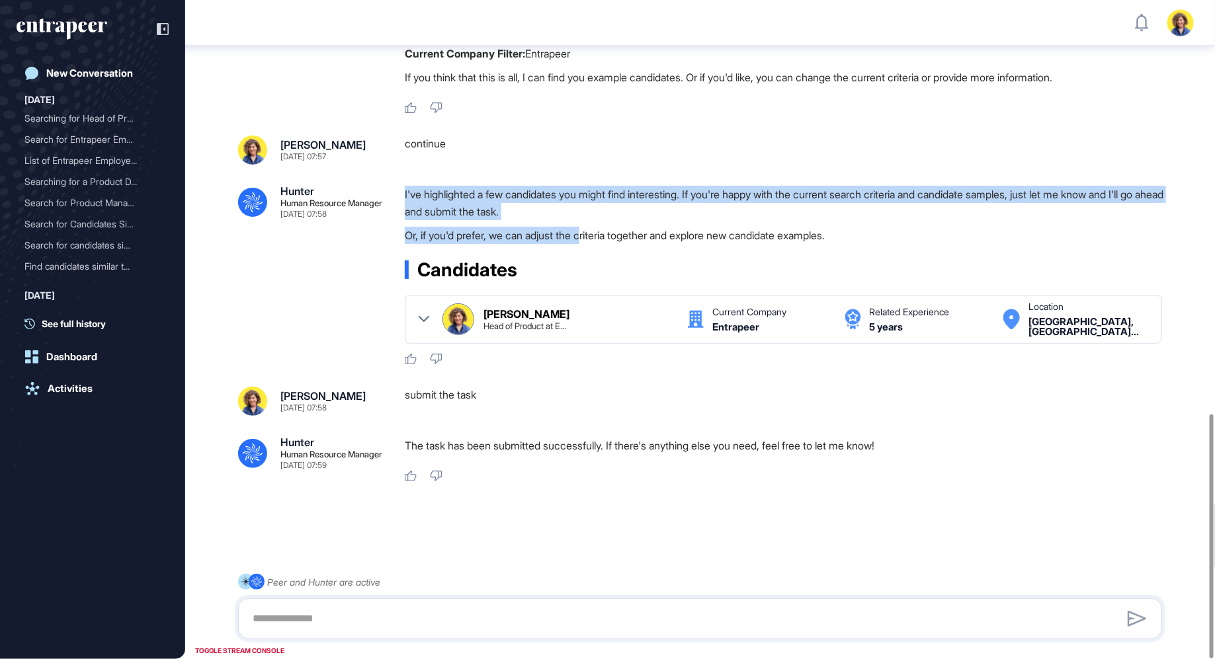
drag, startPoint x: 546, startPoint y: 184, endPoint x: 592, endPoint y: 237, distance: 71.2
click at [592, 237] on p "Or, if you'd prefer, we can adjust the criteria together and explore new candid…" at bounding box center [789, 235] width 768 height 17
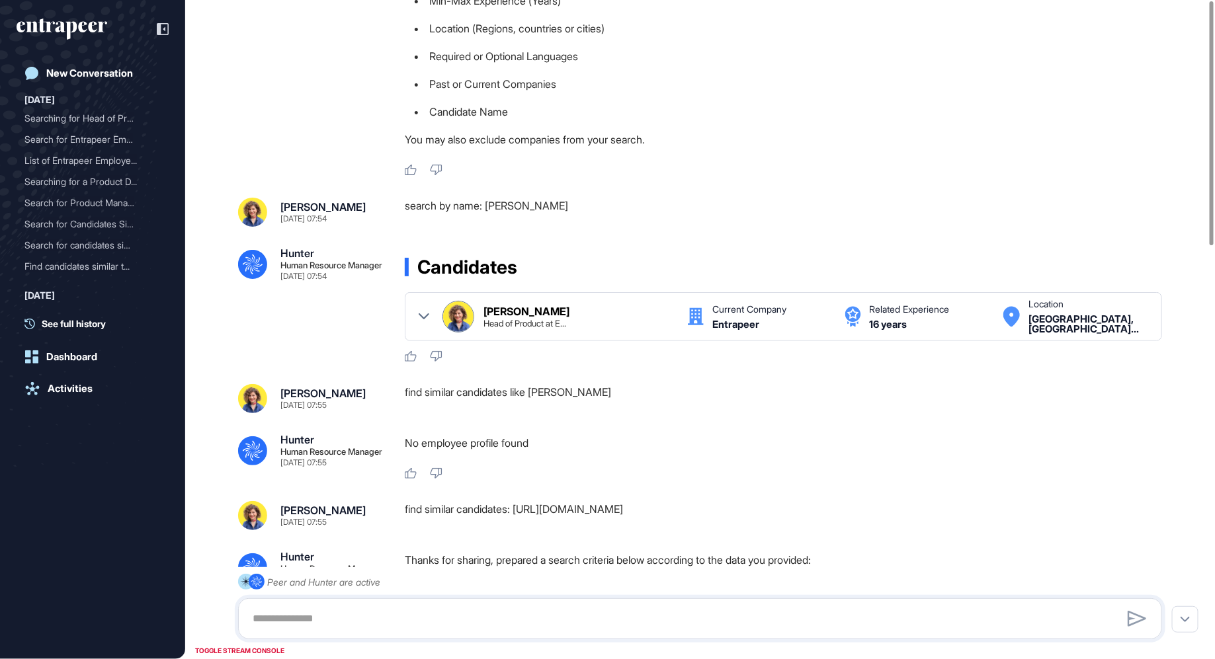
scroll to position [0, 0]
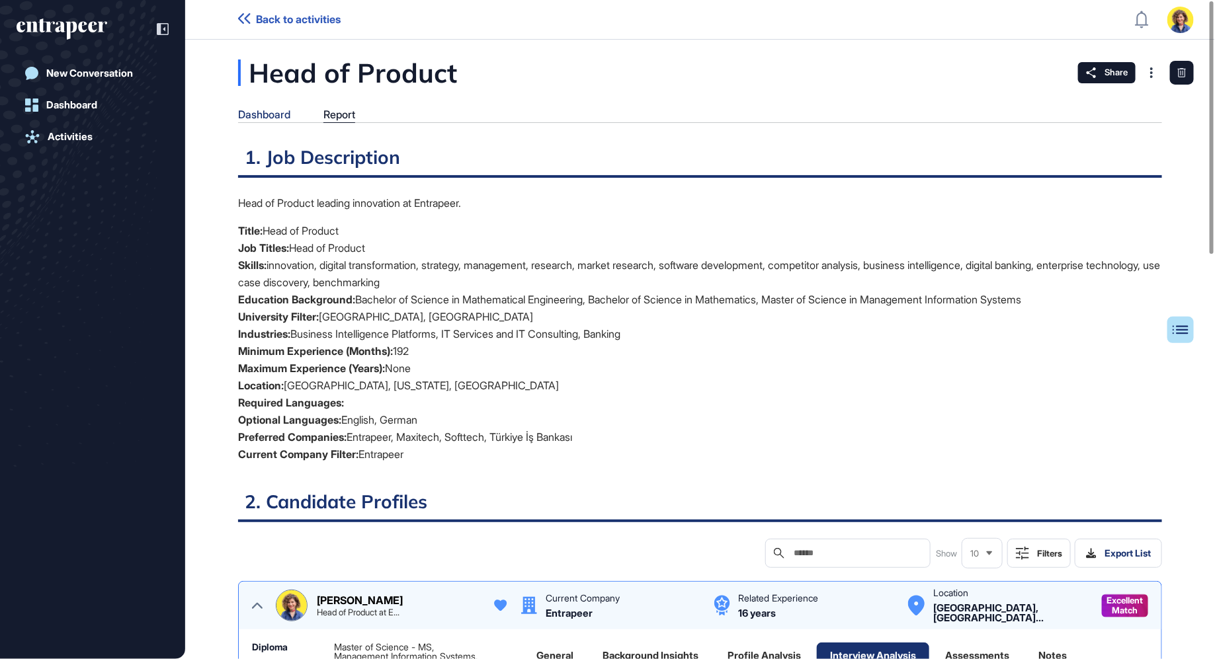
click at [261, 110] on div "Dashboard" at bounding box center [264, 114] width 52 height 13
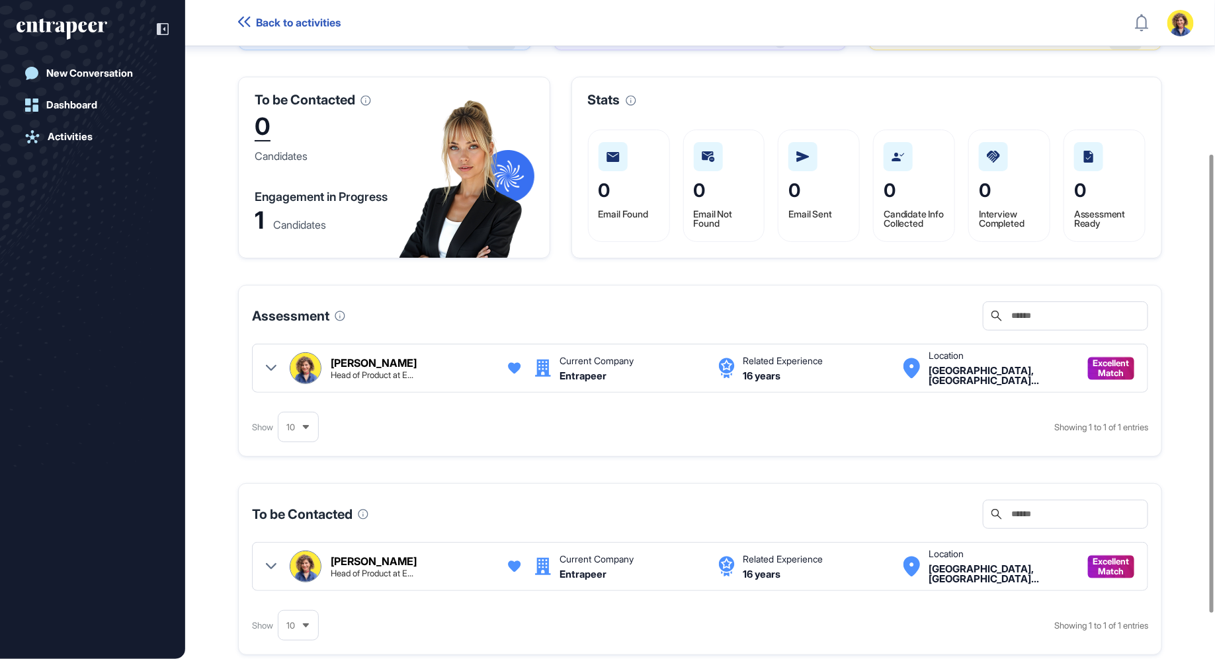
scroll to position [222, 0]
click at [276, 376] on div "[PERSON_NAME] Head of Product at E... Current Company Entrapeer Related Experie…" at bounding box center [700, 367] width 868 height 32
click at [269, 372] on icon at bounding box center [271, 367] width 11 height 11
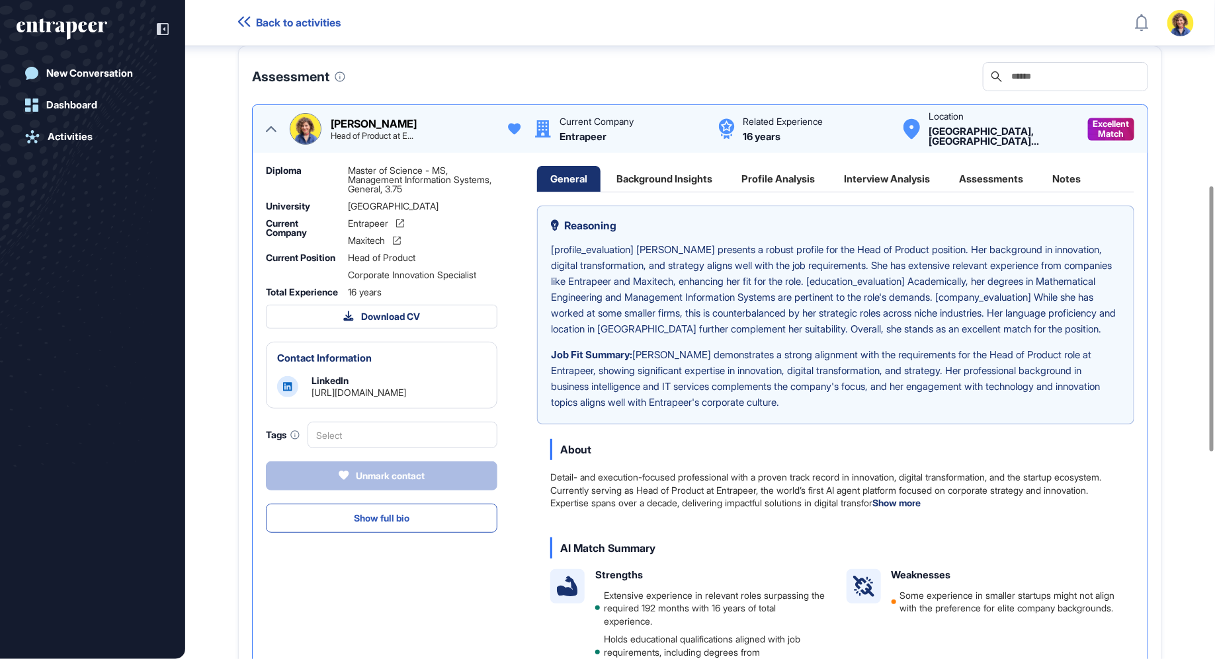
scroll to position [460, 0]
click at [1039, 184] on div "Background Insights" at bounding box center [1066, 178] width 55 height 26
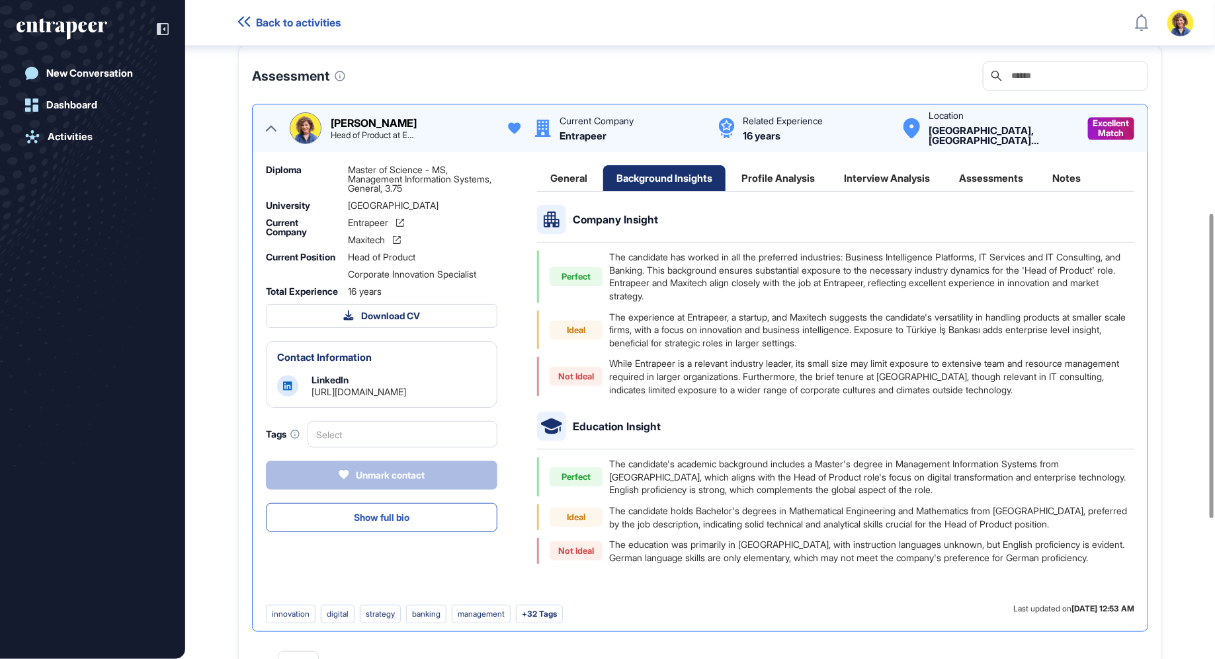
click at [810, 183] on div "Profile Analysis" at bounding box center [778, 178] width 100 height 26
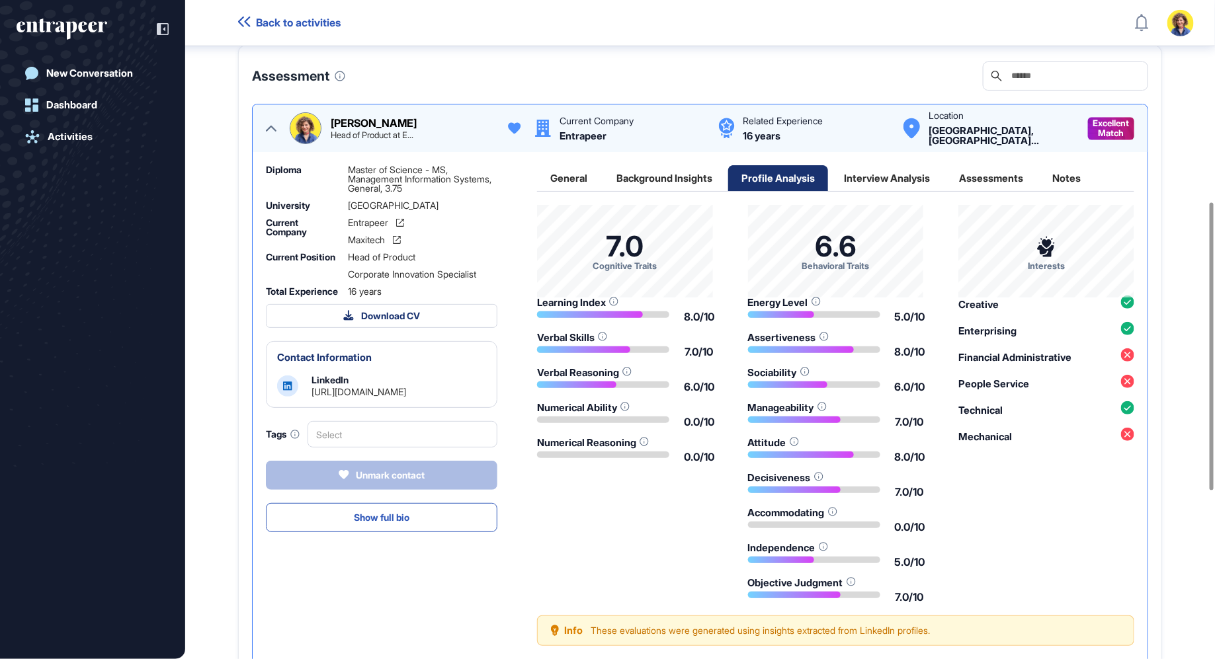
click at [934, 188] on div "Interview Analysis" at bounding box center [887, 178] width 112 height 26
